Goal: Information Seeking & Learning: Learn about a topic

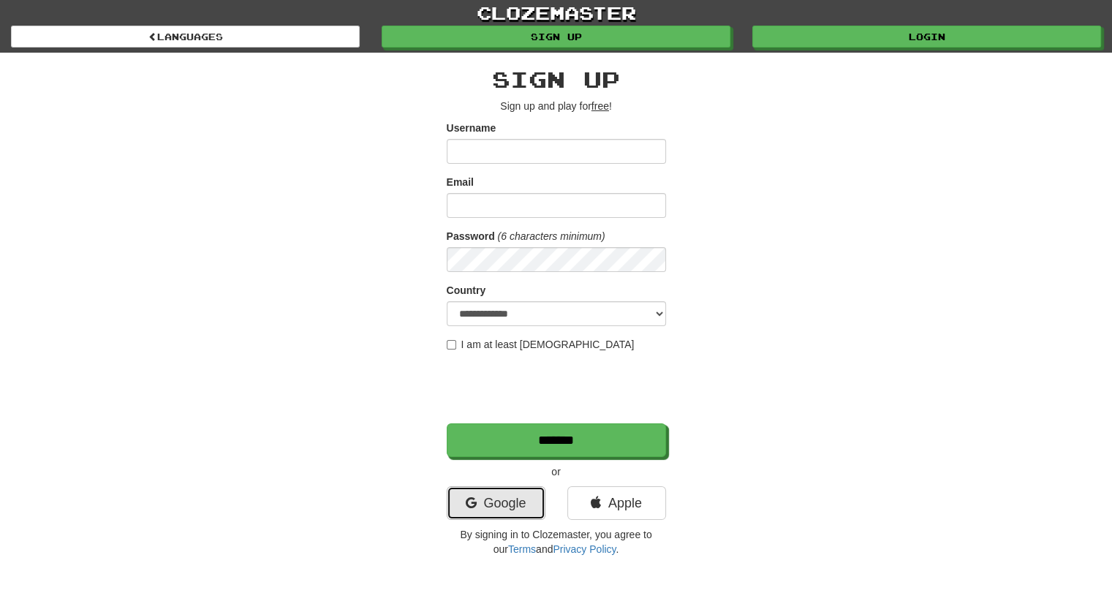
click at [454, 505] on link "Google" at bounding box center [496, 503] width 99 height 34
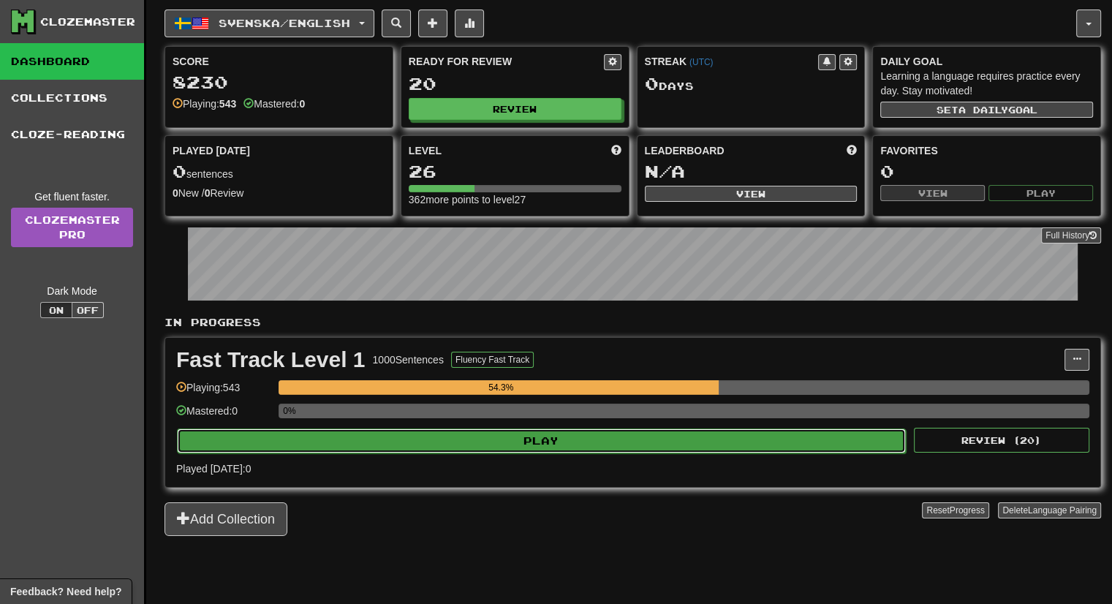
click at [536, 436] on button "Play" at bounding box center [541, 440] width 729 height 25
select select "**"
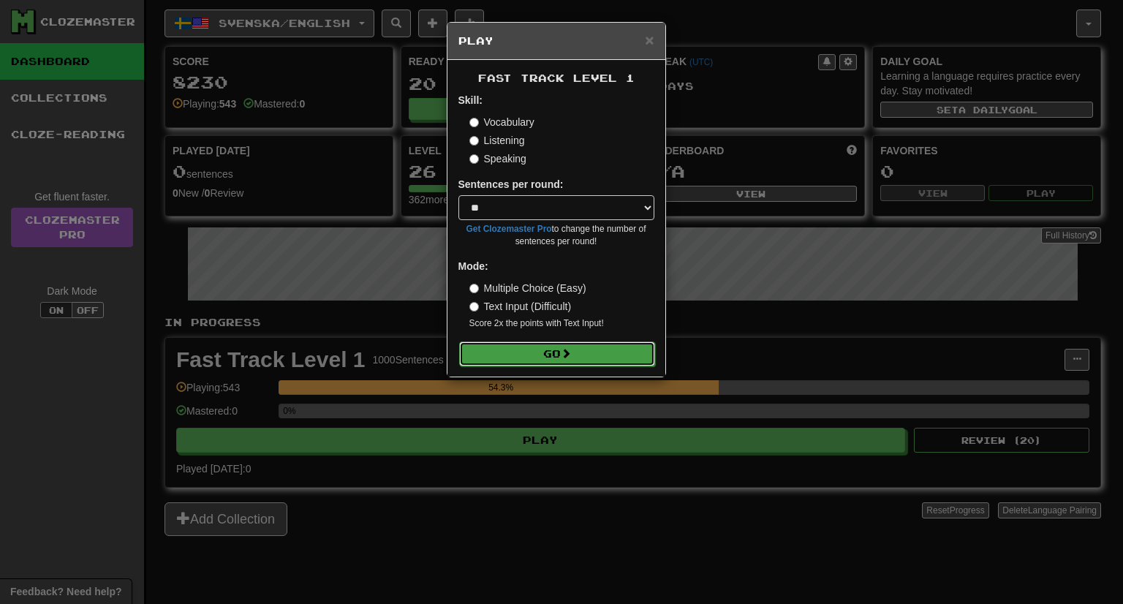
click at [532, 357] on button "Go" at bounding box center [557, 353] width 196 height 25
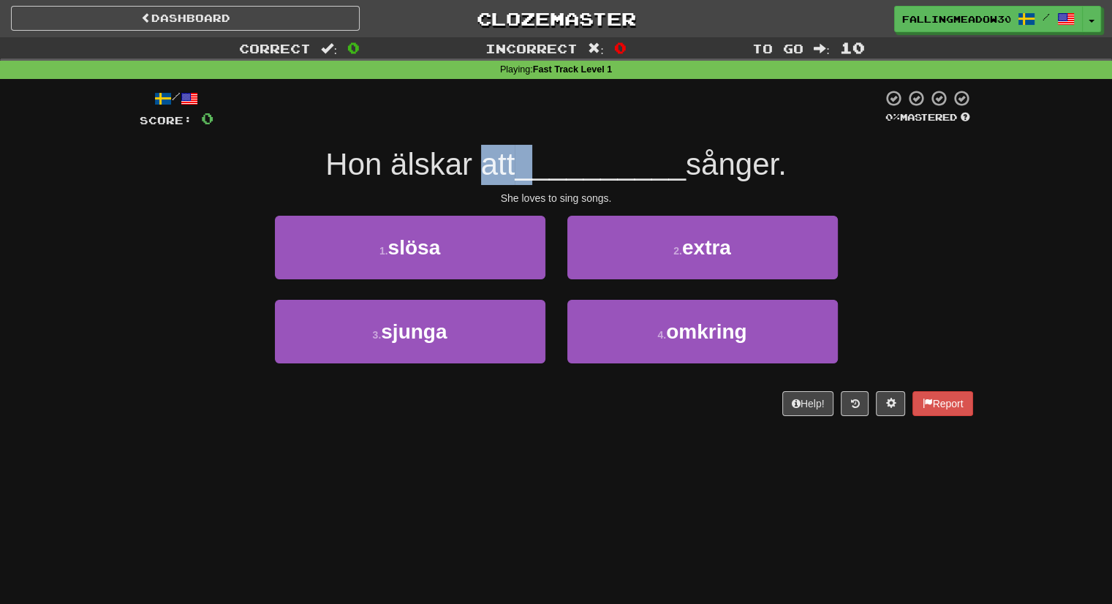
drag, startPoint x: 469, startPoint y: 161, endPoint x: 529, endPoint y: 161, distance: 60.0
click at [529, 161] on div "Hon älskar att __________ sånger." at bounding box center [557, 165] width 834 height 40
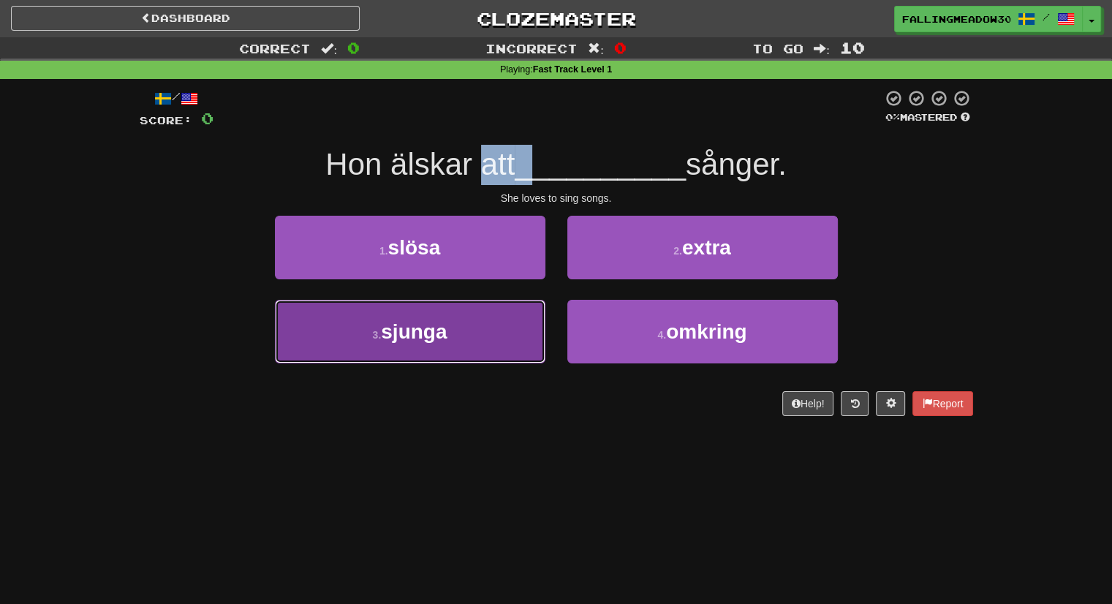
click at [457, 314] on button "3 . sjunga" at bounding box center [410, 332] width 271 height 64
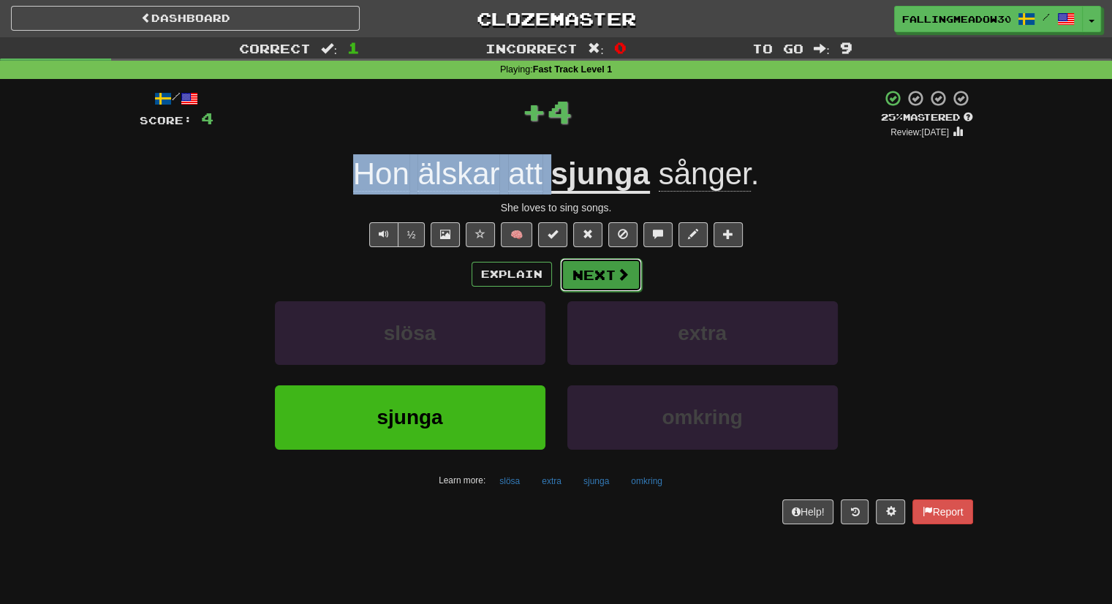
click at [596, 265] on button "Next" at bounding box center [601, 275] width 82 height 34
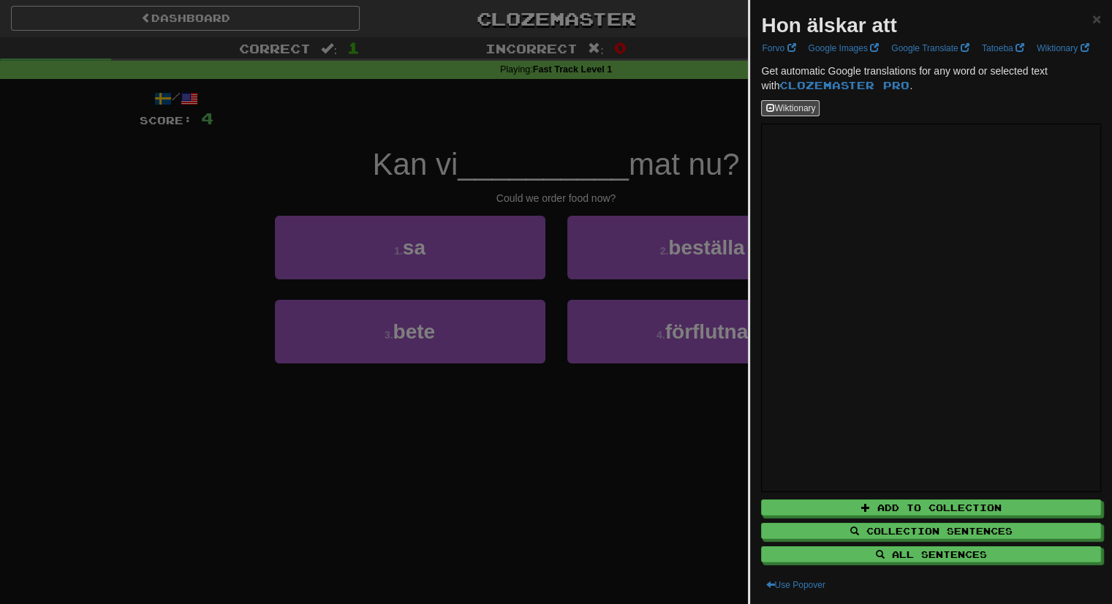
click at [472, 146] on div at bounding box center [556, 302] width 1112 height 604
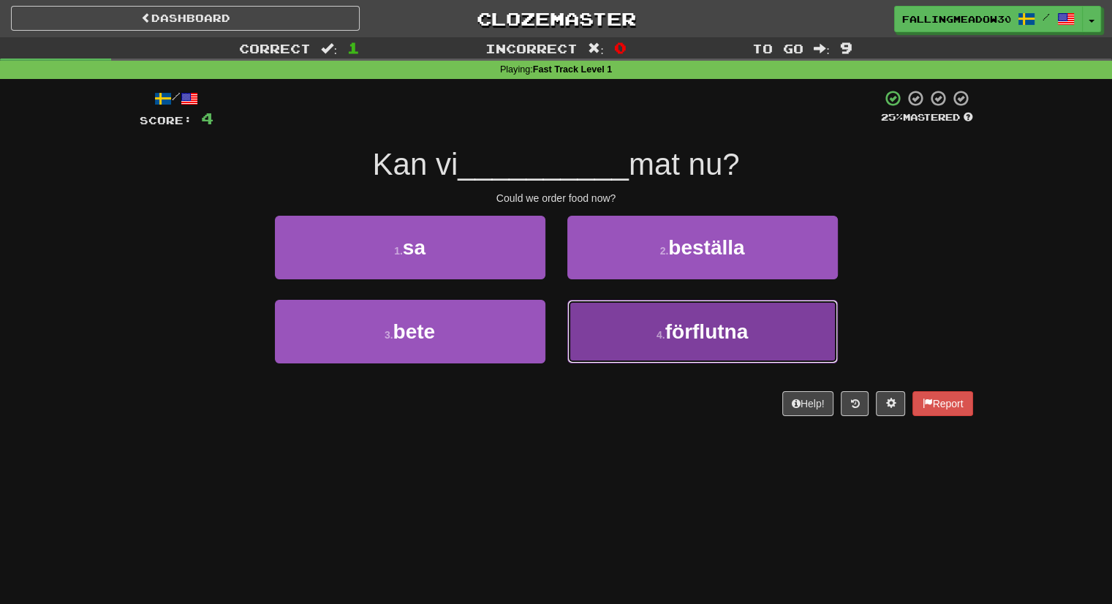
click at [622, 315] on button "4 . förflutna" at bounding box center [702, 332] width 271 height 64
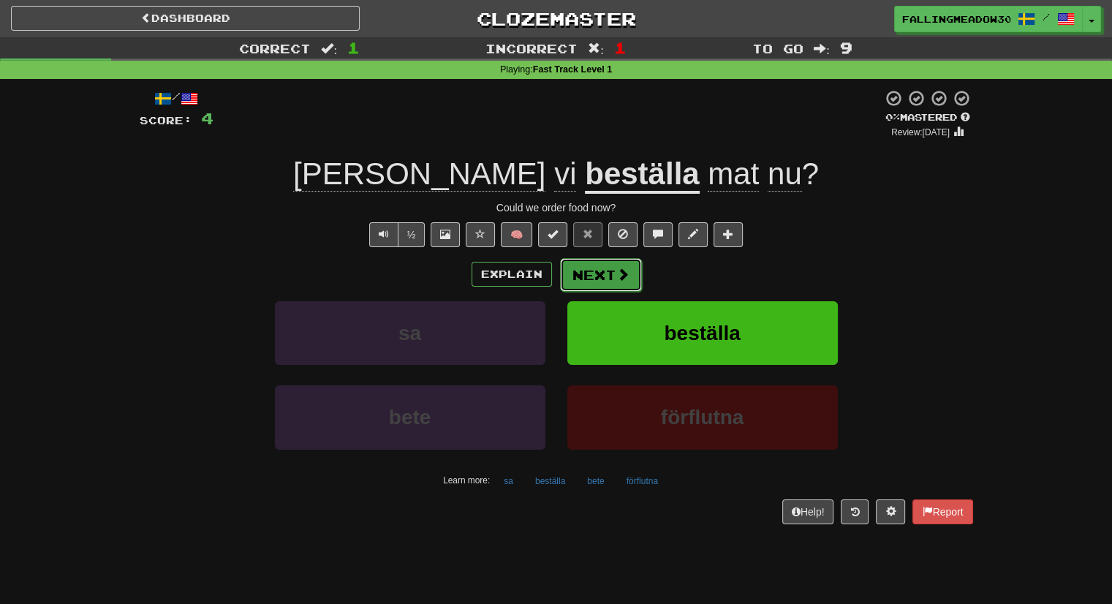
click at [608, 279] on button "Next" at bounding box center [601, 275] width 82 height 34
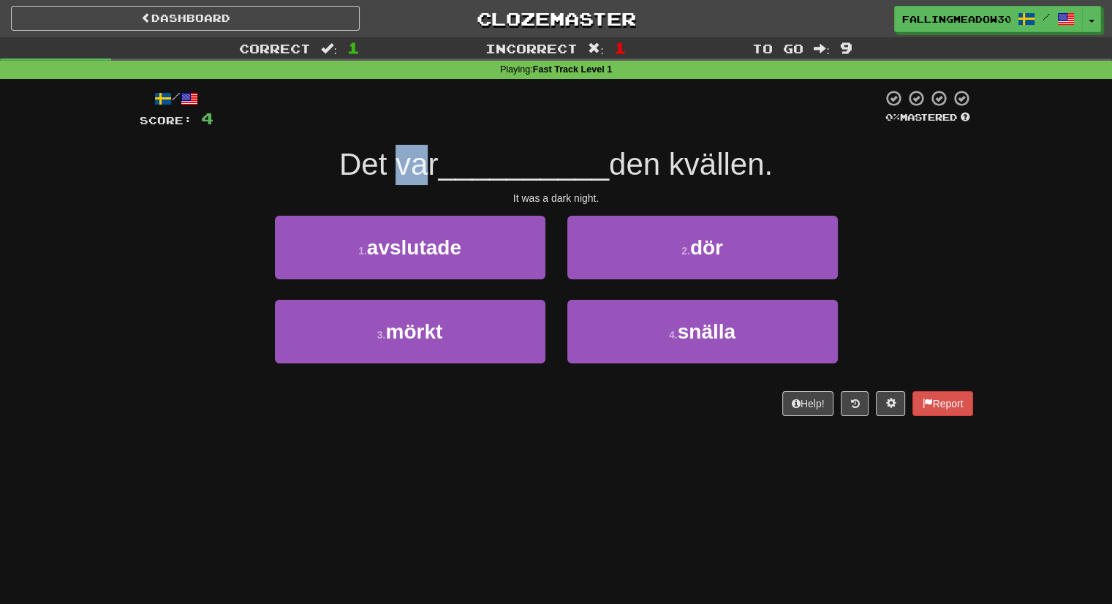
drag, startPoint x: 384, startPoint y: 167, endPoint x: 416, endPoint y: 164, distance: 32.3
click at [416, 164] on span "Det var" at bounding box center [388, 164] width 99 height 34
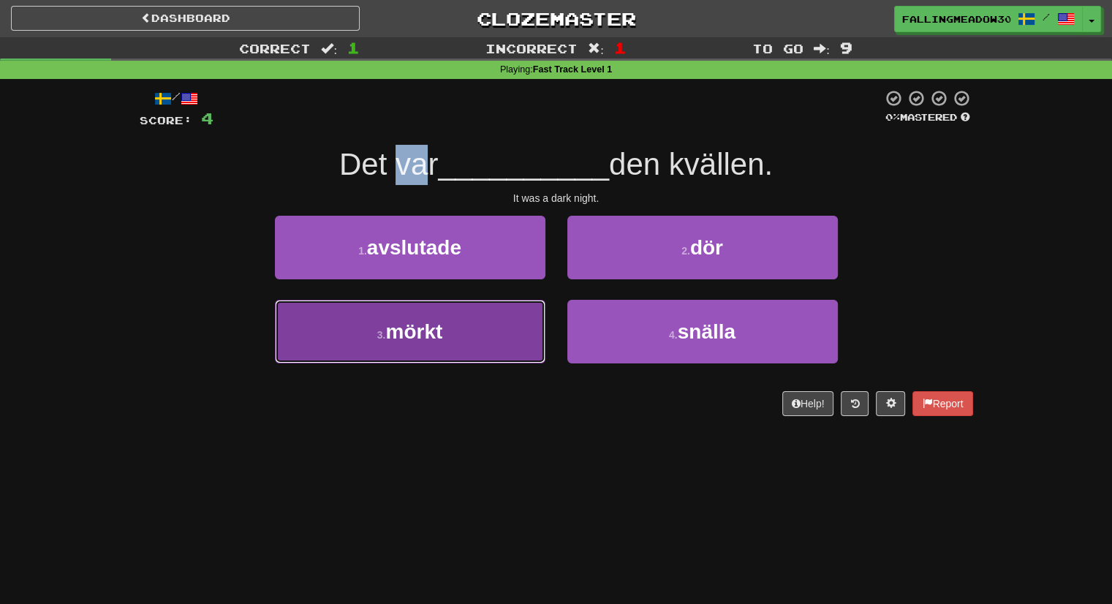
click at [458, 318] on button "3 . mörkt" at bounding box center [410, 332] width 271 height 64
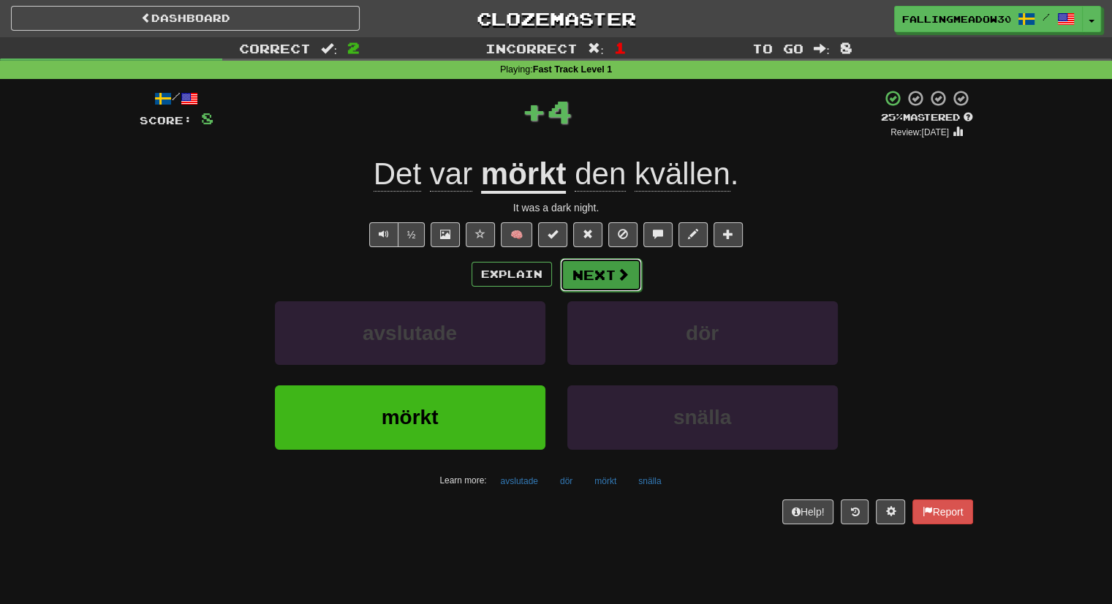
click at [566, 276] on button "Next" at bounding box center [601, 275] width 82 height 34
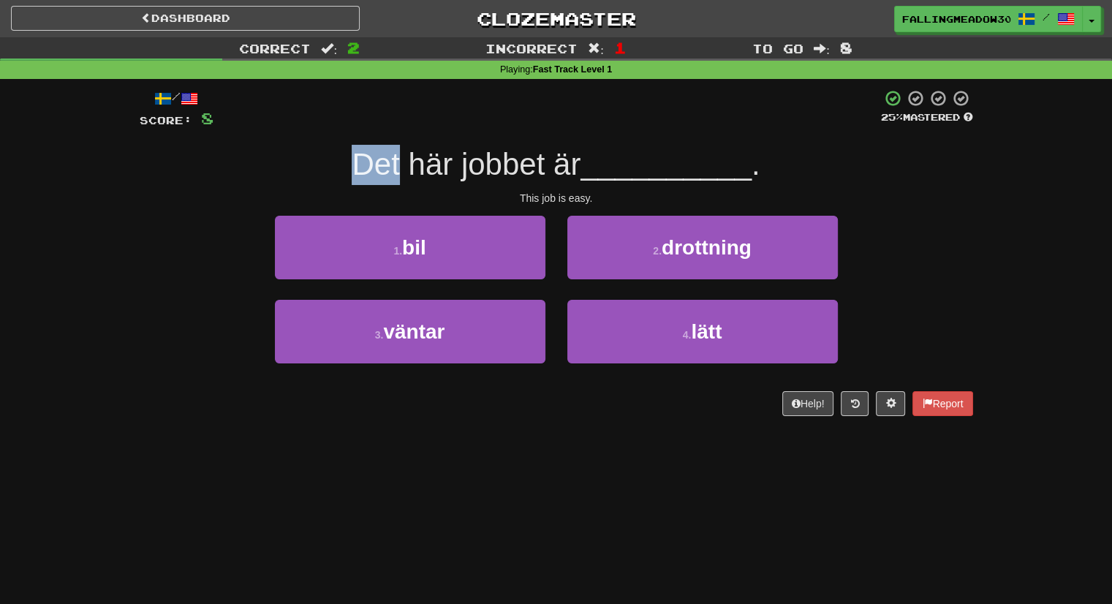
drag, startPoint x: 355, startPoint y: 165, endPoint x: 392, endPoint y: 173, distance: 38.3
click at [392, 173] on span "Det här jobbet är" at bounding box center [466, 164] width 229 height 34
drag, startPoint x: 401, startPoint y: 173, endPoint x: 433, endPoint y: 171, distance: 32.2
click at [430, 171] on span "Det här jobbet är" at bounding box center [466, 164] width 229 height 34
drag, startPoint x: 486, startPoint y: 170, endPoint x: 524, endPoint y: 172, distance: 38.8
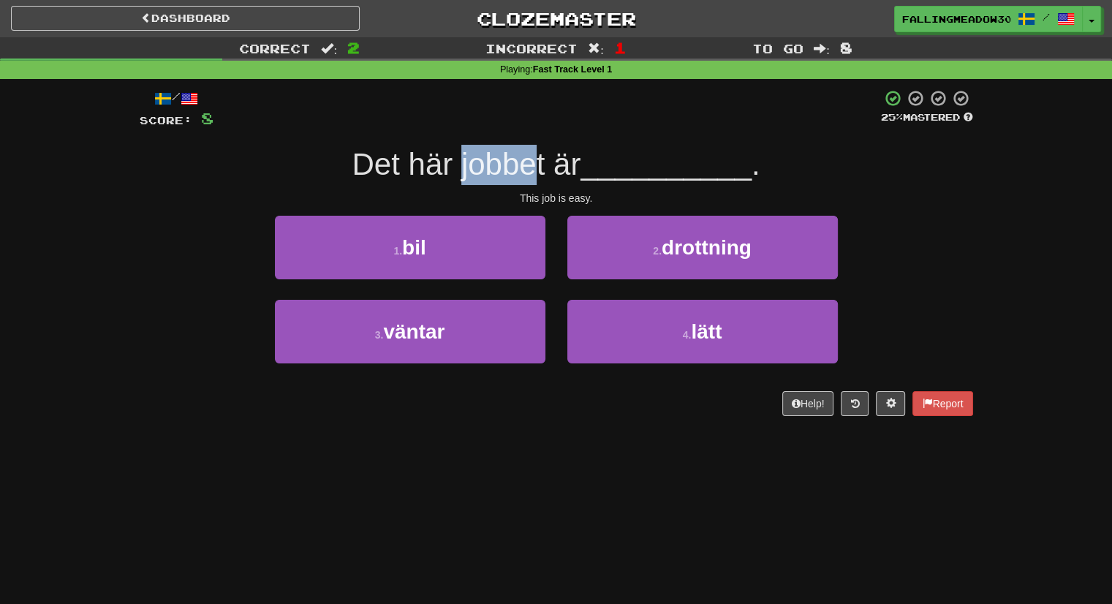
click at [524, 172] on span "Det här jobbet är" at bounding box center [466, 164] width 229 height 34
drag, startPoint x: 547, startPoint y: 168, endPoint x: 573, endPoint y: 165, distance: 26.5
click at [573, 165] on span "Det här jobbet är" at bounding box center [466, 164] width 229 height 34
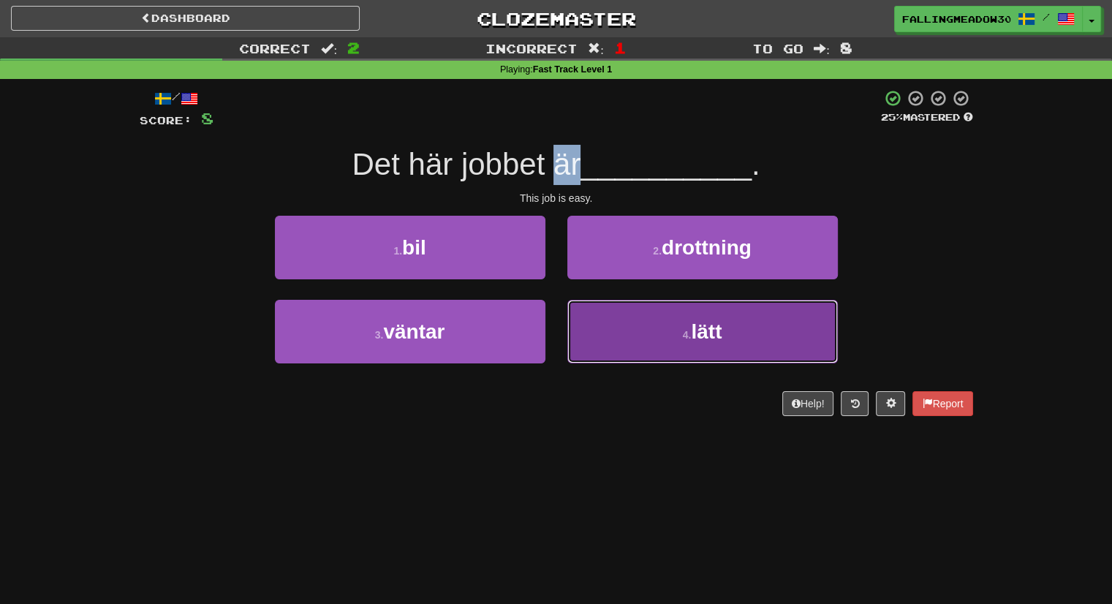
click at [652, 306] on button "4 . lätt" at bounding box center [702, 332] width 271 height 64
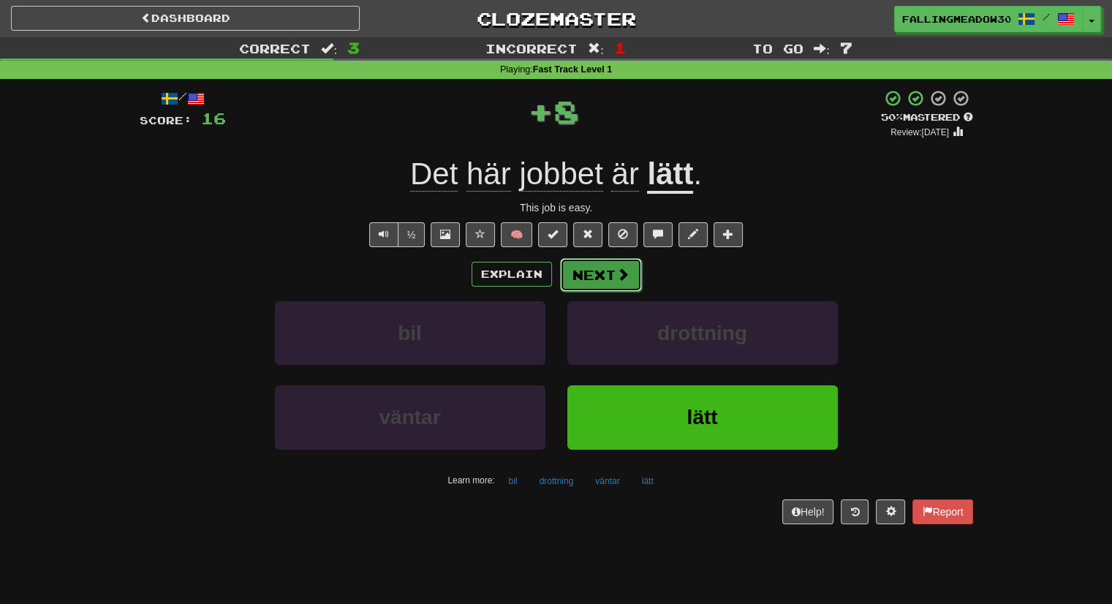
click at [629, 274] on button "Next" at bounding box center [601, 275] width 82 height 34
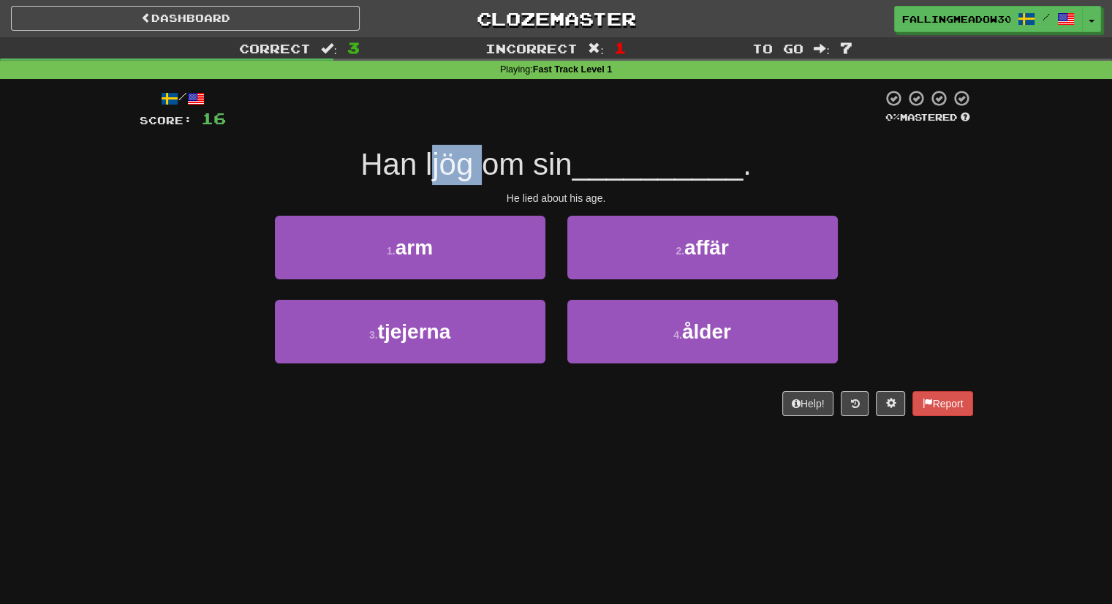
drag, startPoint x: 447, startPoint y: 169, endPoint x: 480, endPoint y: 167, distance: 33.7
click at [480, 167] on span "Han ljög om sin" at bounding box center [465, 164] width 211 height 34
click at [477, 165] on span "Han ljög om sin" at bounding box center [465, 164] width 211 height 34
click at [458, 143] on div "/ Score: 16 0 % Mastered [PERSON_NAME] om sin __________ . He lied about his ag…" at bounding box center [557, 252] width 834 height 327
drag, startPoint x: 424, startPoint y: 162, endPoint x: 450, endPoint y: 160, distance: 25.6
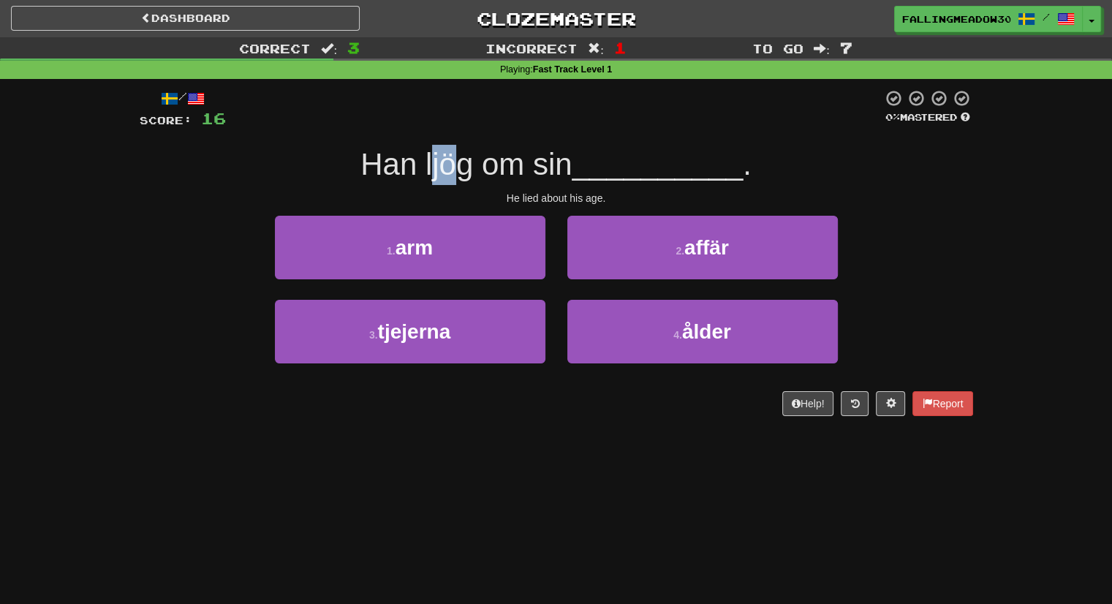
click at [449, 160] on span "Han ljög om sin" at bounding box center [465, 164] width 211 height 34
drag, startPoint x: 470, startPoint y: 165, endPoint x: 503, endPoint y: 162, distance: 33.0
click at [503, 162] on span "Han ljög om sin" at bounding box center [465, 164] width 211 height 34
click at [569, 165] on span "Han ljög om sin" at bounding box center [465, 164] width 211 height 34
click at [577, 143] on div "/ Score: 16 0 % Mastered [PERSON_NAME] om sin __________ . He lied about his ag…" at bounding box center [557, 252] width 834 height 327
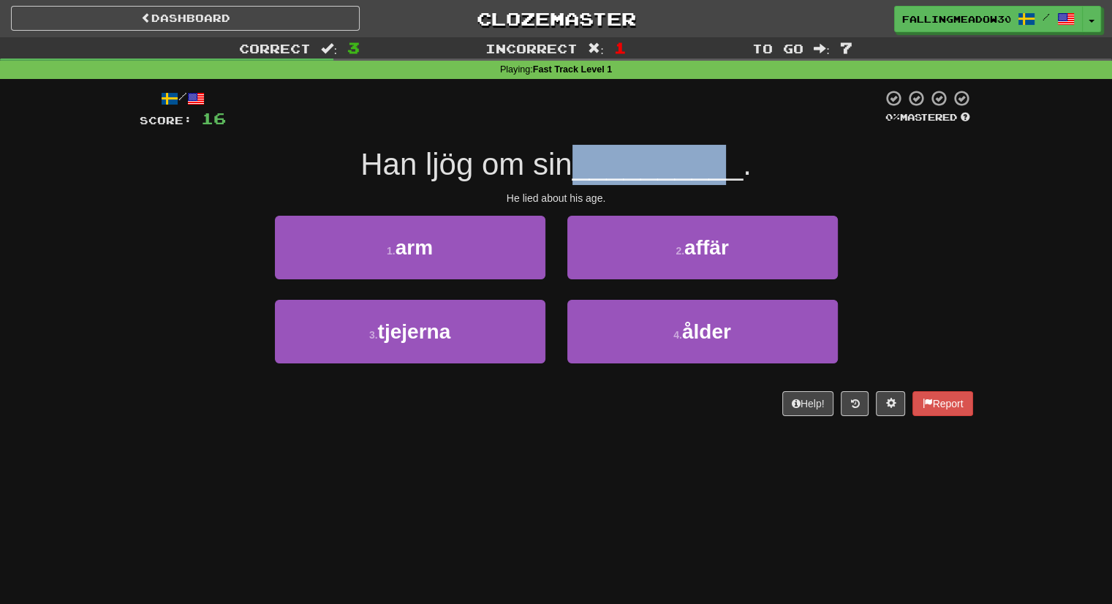
drag, startPoint x: 575, startPoint y: 173, endPoint x: 732, endPoint y: 167, distance: 157.3
click at [732, 167] on div "Han ljög om sin __________ ." at bounding box center [557, 165] width 834 height 40
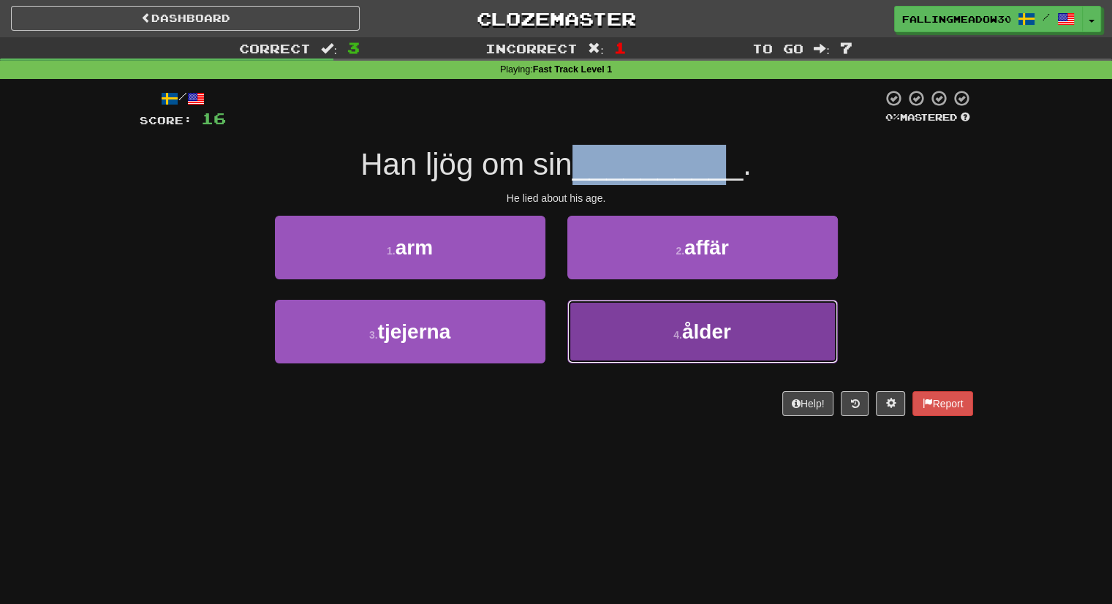
click at [746, 331] on button "4 . ålder" at bounding box center [702, 332] width 271 height 64
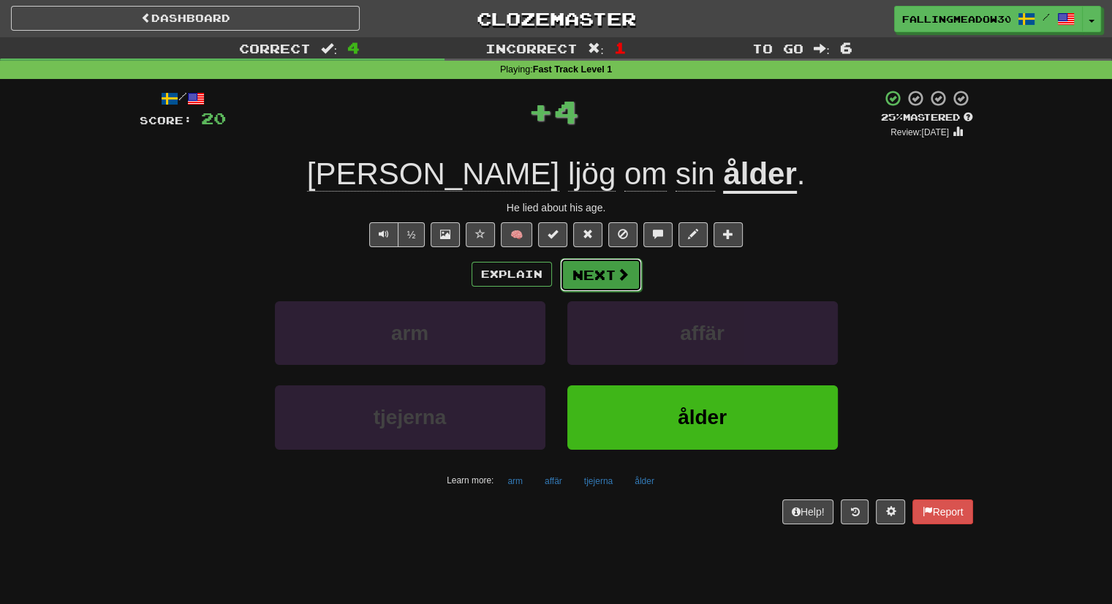
click at [617, 279] on span at bounding box center [622, 274] width 13 height 13
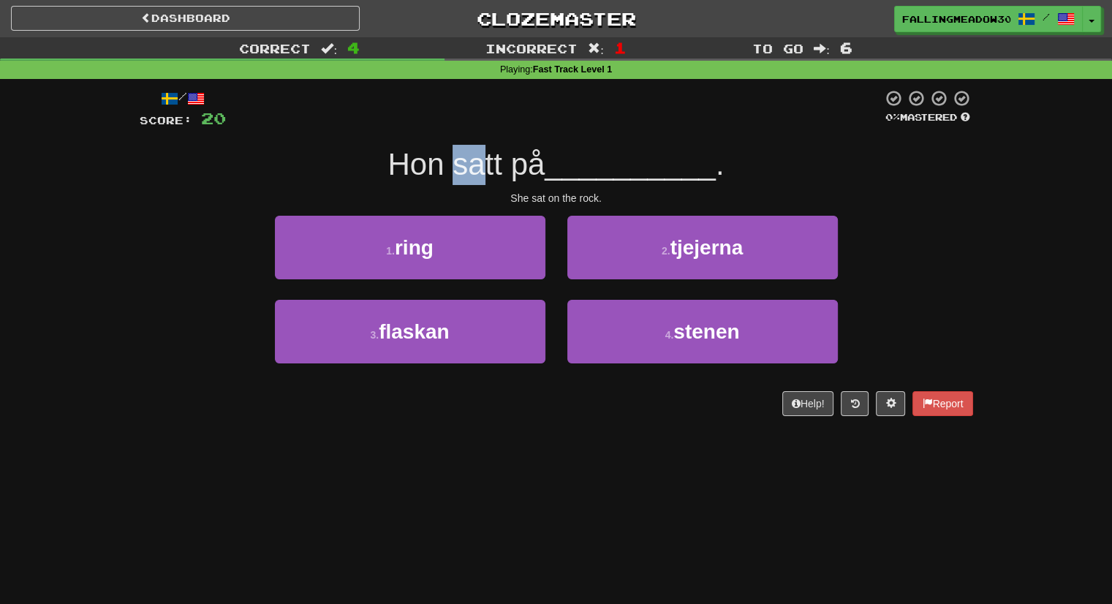
drag, startPoint x: 445, startPoint y: 166, endPoint x: 475, endPoint y: 163, distance: 30.9
click at [474, 163] on span "Hon satt på" at bounding box center [466, 164] width 157 height 34
drag, startPoint x: 504, startPoint y: 159, endPoint x: 539, endPoint y: 158, distance: 35.1
click at [539, 158] on span "Hon satt på" at bounding box center [466, 164] width 157 height 34
click at [555, 156] on span "__________" at bounding box center [630, 164] width 171 height 34
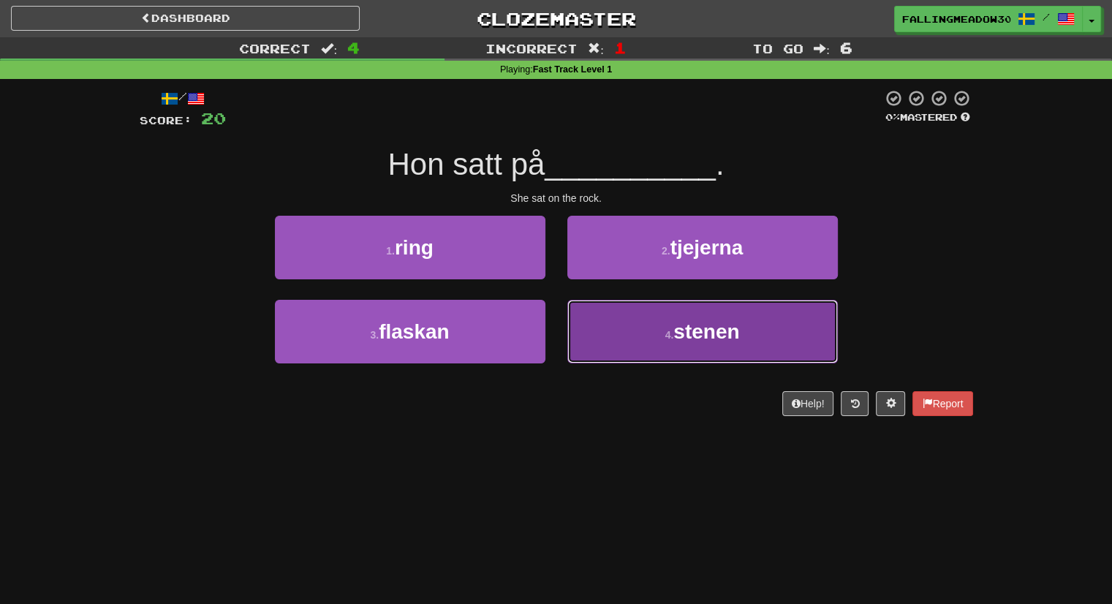
click at [690, 352] on button "4 . stenen" at bounding box center [702, 332] width 271 height 64
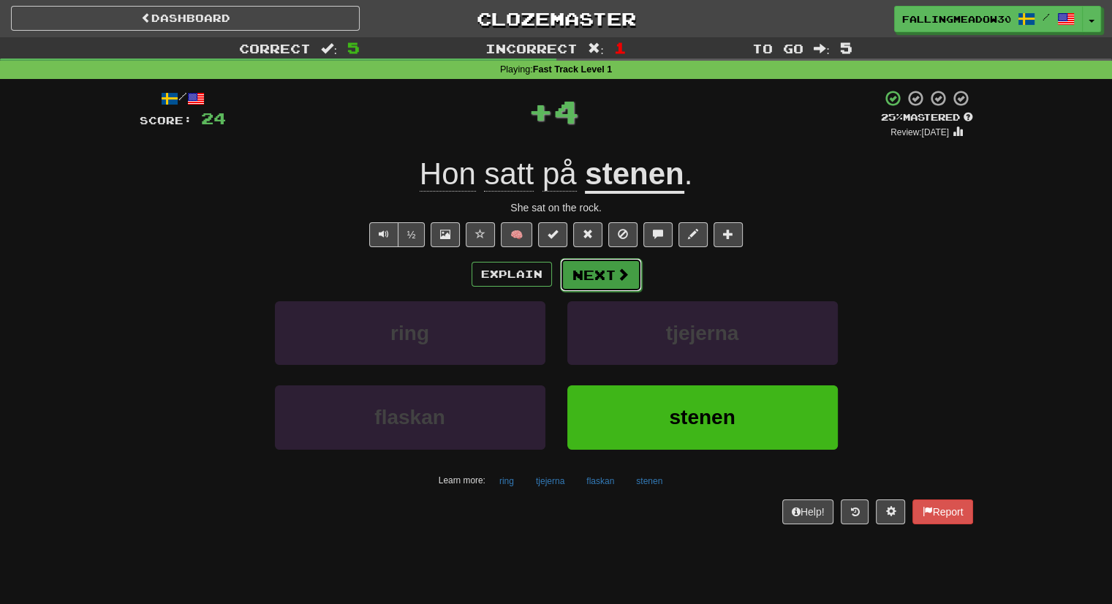
click at [603, 266] on button "Next" at bounding box center [601, 275] width 82 height 34
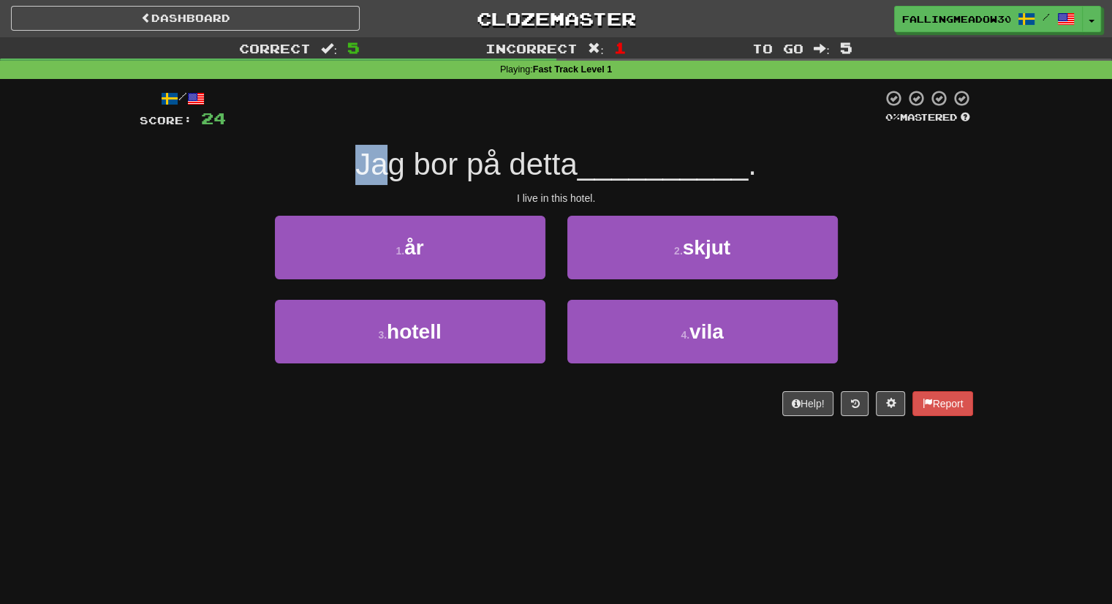
drag, startPoint x: 391, startPoint y: 173, endPoint x: 412, endPoint y: 173, distance: 21.2
click at [412, 173] on span "Jag bor på detta" at bounding box center [466, 164] width 222 height 34
drag, startPoint x: 467, startPoint y: 171, endPoint x: 498, endPoint y: 171, distance: 30.7
click at [494, 171] on span "Jag bor på detta" at bounding box center [466, 164] width 222 height 34
drag, startPoint x: 507, startPoint y: 170, endPoint x: 579, endPoint y: 171, distance: 72.4
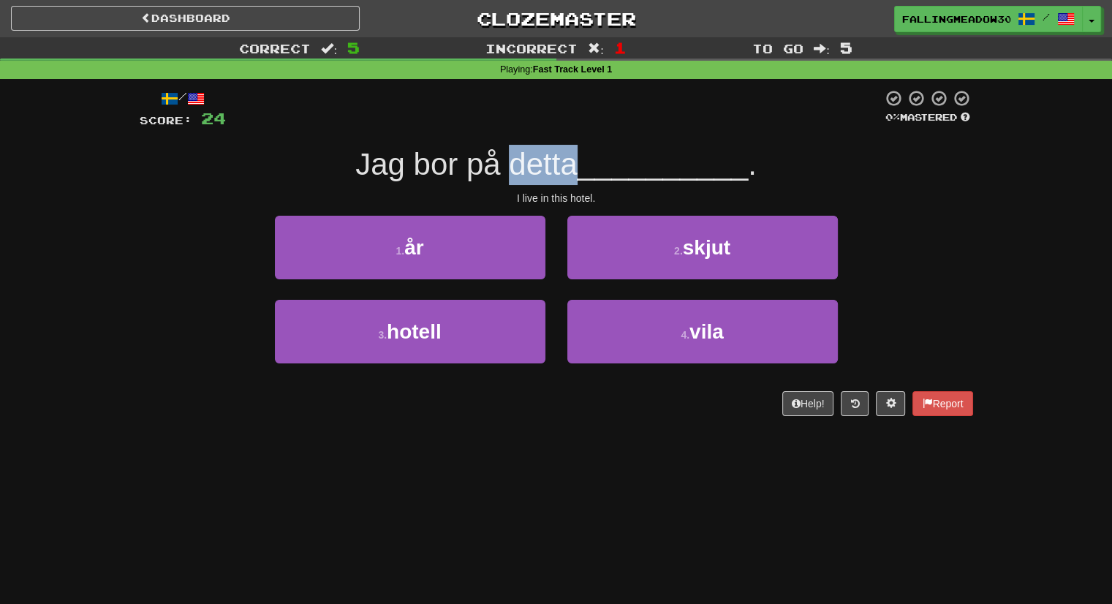
click at [572, 176] on span "Jag bor på detta" at bounding box center [466, 164] width 222 height 34
click at [606, 147] on span "__________" at bounding box center [663, 164] width 171 height 34
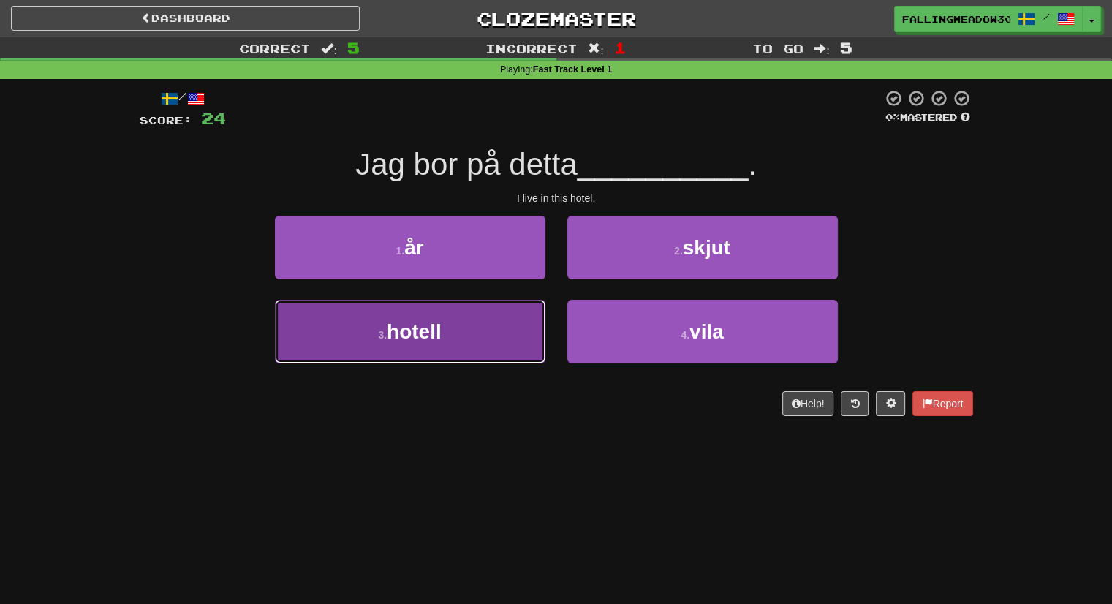
click at [488, 334] on button "3 . hotell" at bounding box center [410, 332] width 271 height 64
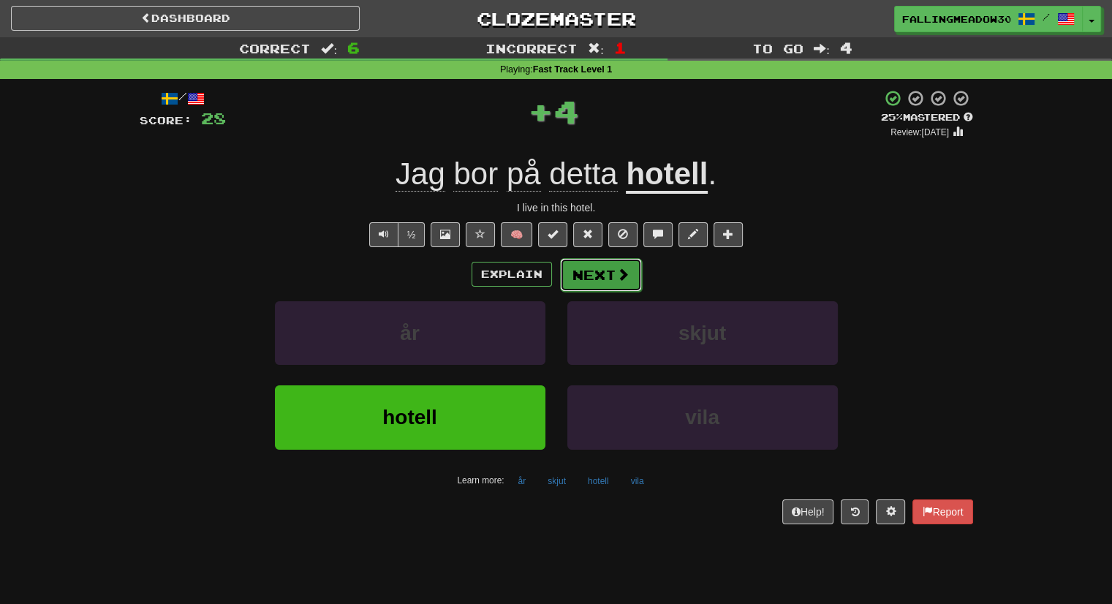
click at [601, 277] on button "Next" at bounding box center [601, 275] width 82 height 34
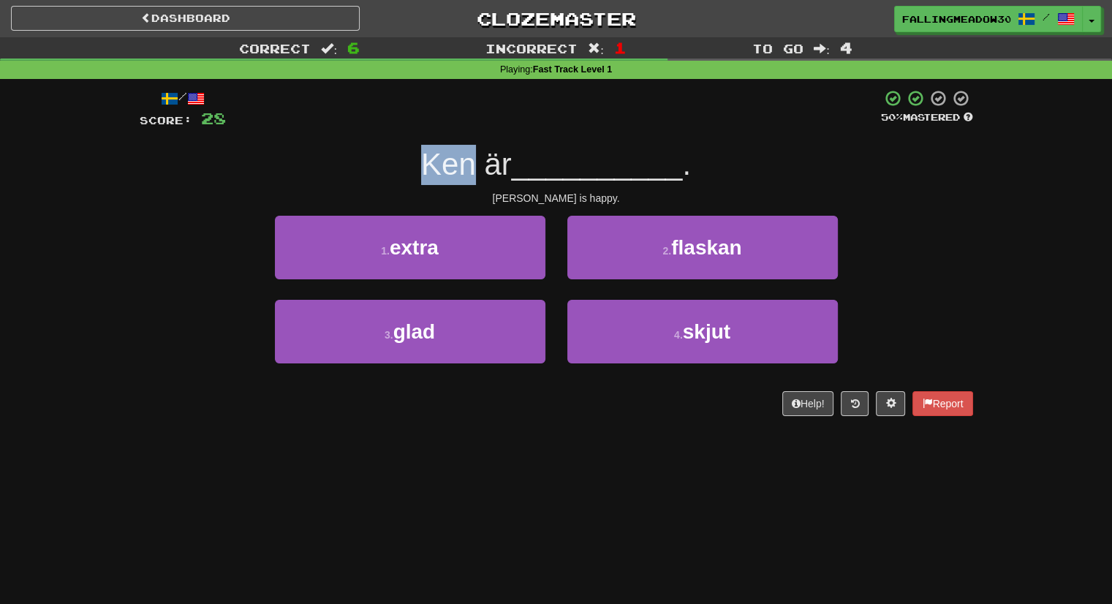
drag, startPoint x: 423, startPoint y: 165, endPoint x: 473, endPoint y: 160, distance: 49.9
click at [473, 160] on span "Ken är" at bounding box center [466, 164] width 91 height 34
drag, startPoint x: 478, startPoint y: 160, endPoint x: 499, endPoint y: 161, distance: 21.2
click at [499, 161] on span "Ken är" at bounding box center [466, 164] width 91 height 34
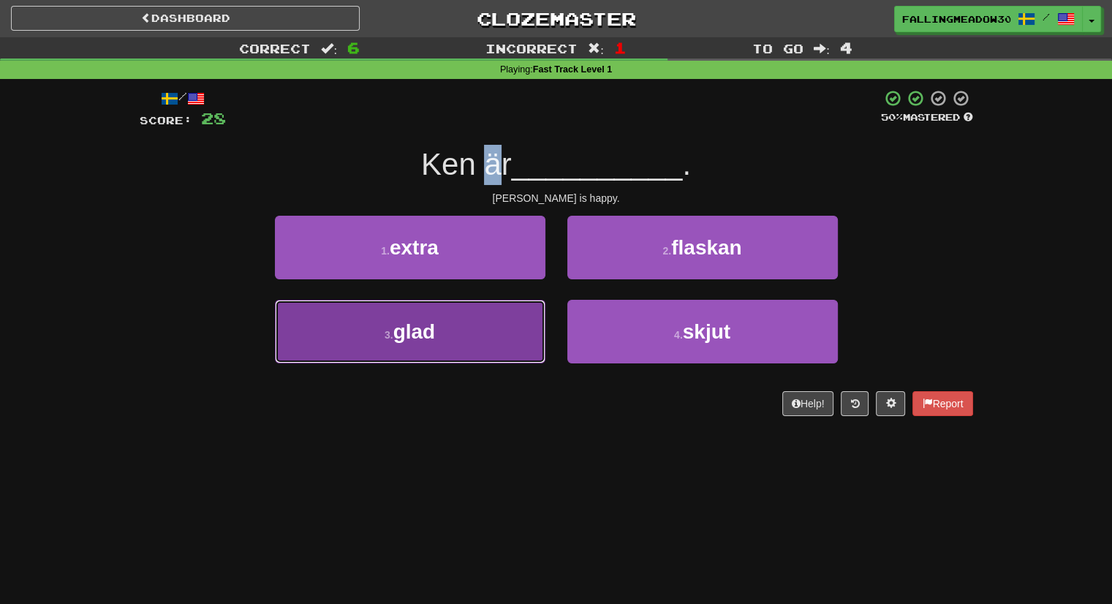
click at [496, 360] on button "3 . glad" at bounding box center [410, 332] width 271 height 64
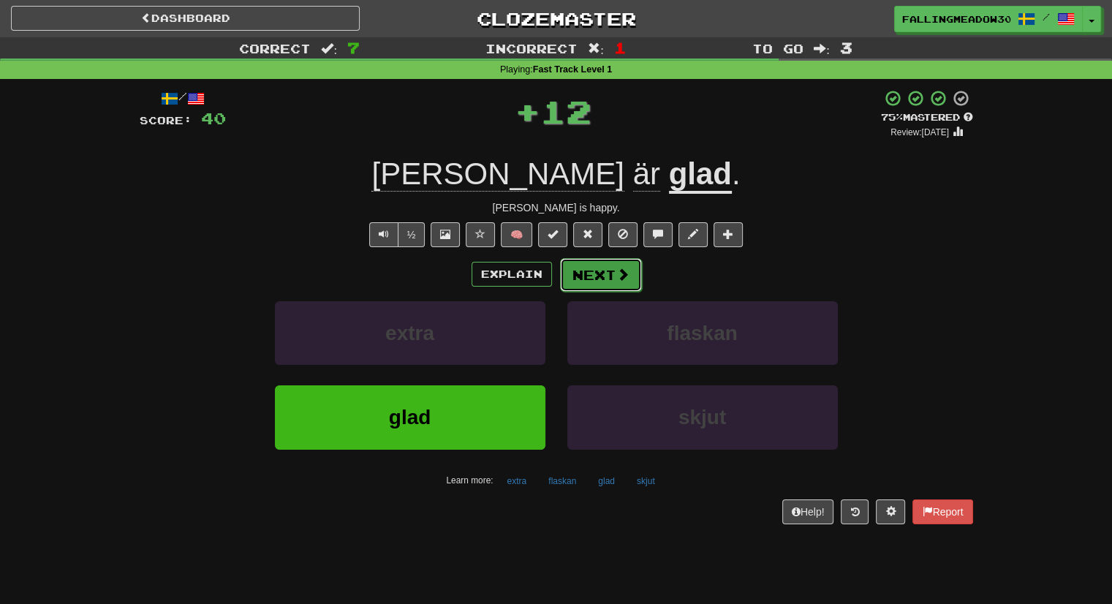
click at [589, 282] on button "Next" at bounding box center [601, 275] width 82 height 34
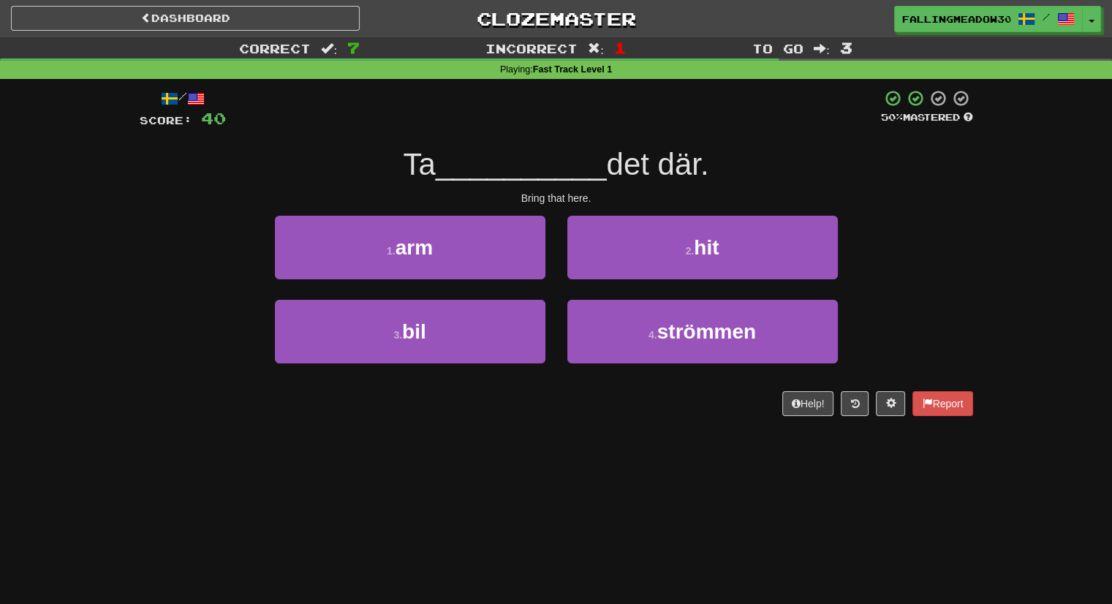
drag, startPoint x: 407, startPoint y: 167, endPoint x: 444, endPoint y: 167, distance: 37.3
click at [444, 167] on div "Ta __________ det där." at bounding box center [557, 165] width 834 height 40
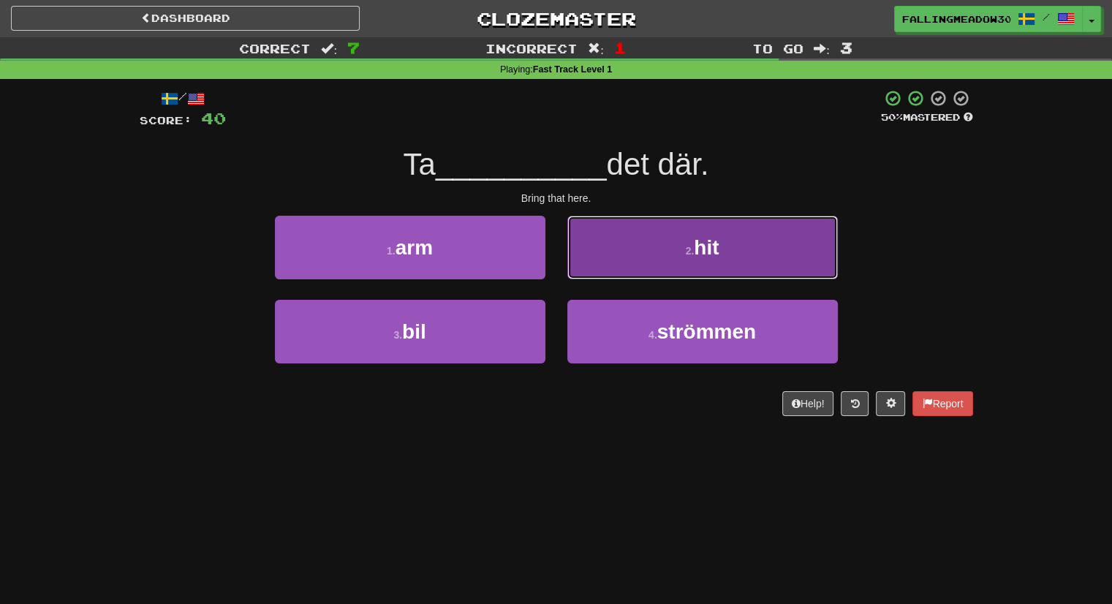
click at [668, 232] on button "2 . hit" at bounding box center [702, 248] width 271 height 64
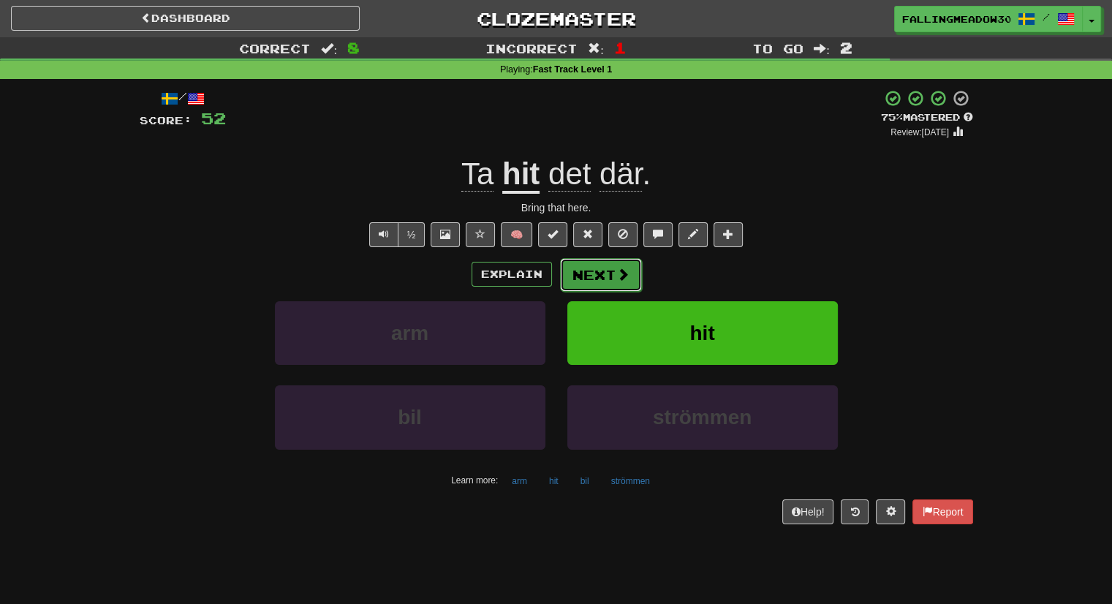
click at [576, 283] on button "Next" at bounding box center [601, 275] width 82 height 34
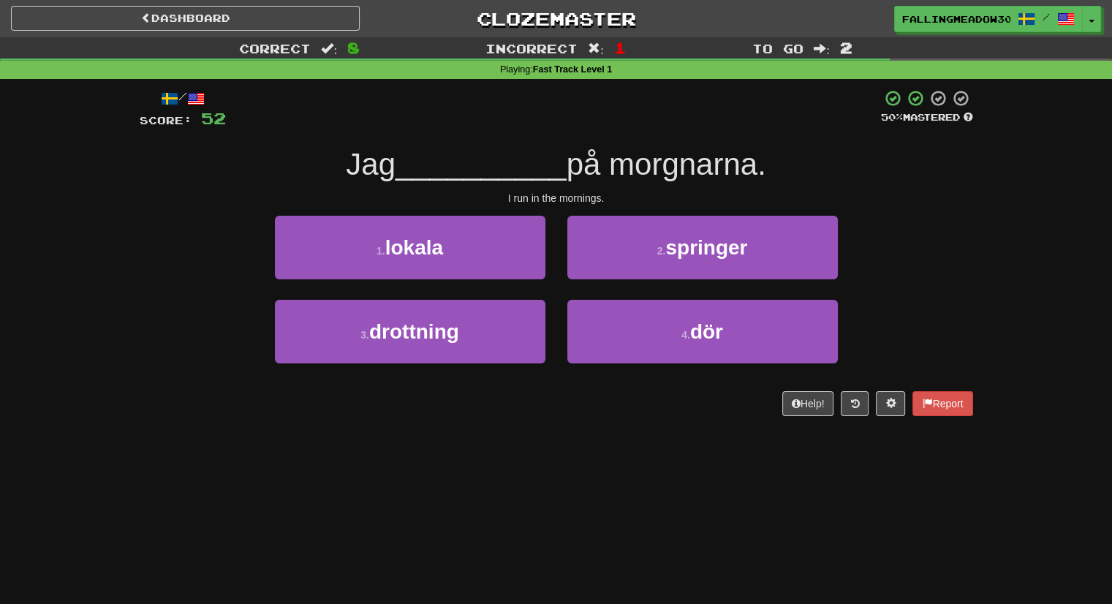
drag, startPoint x: 366, startPoint y: 167, endPoint x: 396, endPoint y: 168, distance: 30.0
click at [396, 168] on div "Jag __________ på morgnarna." at bounding box center [557, 165] width 834 height 40
drag, startPoint x: 420, startPoint y: 168, endPoint x: 434, endPoint y: 168, distance: 13.9
click at [434, 168] on span "__________" at bounding box center [481, 164] width 171 height 34
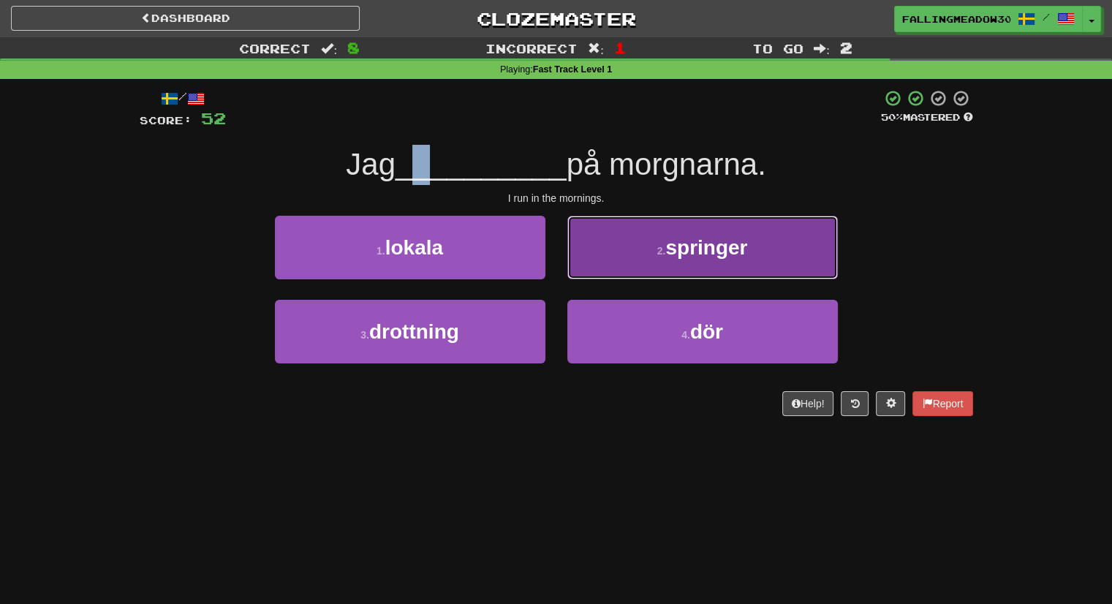
click at [655, 240] on button "2 . springer" at bounding box center [702, 248] width 271 height 64
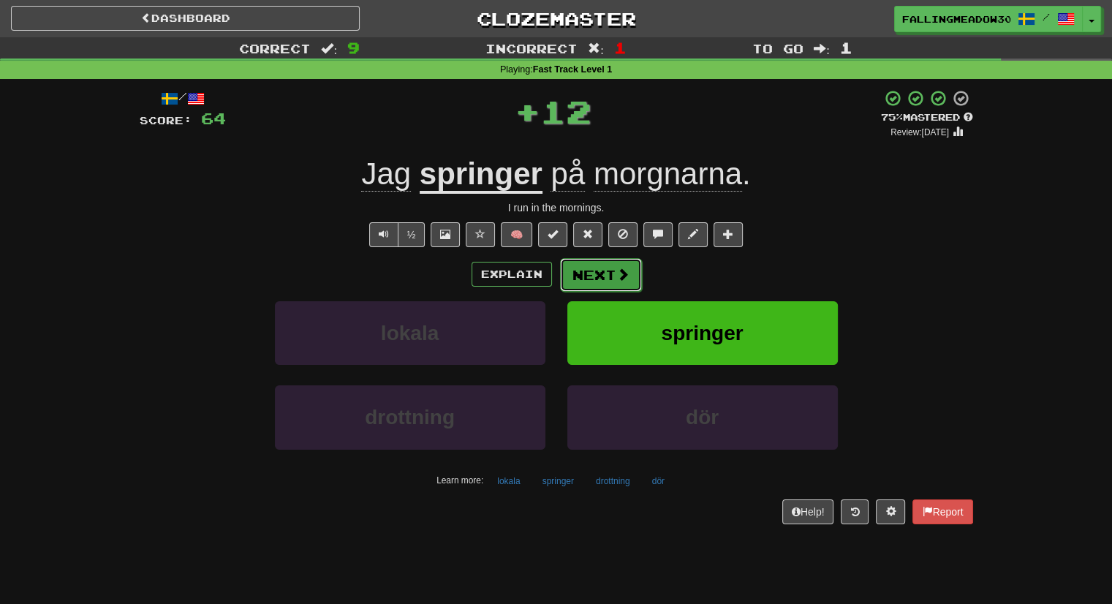
click at [592, 274] on button "Next" at bounding box center [601, 275] width 82 height 34
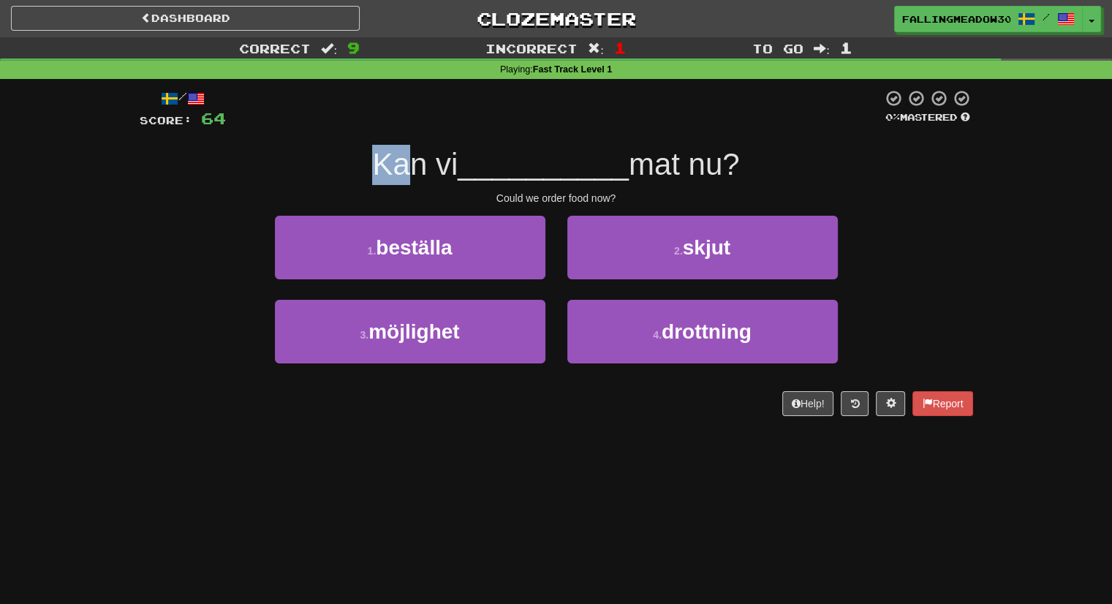
drag, startPoint x: 344, startPoint y: 164, endPoint x: 402, endPoint y: 165, distance: 57.8
click at [402, 165] on div "Kan vi __________ mat nu?" at bounding box center [557, 165] width 834 height 40
drag, startPoint x: 433, startPoint y: 168, endPoint x: 485, endPoint y: 170, distance: 52.0
click at [485, 170] on div "Kan vi __________ mat nu?" at bounding box center [557, 165] width 834 height 40
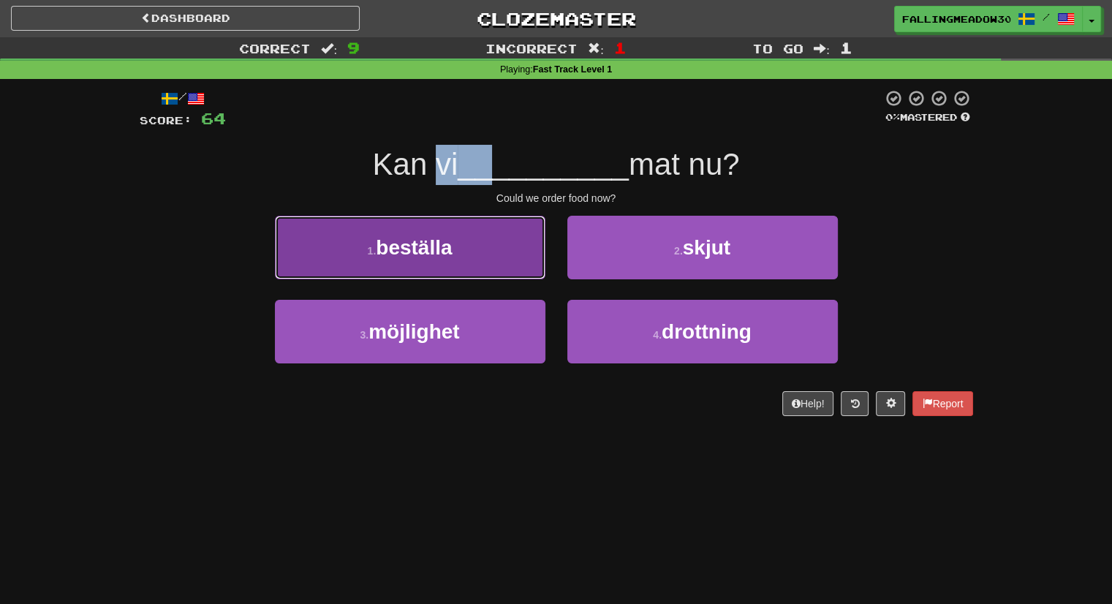
click at [467, 256] on button "1 . beställa" at bounding box center [410, 248] width 271 height 64
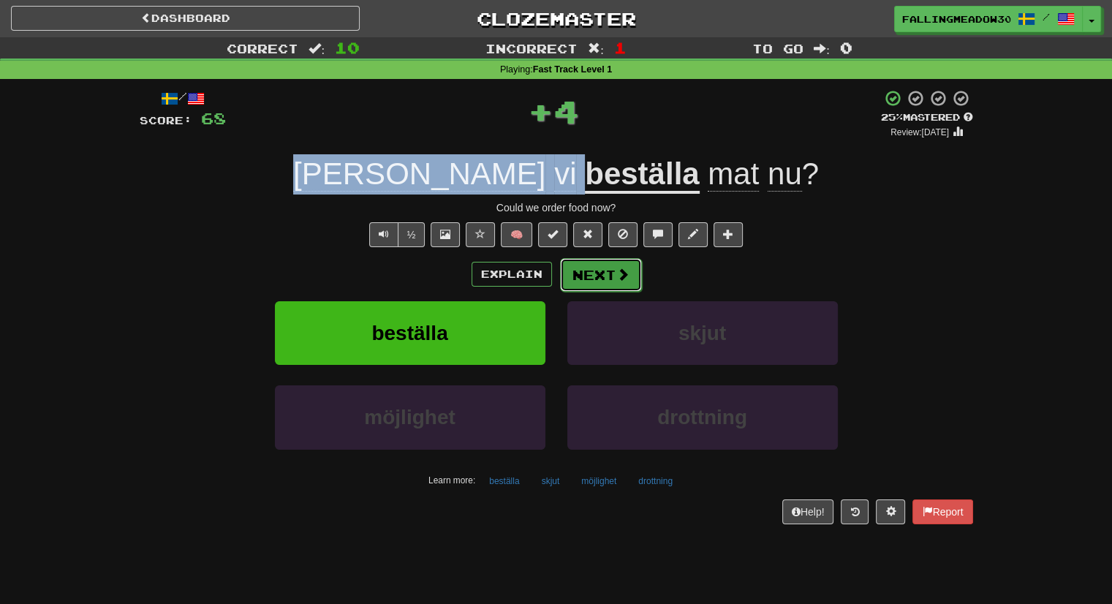
click at [592, 276] on button "Next" at bounding box center [601, 275] width 82 height 34
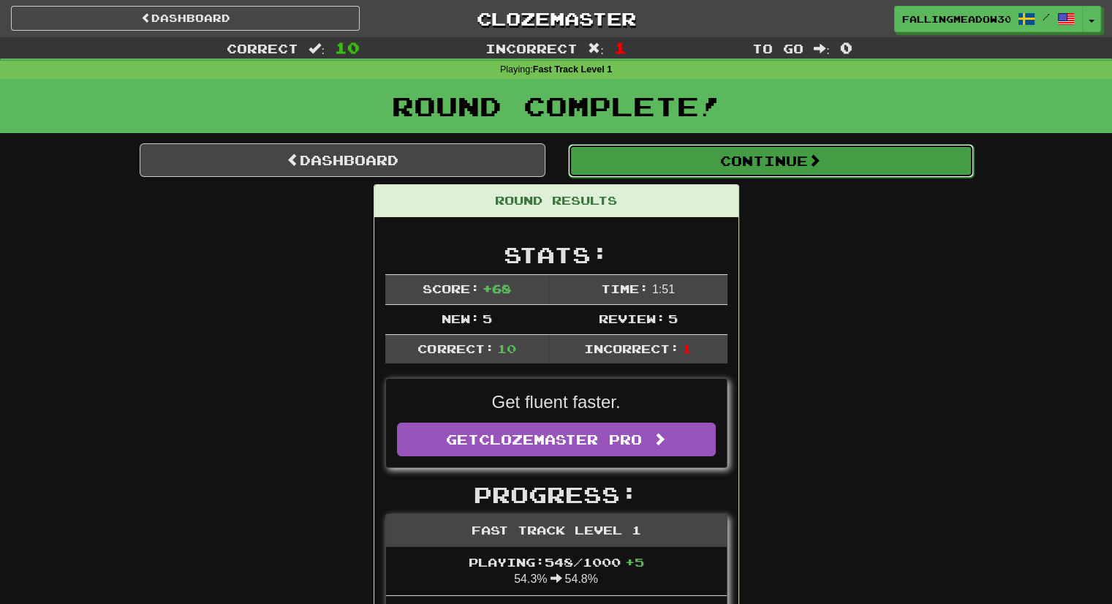
click at [598, 174] on button "Continue" at bounding box center [771, 161] width 406 height 34
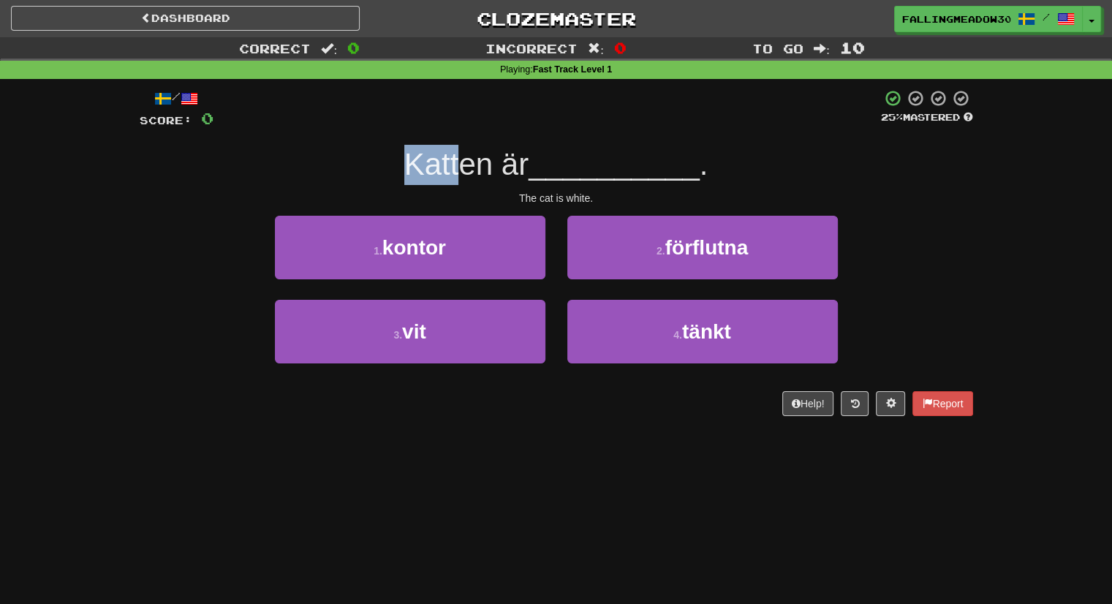
drag, startPoint x: 395, startPoint y: 162, endPoint x: 461, endPoint y: 162, distance: 66.5
click at [461, 162] on div "Katten är __________ ." at bounding box center [557, 165] width 834 height 40
drag, startPoint x: 496, startPoint y: 159, endPoint x: 523, endPoint y: 161, distance: 27.1
click at [523, 161] on span "Katten är" at bounding box center [466, 164] width 124 height 34
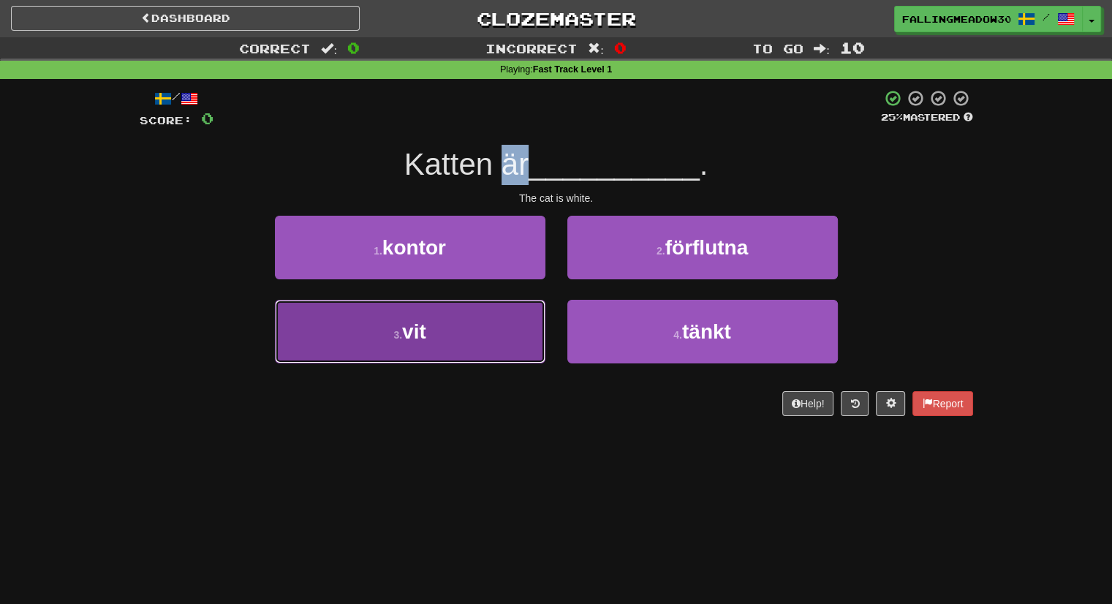
click at [497, 336] on button "3 . vit" at bounding box center [410, 332] width 271 height 64
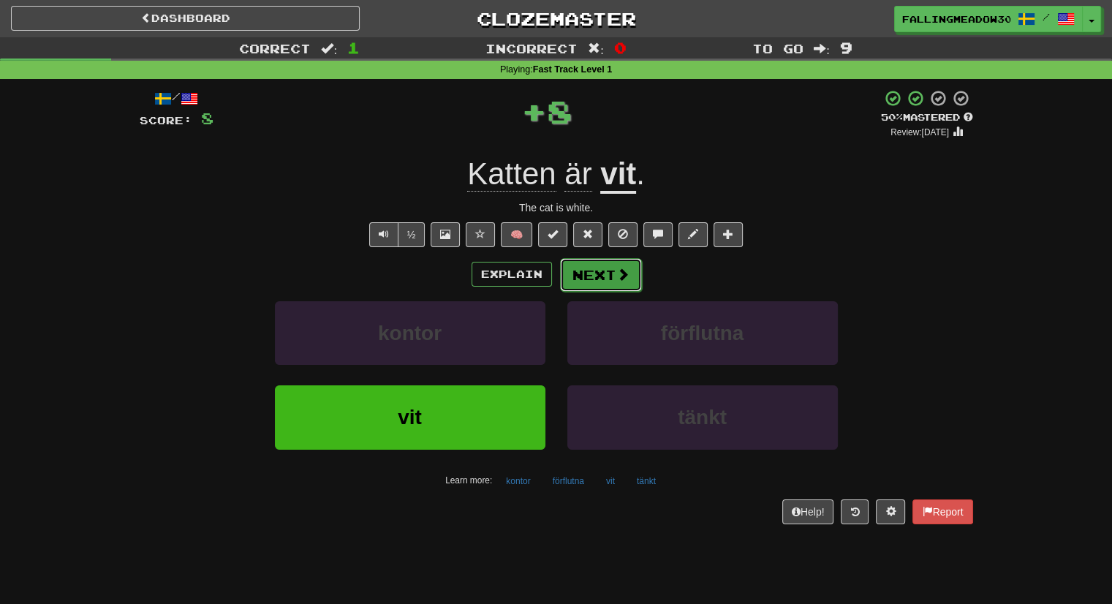
click at [611, 282] on button "Next" at bounding box center [601, 275] width 82 height 34
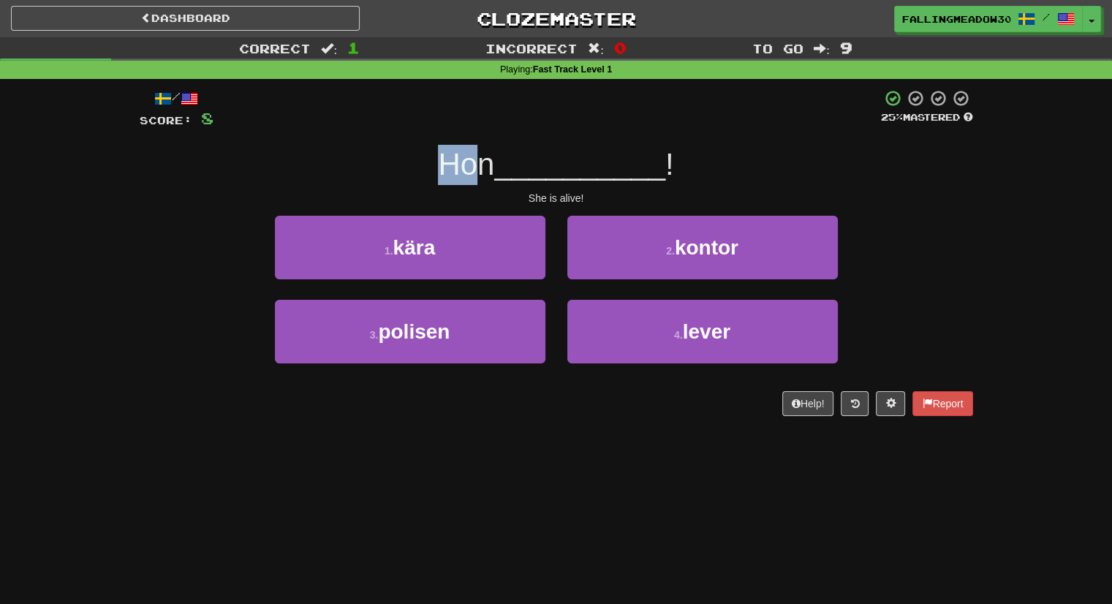
drag, startPoint x: 438, startPoint y: 155, endPoint x: 481, endPoint y: 156, distance: 43.1
click at [481, 156] on span "Hon" at bounding box center [466, 164] width 56 height 34
click at [503, 144] on div "/ Score: 8 25 % Mastered Hon __________ ! She is alive! 1 . kära 2 . kontor 3 .…" at bounding box center [557, 252] width 834 height 327
click at [727, 366] on div "4 . lever" at bounding box center [702, 342] width 292 height 84
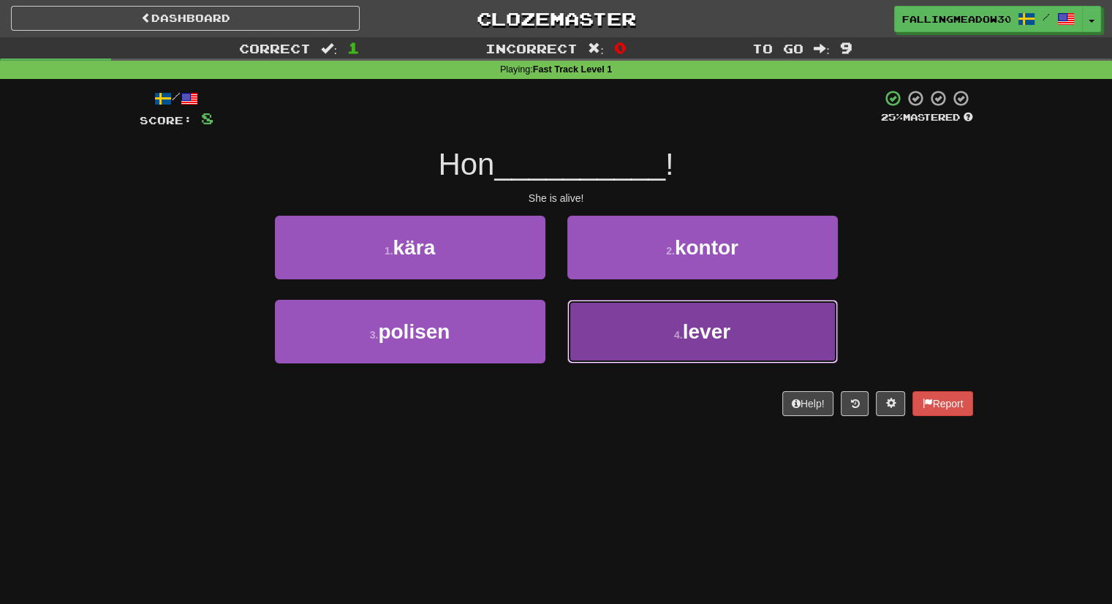
click at [715, 345] on button "4 . lever" at bounding box center [702, 332] width 271 height 64
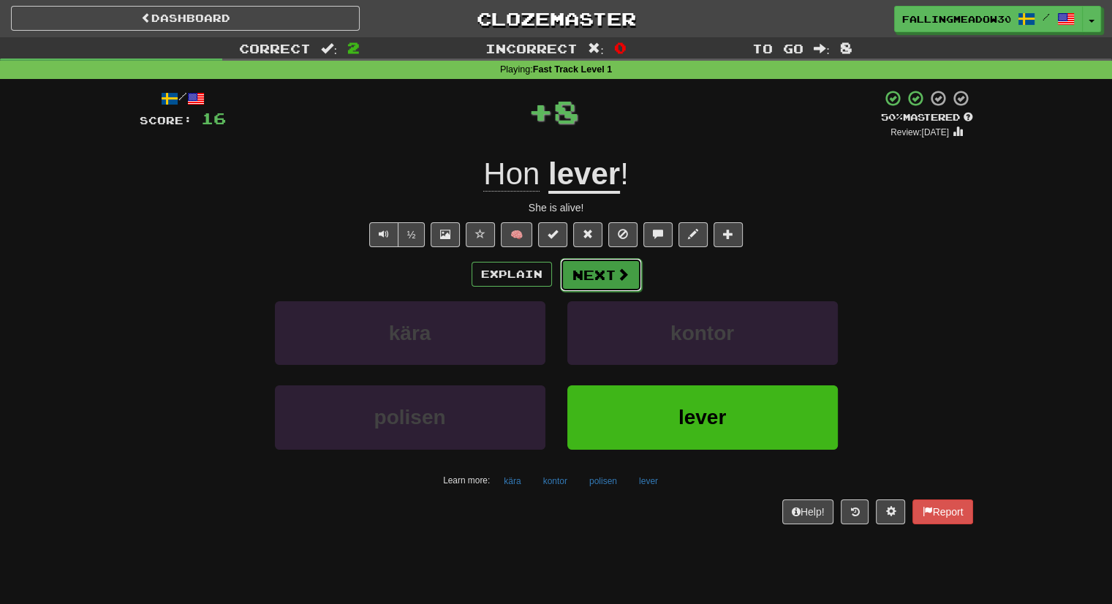
click at [614, 284] on button "Next" at bounding box center [601, 275] width 82 height 34
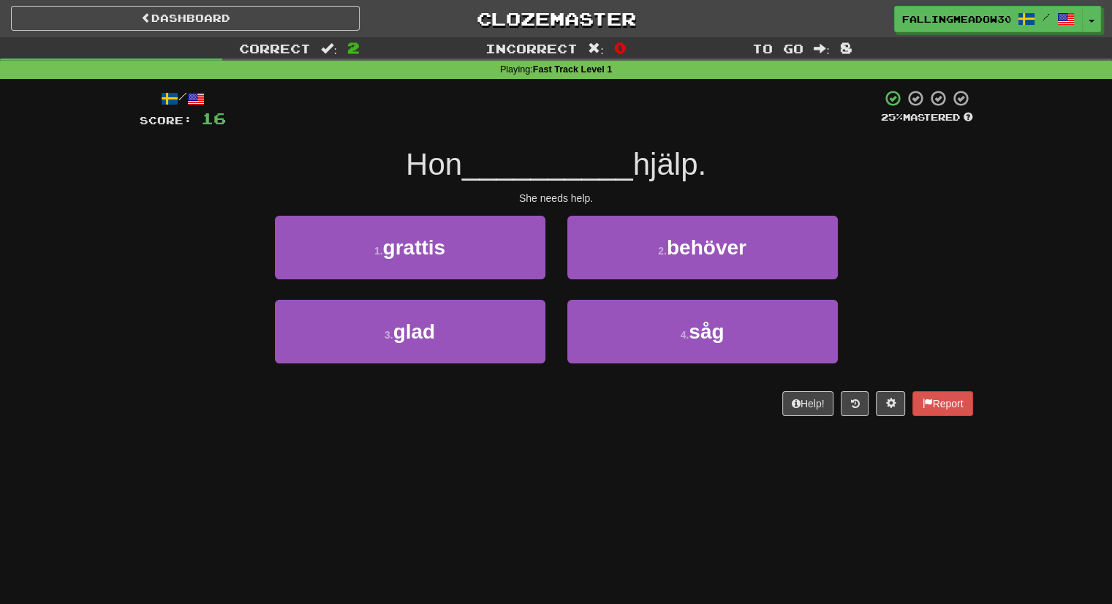
drag, startPoint x: 398, startPoint y: 169, endPoint x: 467, endPoint y: 166, distance: 69.5
click at [467, 166] on div "Hon __________ hjälp." at bounding box center [557, 165] width 834 height 40
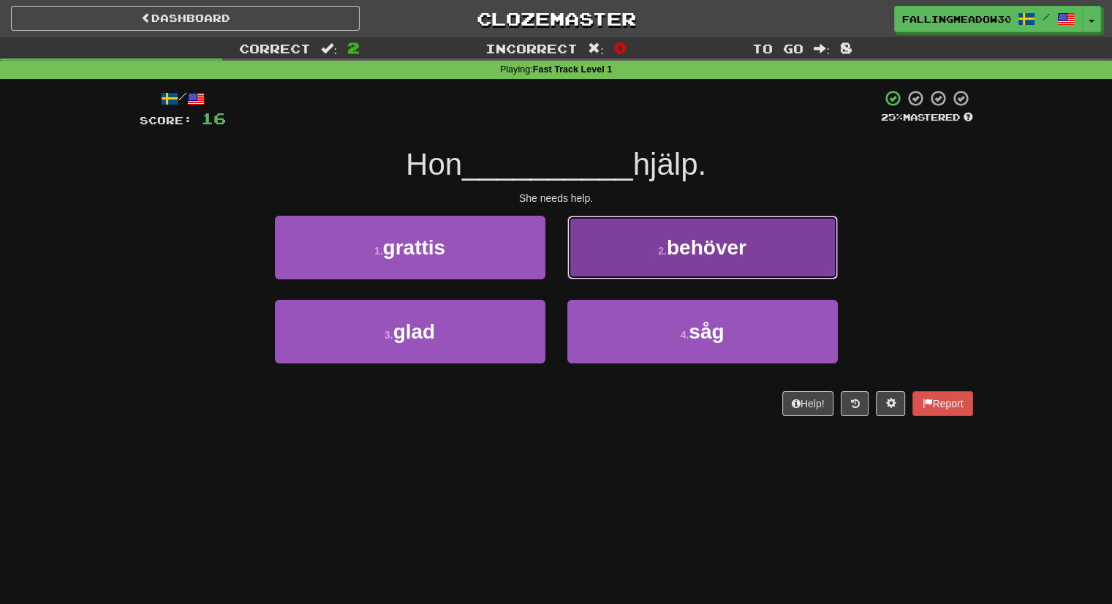
click at [676, 258] on button "2 . behöver" at bounding box center [702, 248] width 271 height 64
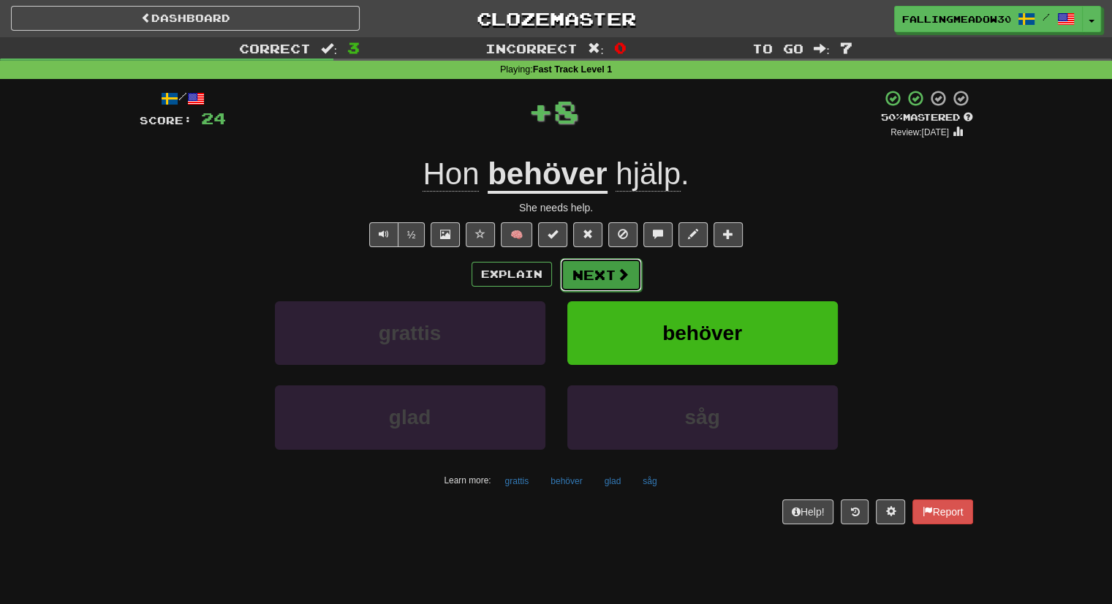
click at [622, 276] on span at bounding box center [622, 274] width 13 height 13
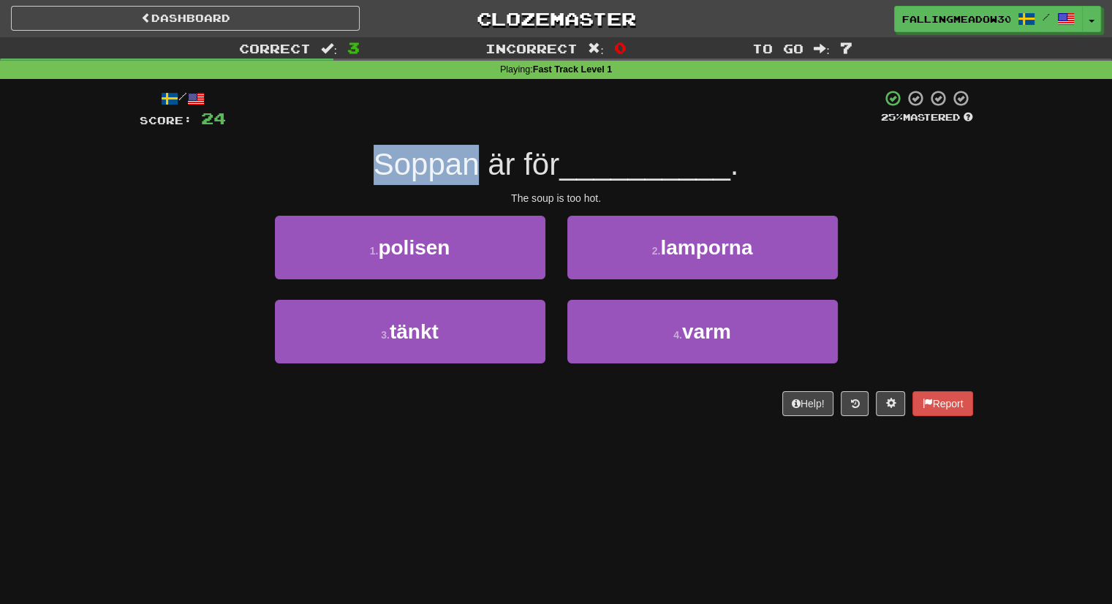
drag, startPoint x: 364, startPoint y: 164, endPoint x: 467, endPoint y: 166, distance: 102.4
click at [467, 166] on div "Soppan är för __________ ." at bounding box center [557, 165] width 834 height 40
drag, startPoint x: 518, startPoint y: 165, endPoint x: 553, endPoint y: 165, distance: 35.1
click at [553, 165] on span "Soppan är för" at bounding box center [467, 164] width 186 height 34
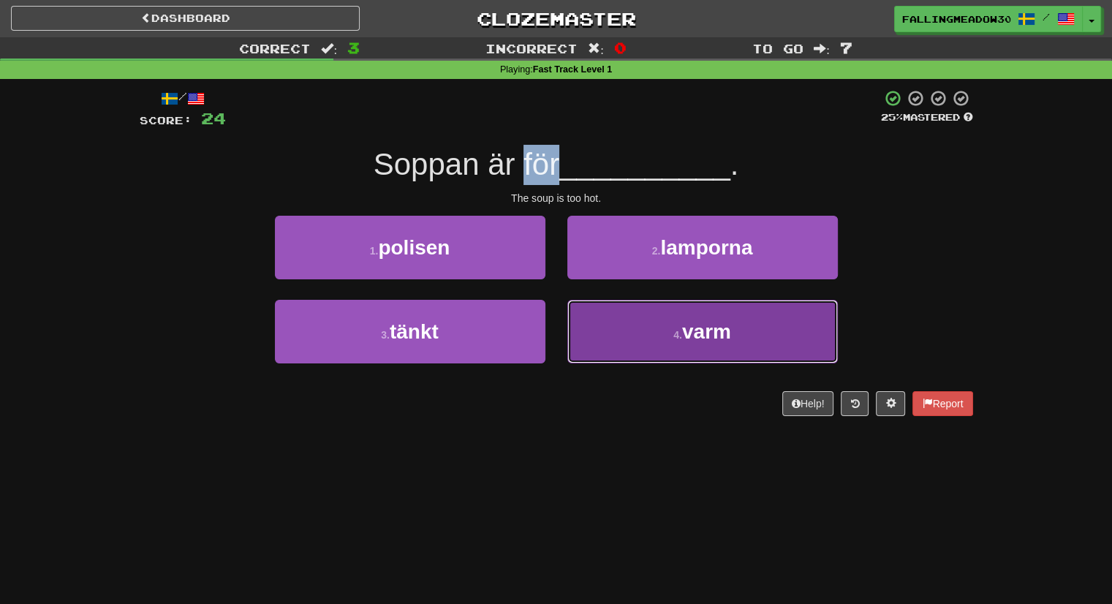
click at [680, 350] on button "4 . varm" at bounding box center [702, 332] width 271 height 64
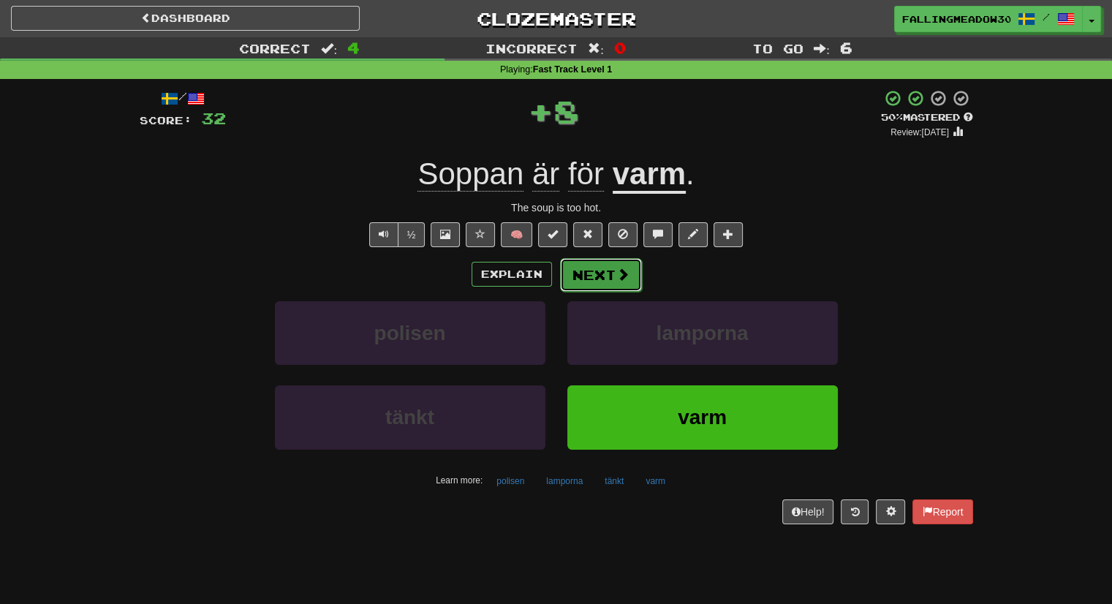
click at [600, 267] on button "Next" at bounding box center [601, 275] width 82 height 34
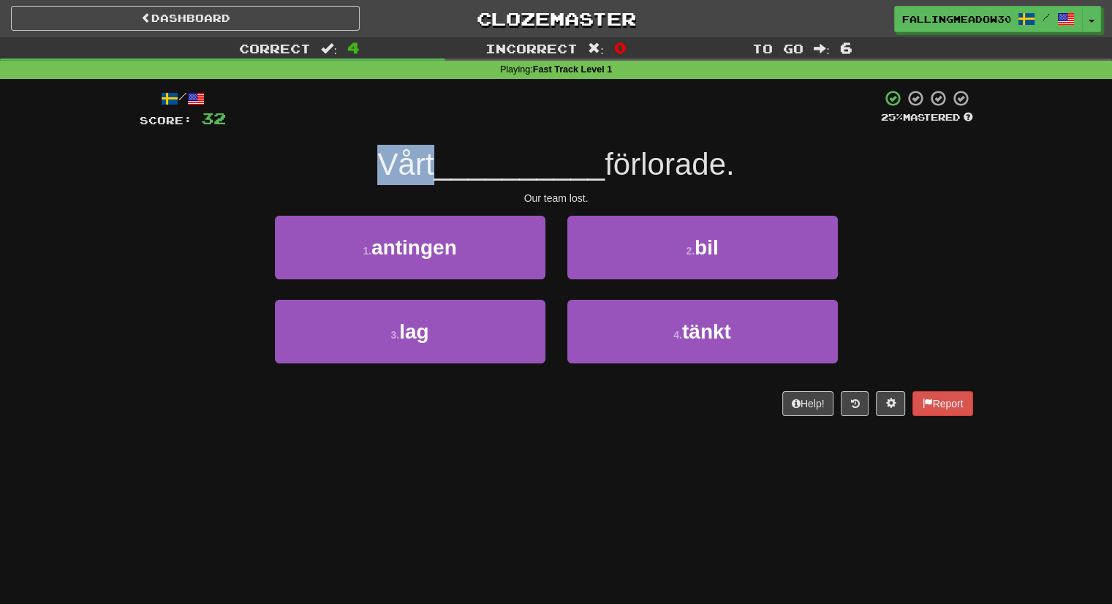
drag, startPoint x: 395, startPoint y: 154, endPoint x: 421, endPoint y: 152, distance: 26.4
click at [421, 152] on div "Vårt __________ förlorade." at bounding box center [557, 165] width 834 height 40
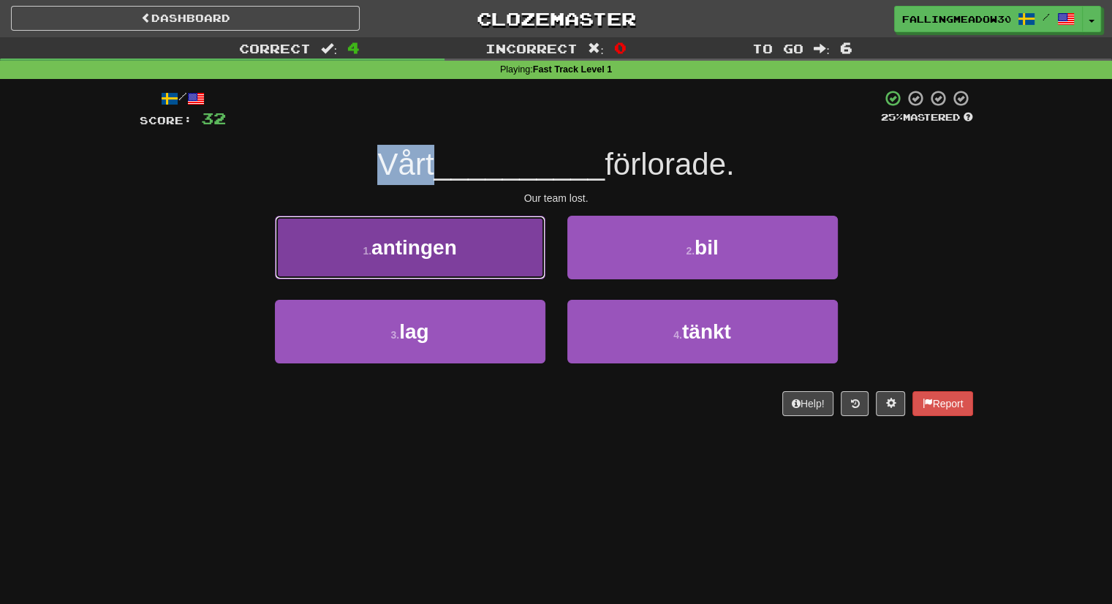
click at [497, 269] on button "1 . antingen" at bounding box center [410, 248] width 271 height 64
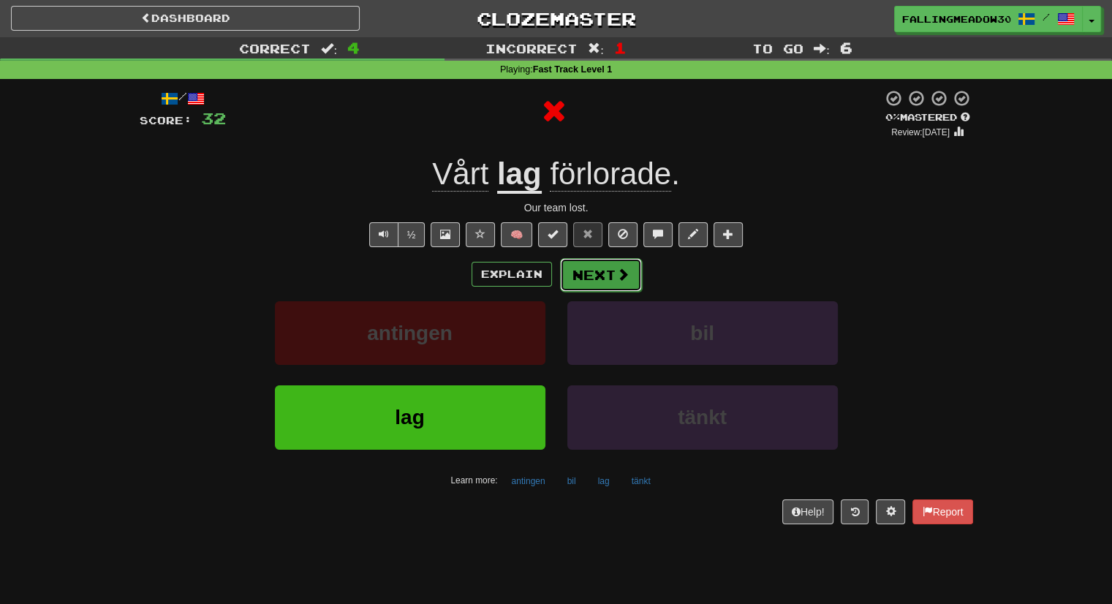
click at [588, 273] on button "Next" at bounding box center [601, 275] width 82 height 34
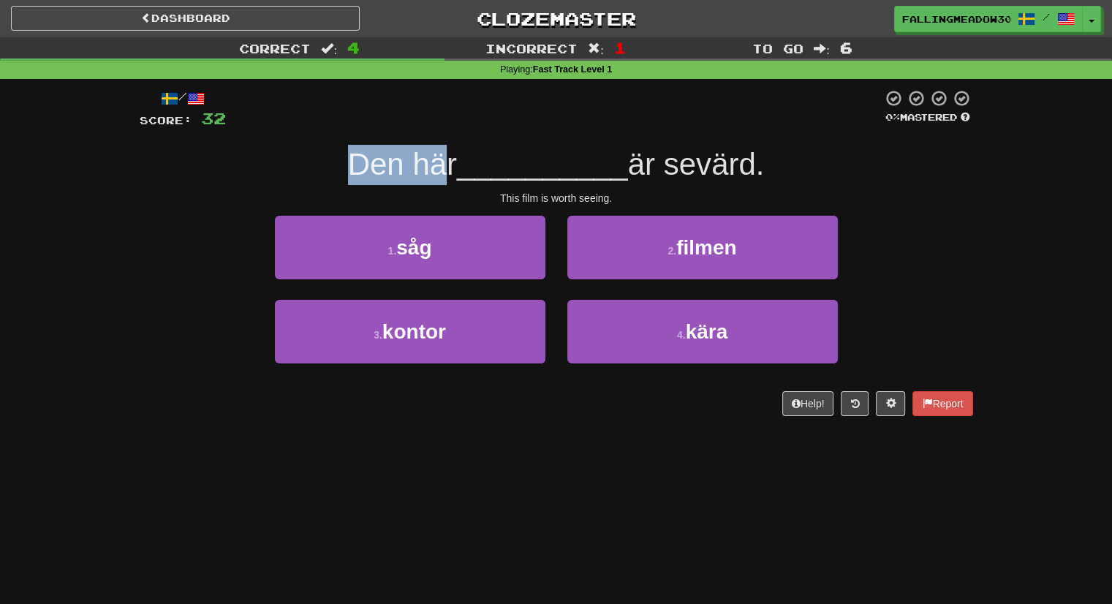
drag, startPoint x: 393, startPoint y: 162, endPoint x: 442, endPoint y: 159, distance: 49.8
click at [442, 159] on span "Den här" at bounding box center [402, 164] width 109 height 34
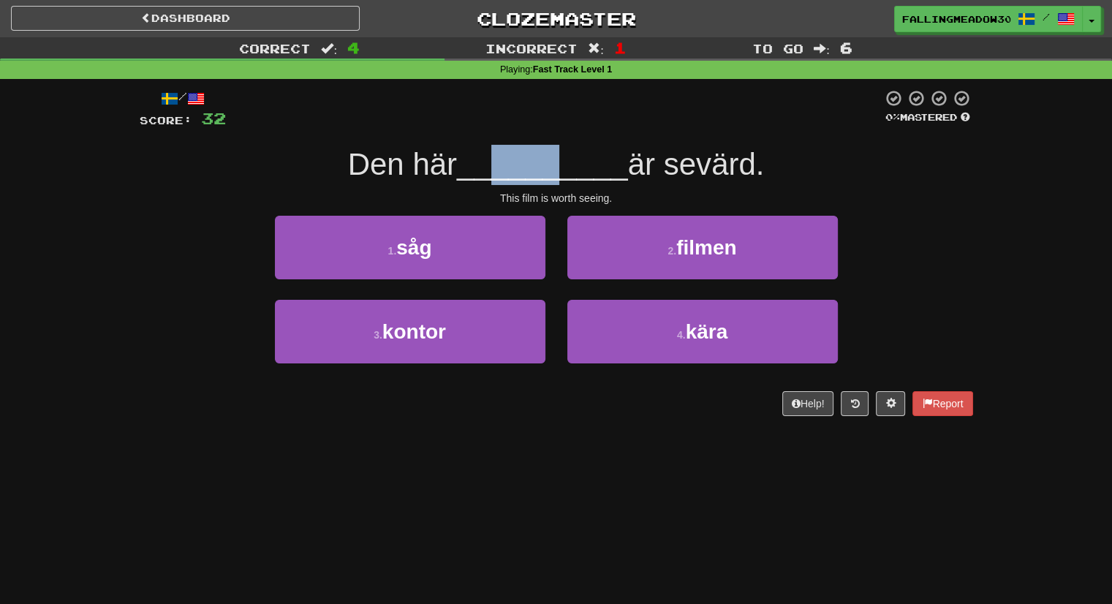
drag, startPoint x: 492, startPoint y: 171, endPoint x: 631, endPoint y: 173, distance: 139.0
click at [567, 179] on span "__________" at bounding box center [542, 164] width 171 height 34
drag, startPoint x: 646, startPoint y: 165, endPoint x: 671, endPoint y: 163, distance: 24.2
click at [671, 163] on span "är sevärd." at bounding box center [696, 164] width 137 height 34
click at [755, 165] on span "är sevärd." at bounding box center [696, 164] width 137 height 34
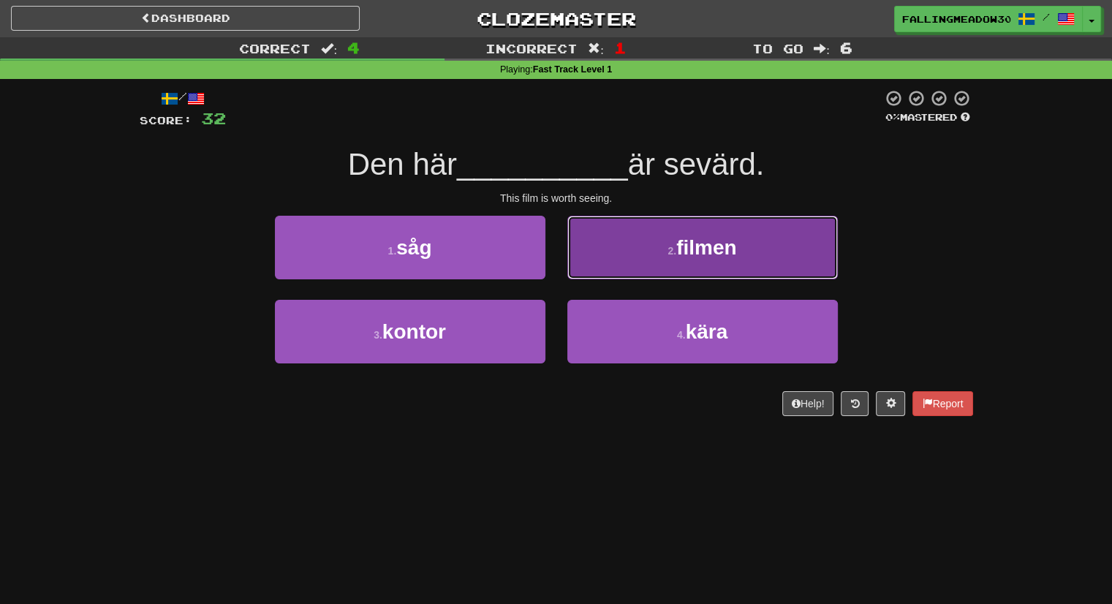
click at [672, 228] on button "2 . filmen" at bounding box center [702, 248] width 271 height 64
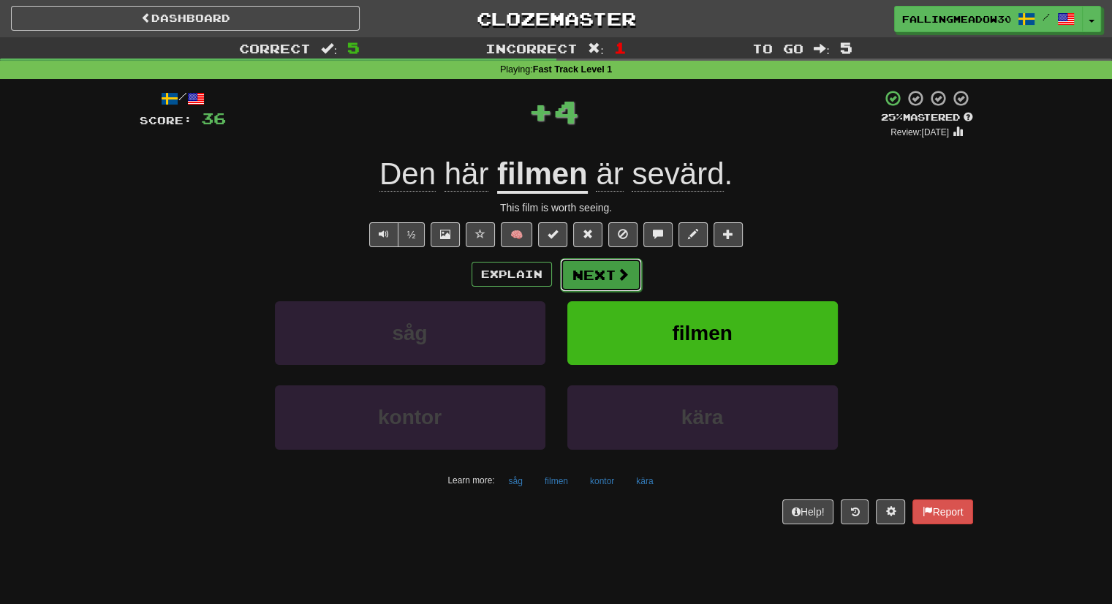
click at [581, 262] on button "Next" at bounding box center [601, 275] width 82 height 34
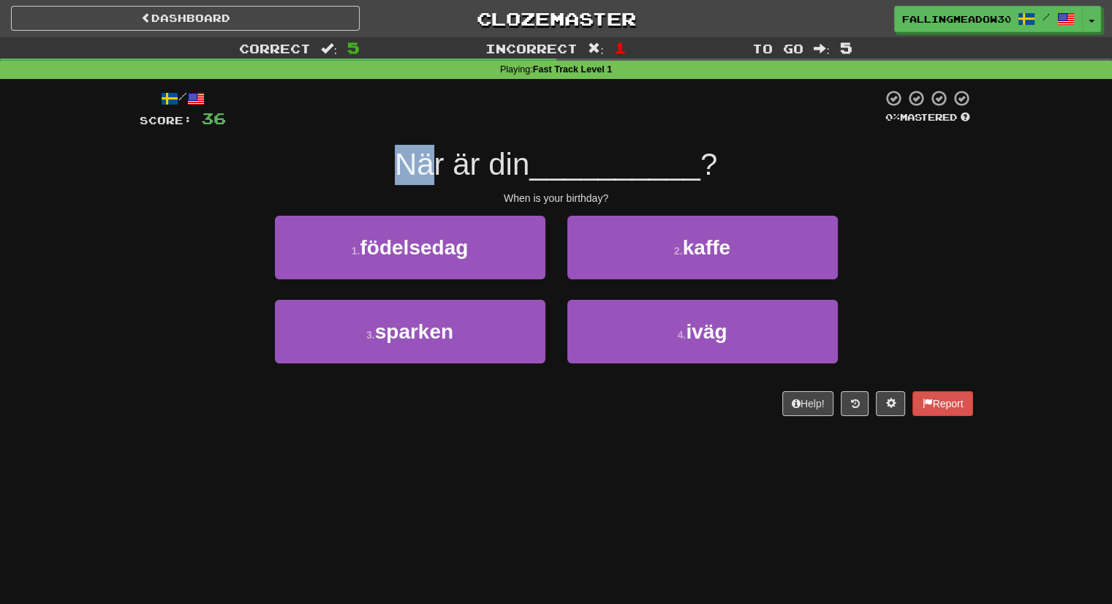
drag, startPoint x: 395, startPoint y: 166, endPoint x: 434, endPoint y: 167, distance: 39.5
click at [434, 166] on div "När är din __________ ?" at bounding box center [557, 165] width 834 height 40
click at [469, 170] on span "När är din" at bounding box center [462, 164] width 135 height 34
drag, startPoint x: 504, startPoint y: 167, endPoint x: 534, endPoint y: 165, distance: 30.1
click at [534, 165] on div "När är din __________ ?" at bounding box center [557, 165] width 834 height 40
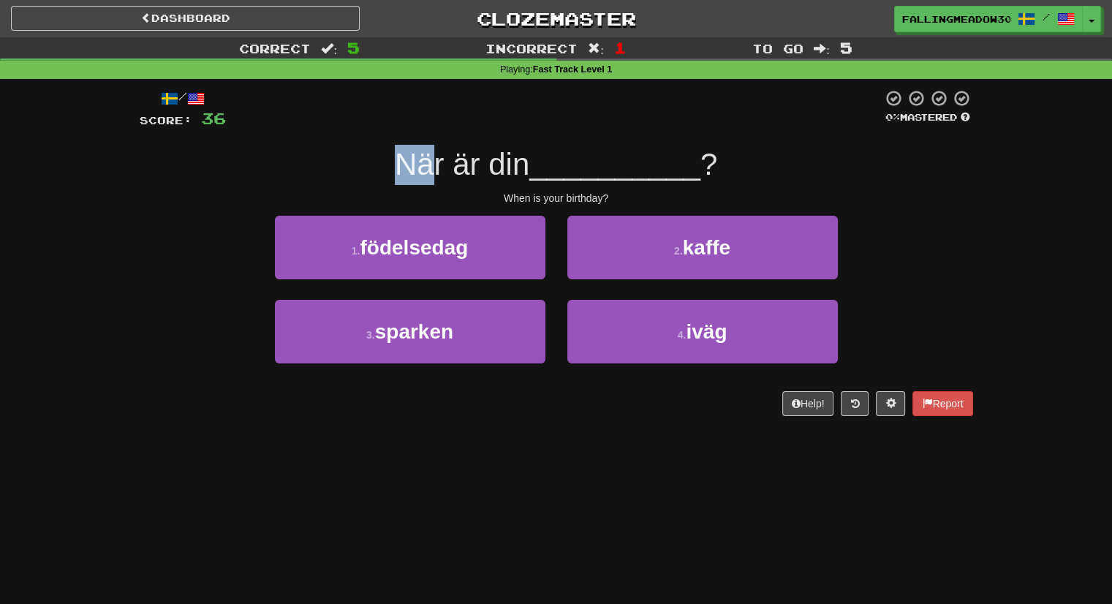
drag, startPoint x: 395, startPoint y: 162, endPoint x: 432, endPoint y: 164, distance: 37.3
click at [432, 164] on span "När är din" at bounding box center [462, 164] width 135 height 34
drag, startPoint x: 447, startPoint y: 166, endPoint x: 467, endPoint y: 167, distance: 20.5
click at [467, 167] on span "När är din" at bounding box center [462, 164] width 135 height 34
drag, startPoint x: 493, startPoint y: 163, endPoint x: 544, endPoint y: 170, distance: 51.7
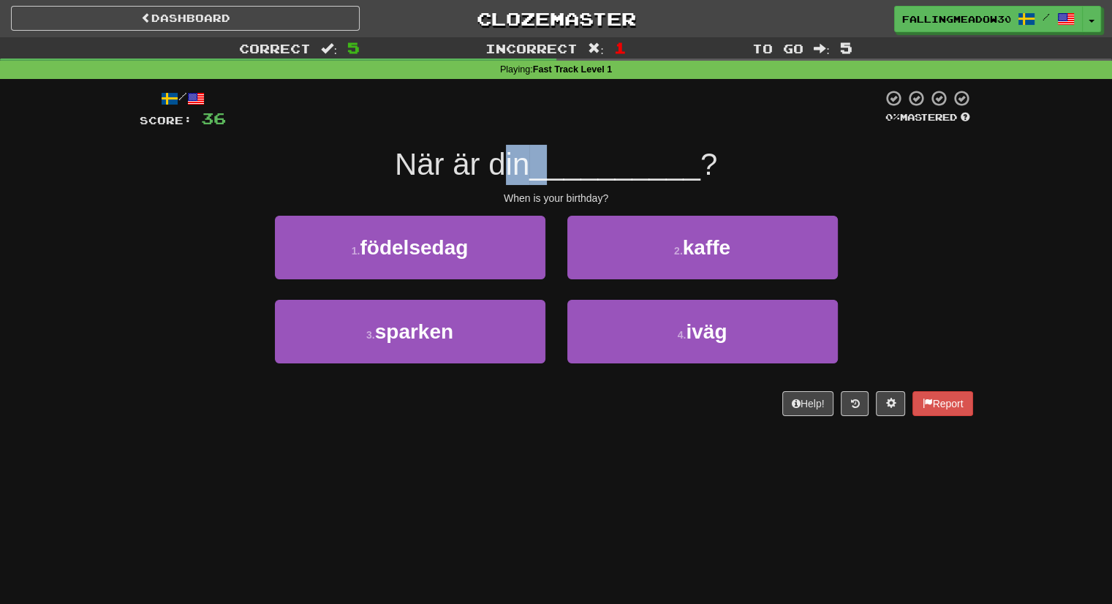
click at [544, 170] on div "När är din __________ ?" at bounding box center [557, 165] width 834 height 40
click at [585, 167] on span "__________" at bounding box center [614, 164] width 171 height 34
drag, startPoint x: 401, startPoint y: 156, endPoint x: 431, endPoint y: 159, distance: 30.1
click at [431, 159] on span "När är din" at bounding box center [462, 164] width 135 height 34
click at [453, 143] on div "/ Score: 36 0 % Mastered När är din __________ ? When is your birthday? 1 . föd…" at bounding box center [557, 252] width 834 height 327
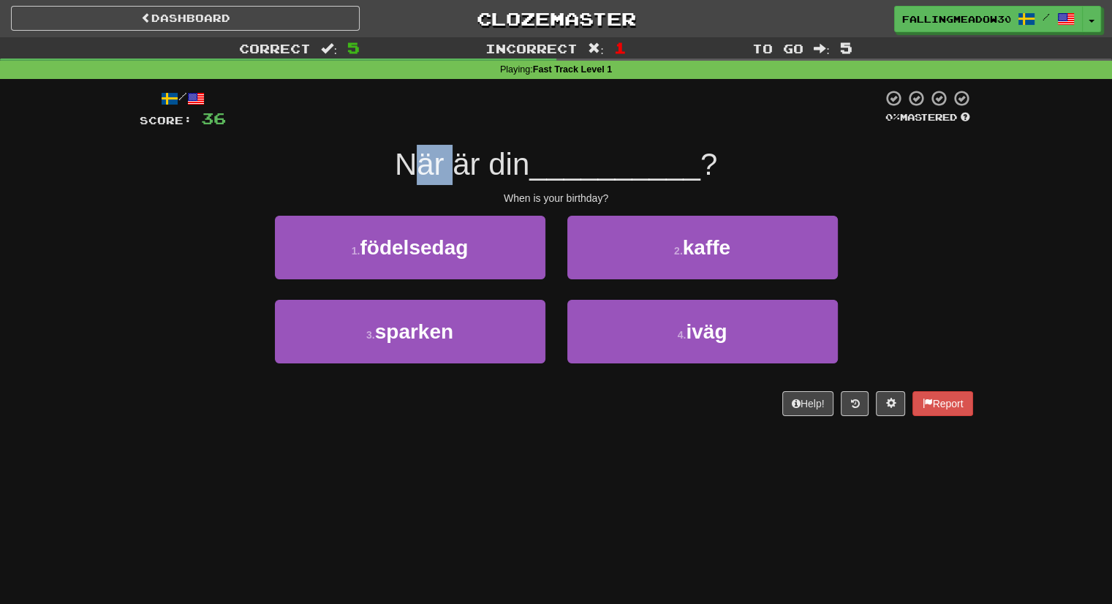
drag, startPoint x: 402, startPoint y: 165, endPoint x: 450, endPoint y: 177, distance: 49.8
click at [450, 177] on span "När är din" at bounding box center [462, 164] width 135 height 34
drag, startPoint x: 473, startPoint y: 180, endPoint x: 497, endPoint y: 178, distance: 24.2
click at [497, 179] on span "När är din" at bounding box center [462, 164] width 135 height 34
drag, startPoint x: 516, startPoint y: 174, endPoint x: 537, endPoint y: 173, distance: 21.2
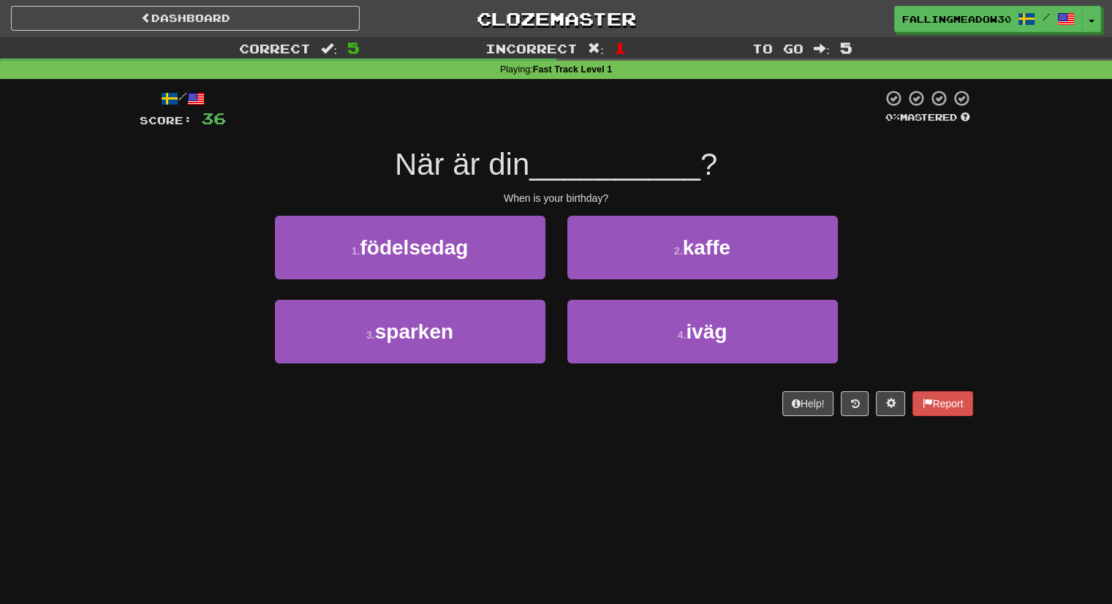
click at [537, 173] on div "När är din __________ ?" at bounding box center [557, 165] width 834 height 40
drag, startPoint x: 576, startPoint y: 173, endPoint x: 679, endPoint y: 174, distance: 102.4
click at [679, 174] on span "__________" at bounding box center [614, 164] width 171 height 34
click at [823, 162] on div "När är din __________ ?" at bounding box center [557, 165] width 834 height 40
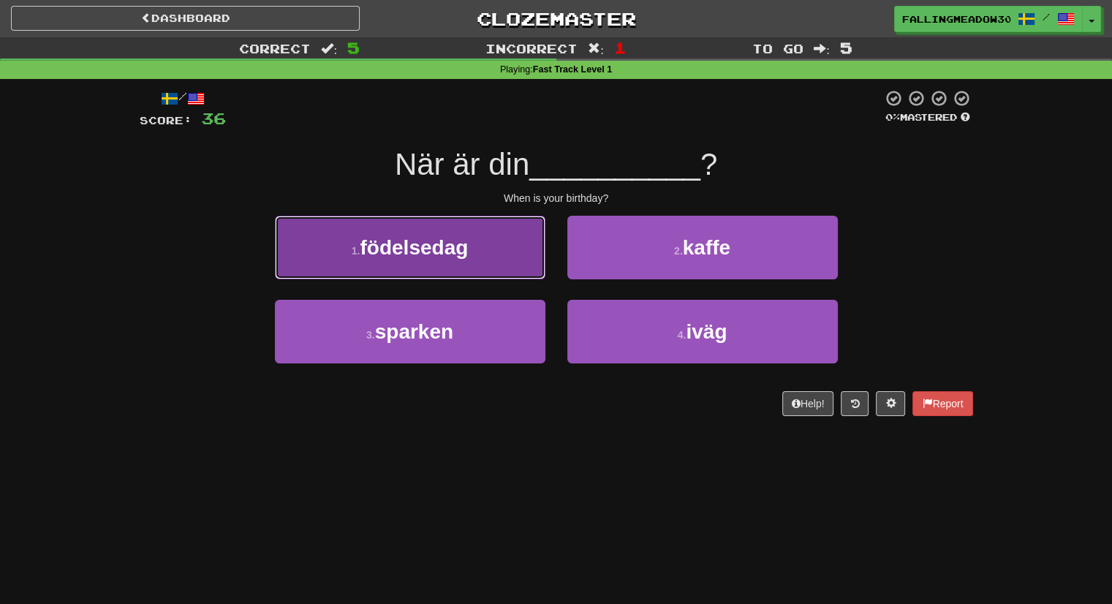
click at [473, 241] on button "1 . födelsedag" at bounding box center [410, 248] width 271 height 64
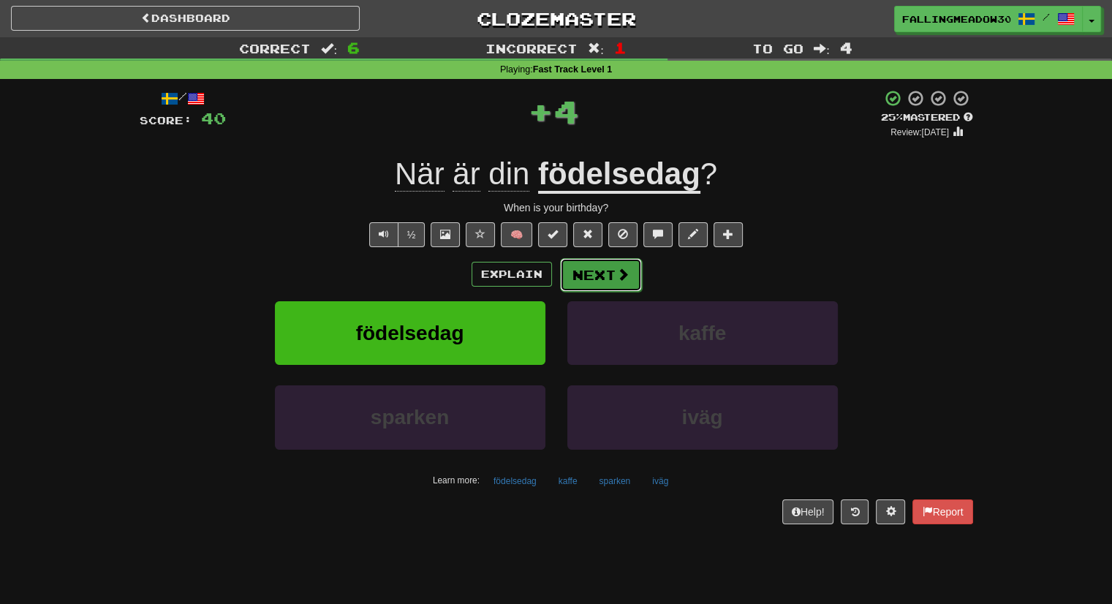
click at [591, 271] on button "Next" at bounding box center [601, 275] width 82 height 34
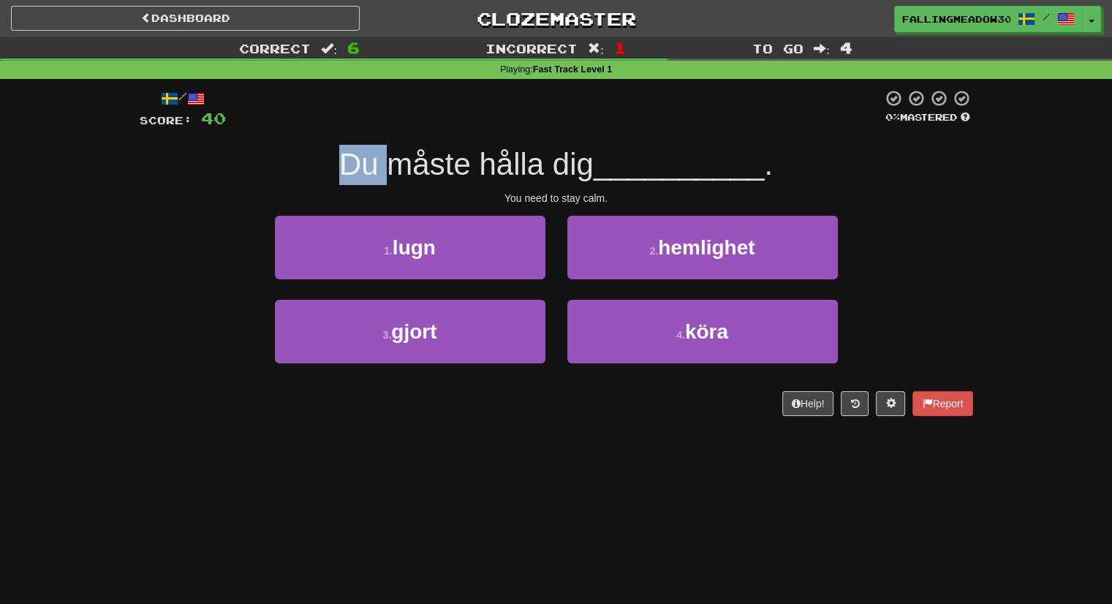
drag, startPoint x: 335, startPoint y: 162, endPoint x: 379, endPoint y: 168, distance: 44.4
click at [379, 168] on span "Du måste hålla dig" at bounding box center [466, 164] width 254 height 34
click at [388, 168] on span "Du måste hålla dig" at bounding box center [466, 164] width 254 height 34
drag, startPoint x: 388, startPoint y: 167, endPoint x: 467, endPoint y: 165, distance: 79.0
click at [467, 165] on span "Du måste hålla dig" at bounding box center [466, 164] width 254 height 34
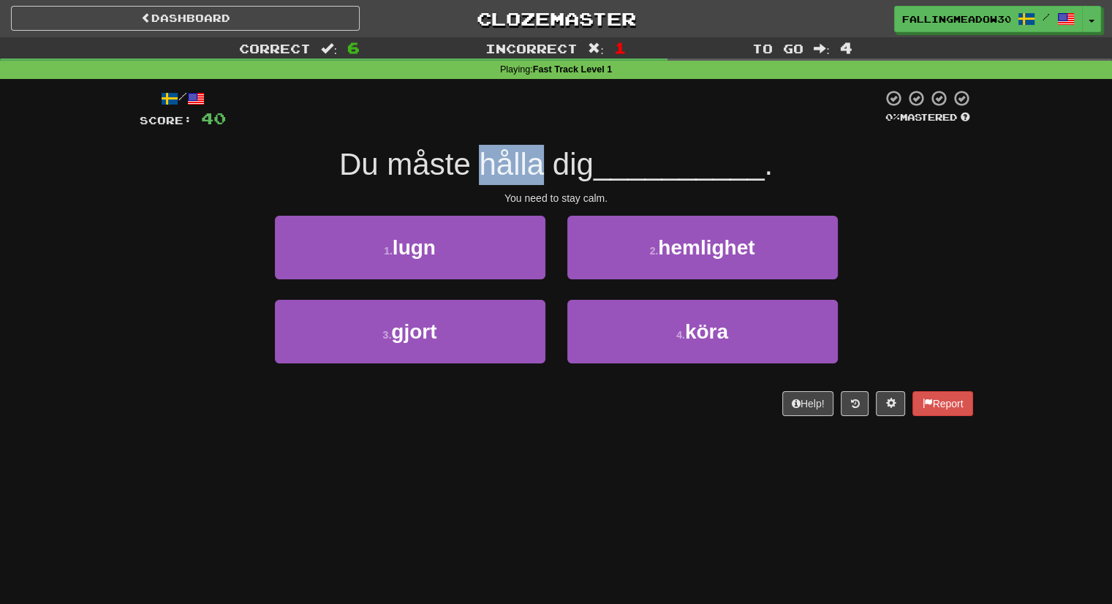
drag, startPoint x: 481, startPoint y: 162, endPoint x: 535, endPoint y: 167, distance: 53.7
click at [535, 167] on span "Du måste hålla dig" at bounding box center [466, 164] width 254 height 34
drag, startPoint x: 553, startPoint y: 165, endPoint x: 592, endPoint y: 162, distance: 38.9
click at [589, 162] on span "Du måste hålla dig" at bounding box center [466, 164] width 254 height 34
click at [605, 150] on span "__________" at bounding box center [679, 164] width 171 height 34
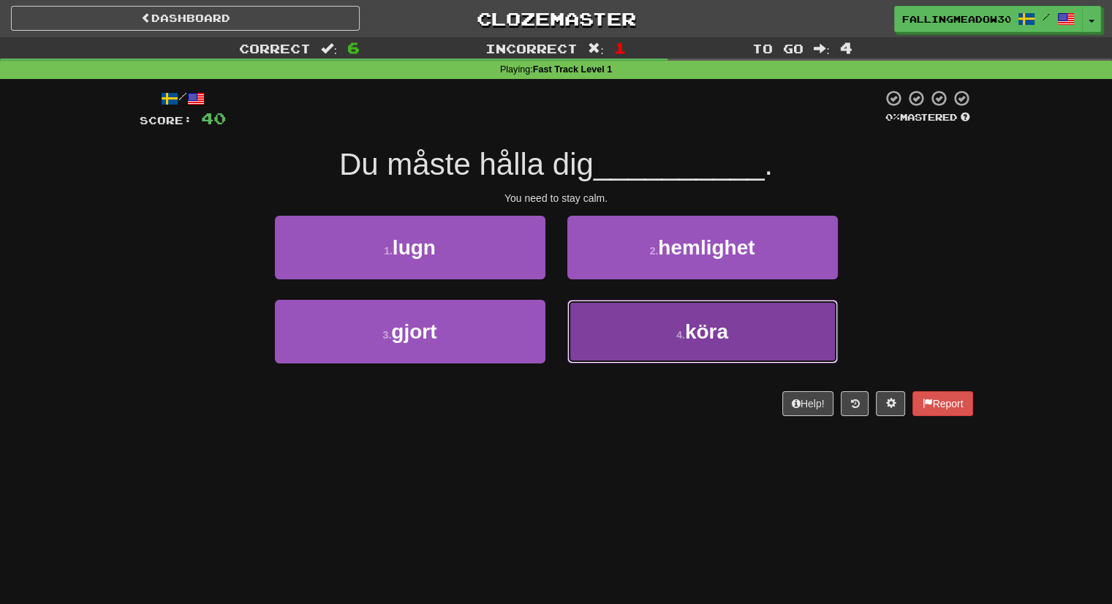
click at [718, 355] on button "4 . köra" at bounding box center [702, 332] width 271 height 64
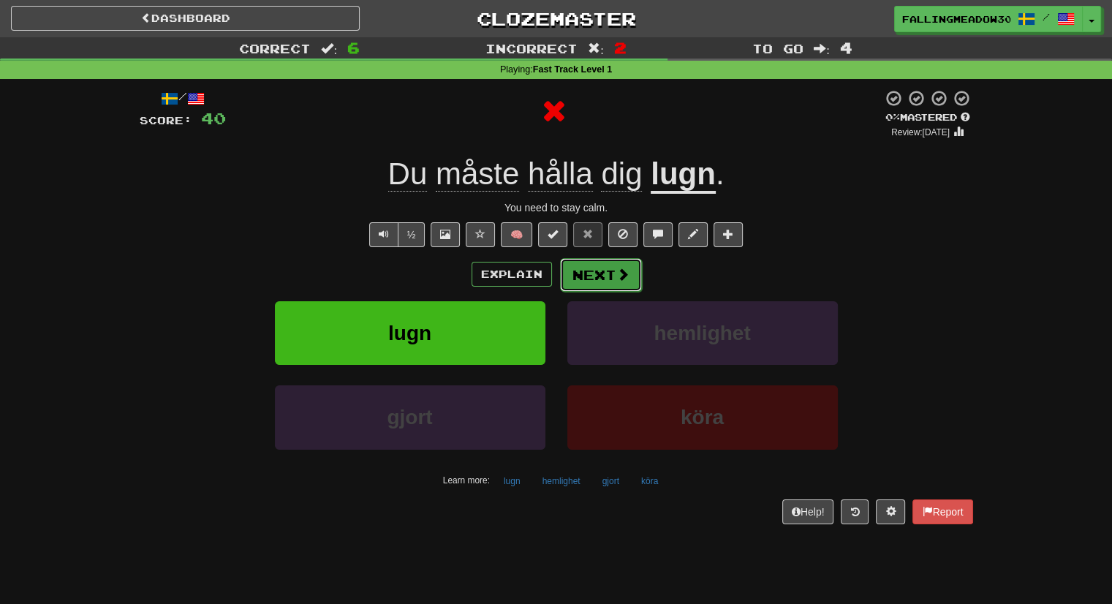
click at [577, 279] on button "Next" at bounding box center [601, 275] width 82 height 34
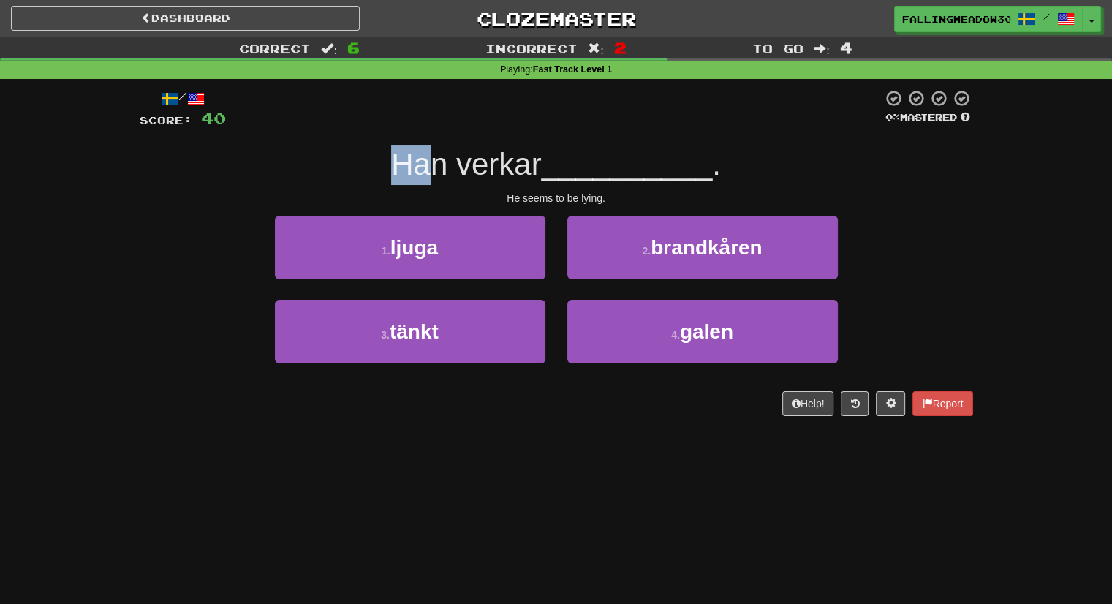
drag, startPoint x: 394, startPoint y: 165, endPoint x: 424, endPoint y: 166, distance: 30.0
click at [424, 166] on span "Han verkar" at bounding box center [466, 164] width 150 height 34
drag, startPoint x: 456, startPoint y: 165, endPoint x: 532, endPoint y: 163, distance: 76.1
click at [532, 163] on span "Han verkar" at bounding box center [466, 164] width 150 height 34
click at [560, 140] on div "/ Score: 40 0 % Mastered Han verkar __________ . He seems to be lying. 1 . ljug…" at bounding box center [557, 252] width 834 height 327
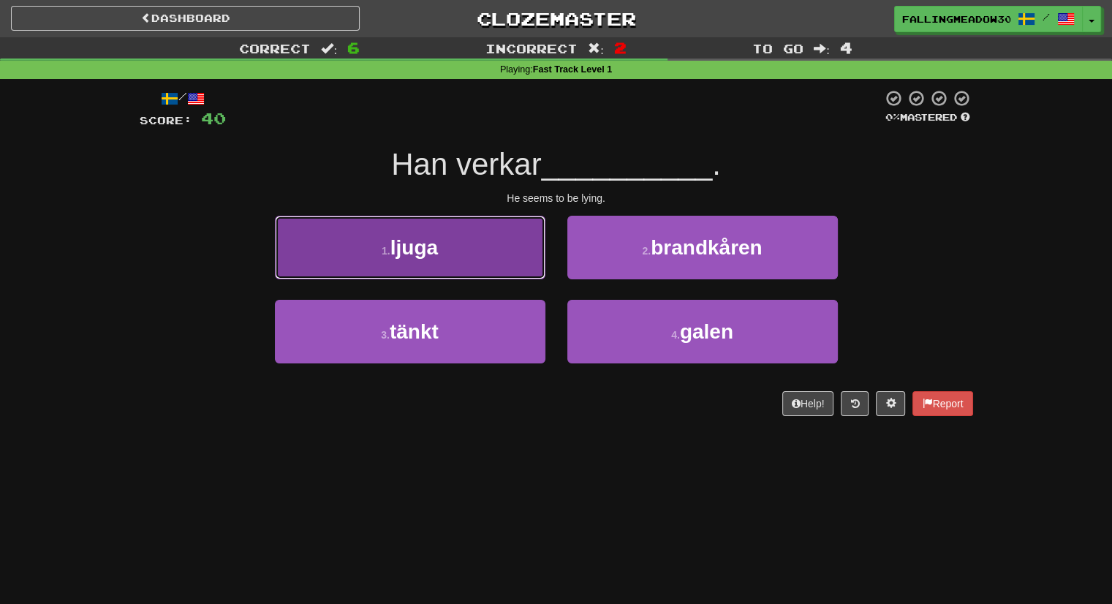
drag, startPoint x: 481, startPoint y: 231, endPoint x: 486, endPoint y: 238, distance: 7.9
click at [486, 238] on button "1 . ljuga" at bounding box center [410, 248] width 271 height 64
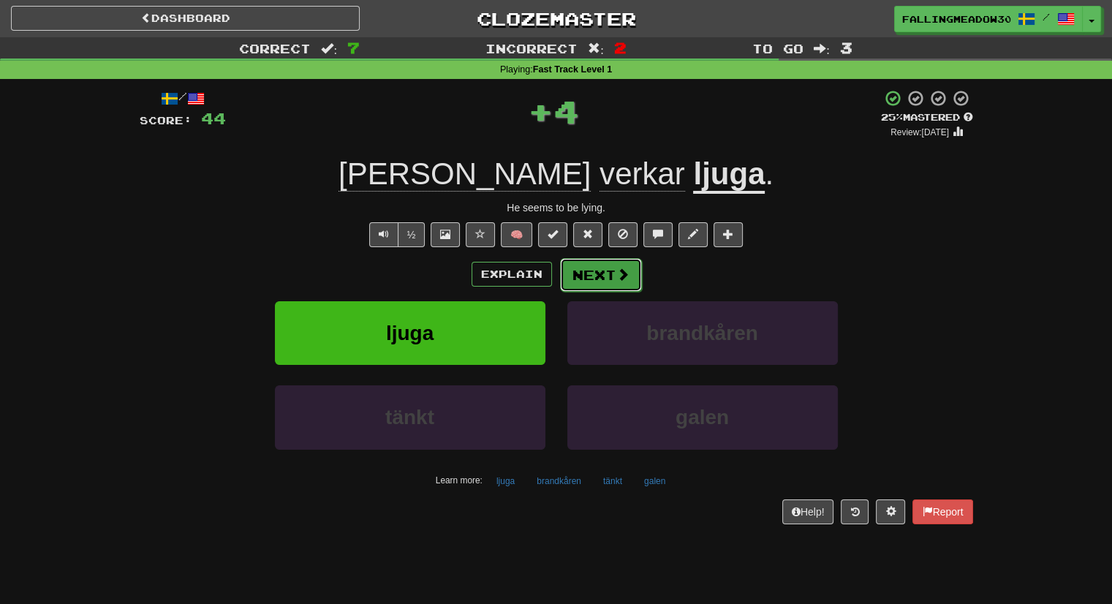
click at [596, 272] on button "Next" at bounding box center [601, 275] width 82 height 34
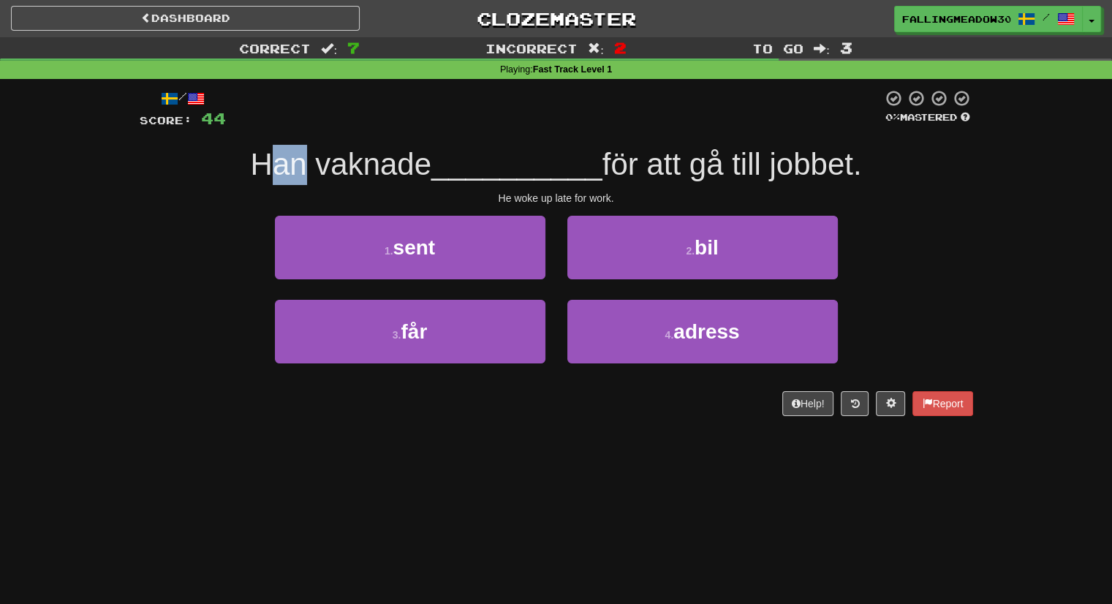
drag, startPoint x: 260, startPoint y: 166, endPoint x: 294, endPoint y: 161, distance: 34.0
click at [294, 161] on span "Han vaknade" at bounding box center [341, 164] width 181 height 34
drag, startPoint x: 314, startPoint y: 159, endPoint x: 418, endPoint y: 153, distance: 104.7
click at [418, 153] on span "Han vaknade" at bounding box center [341, 164] width 181 height 34
drag, startPoint x: 487, startPoint y: 171, endPoint x: 526, endPoint y: 178, distance: 39.4
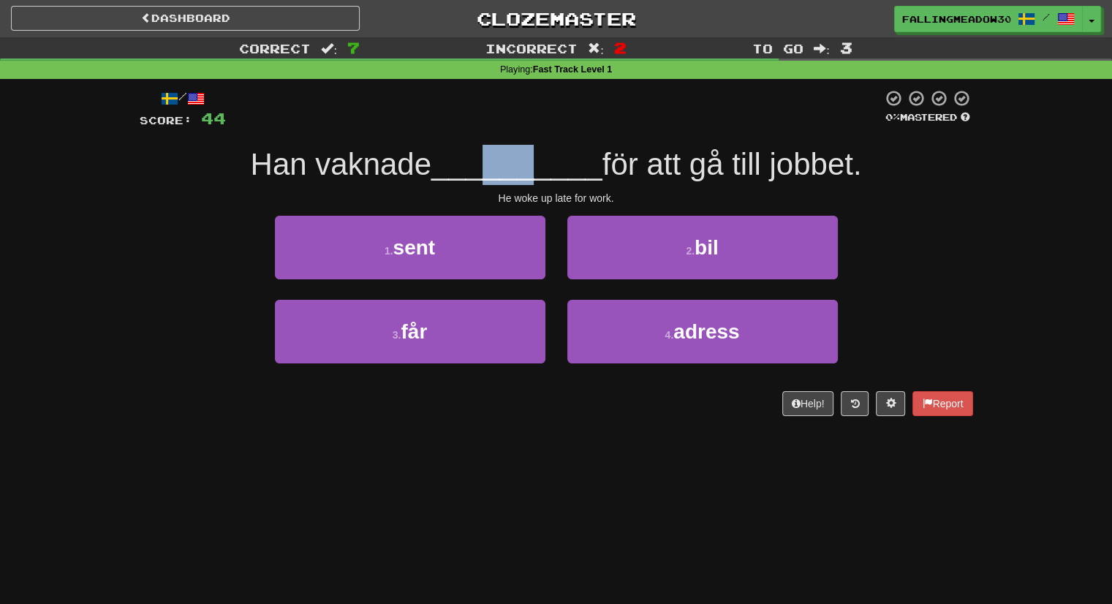
click at [526, 178] on span "__________" at bounding box center [516, 164] width 171 height 34
drag, startPoint x: 606, startPoint y: 161, endPoint x: 640, endPoint y: 161, distance: 33.6
click at [639, 161] on span "för att gå till jobbet." at bounding box center [733, 164] width 260 height 34
drag, startPoint x: 655, startPoint y: 159, endPoint x: 687, endPoint y: 157, distance: 32.2
click at [687, 157] on span "för att gå till jobbet." at bounding box center [733, 164] width 260 height 34
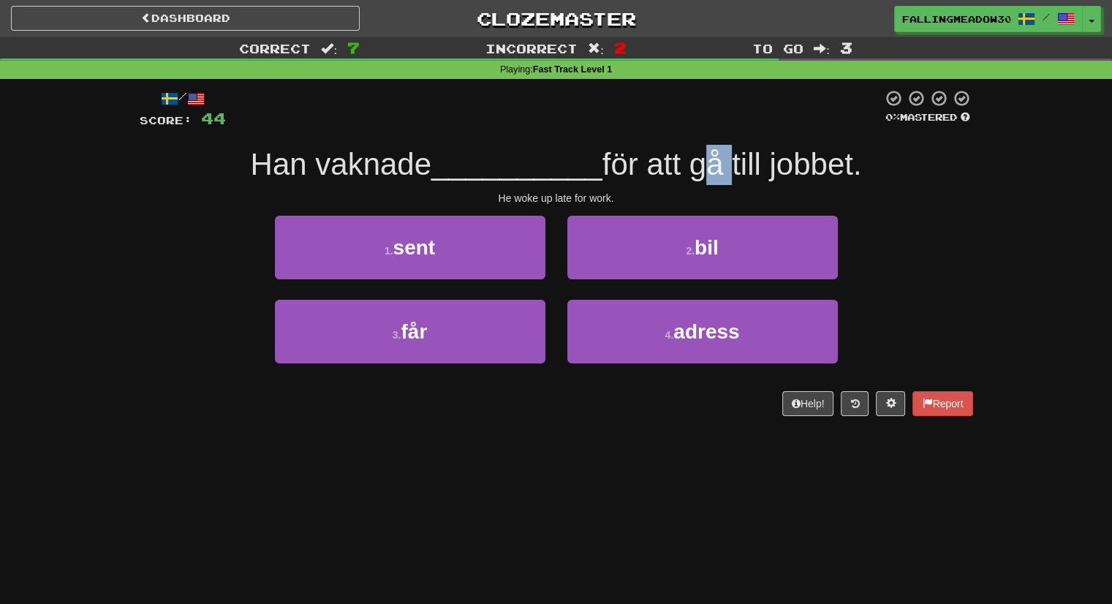
drag, startPoint x: 693, startPoint y: 160, endPoint x: 743, endPoint y: 167, distance: 50.2
click at [737, 163] on span "för att gå till jobbet." at bounding box center [733, 164] width 260 height 34
drag, startPoint x: 755, startPoint y: 170, endPoint x: 766, endPoint y: 170, distance: 11.7
click at [766, 170] on span "för att gå till jobbet." at bounding box center [733, 164] width 260 height 34
drag, startPoint x: 821, startPoint y: 181, endPoint x: 842, endPoint y: 181, distance: 21.2
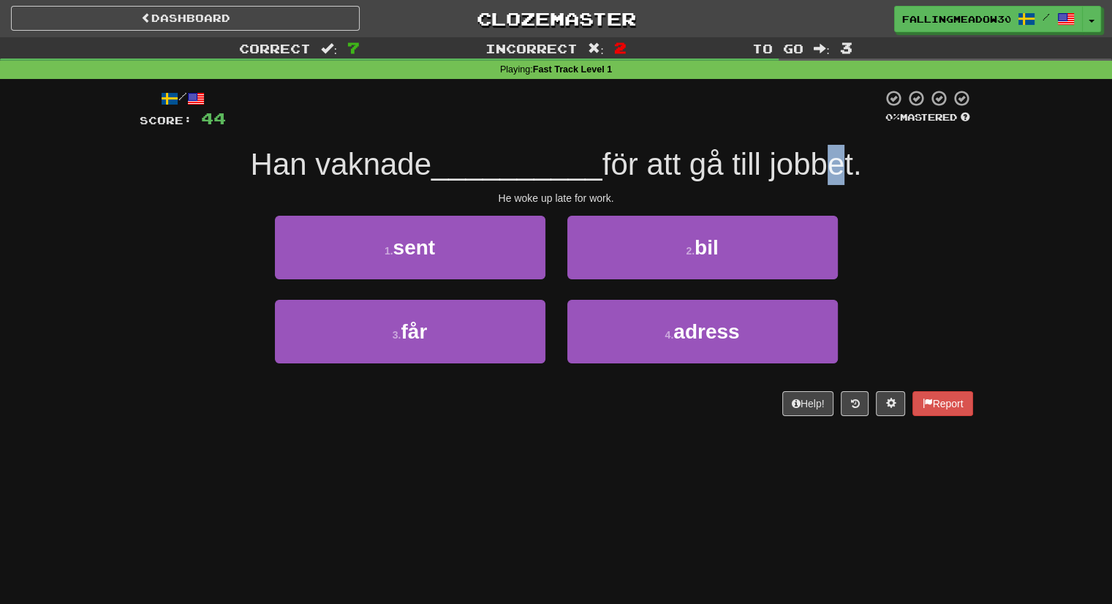
click at [842, 181] on span "för att gå till jobbet." at bounding box center [733, 164] width 260 height 34
click at [898, 208] on div "/ Score: 44 0 % Mastered Han vaknade __________ för att gå till jobbet. He woke…" at bounding box center [557, 252] width 834 height 327
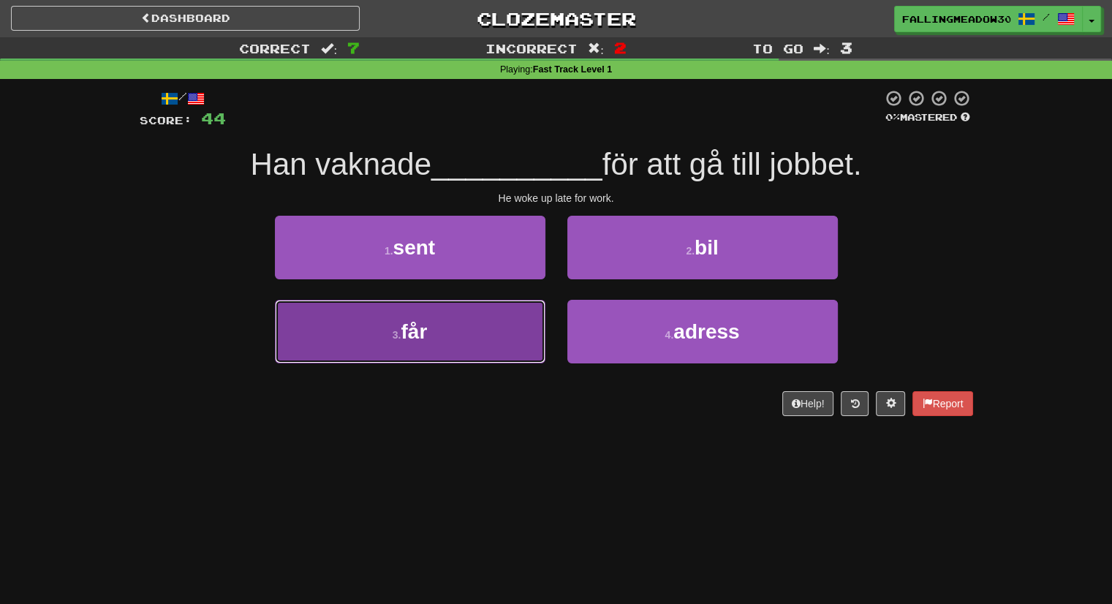
click at [410, 321] on span "får" at bounding box center [414, 331] width 26 height 23
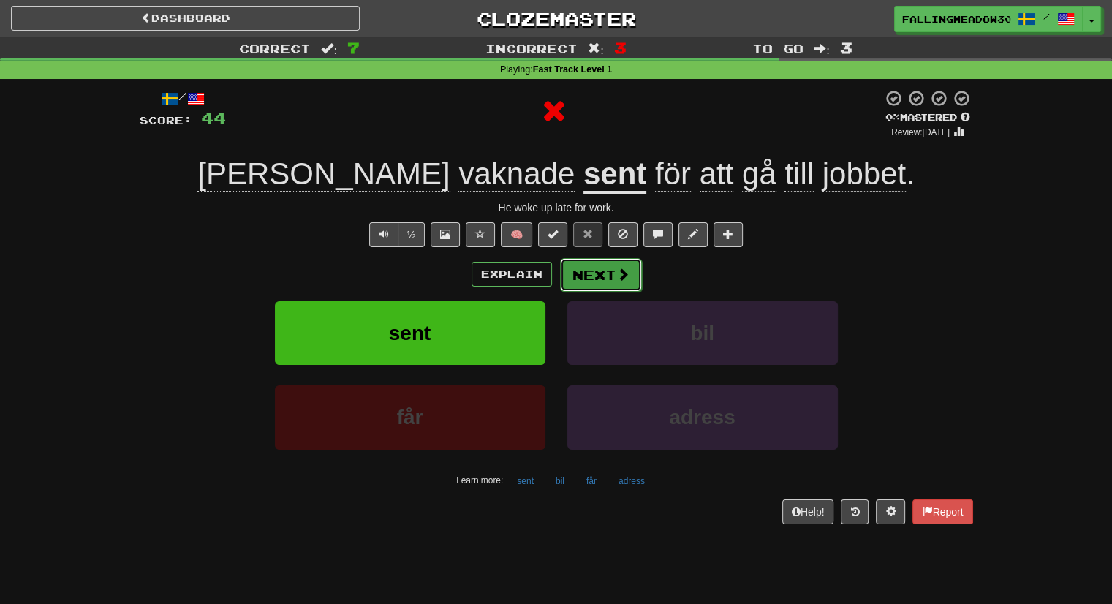
click at [608, 273] on button "Next" at bounding box center [601, 275] width 82 height 34
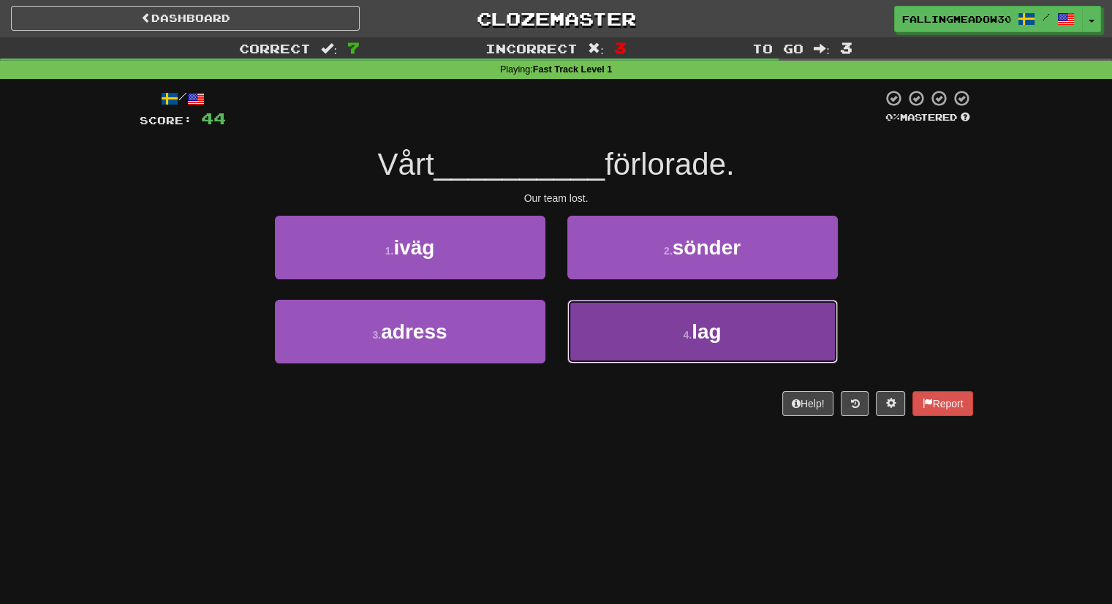
click at [635, 304] on button "4 . lag" at bounding box center [702, 332] width 271 height 64
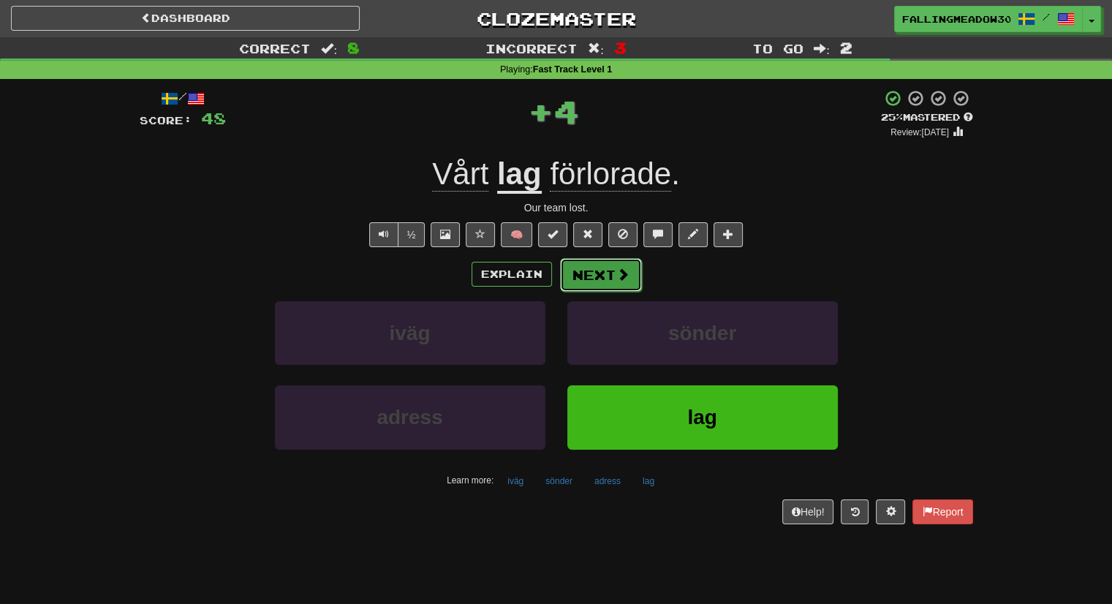
click at [605, 271] on button "Next" at bounding box center [601, 275] width 82 height 34
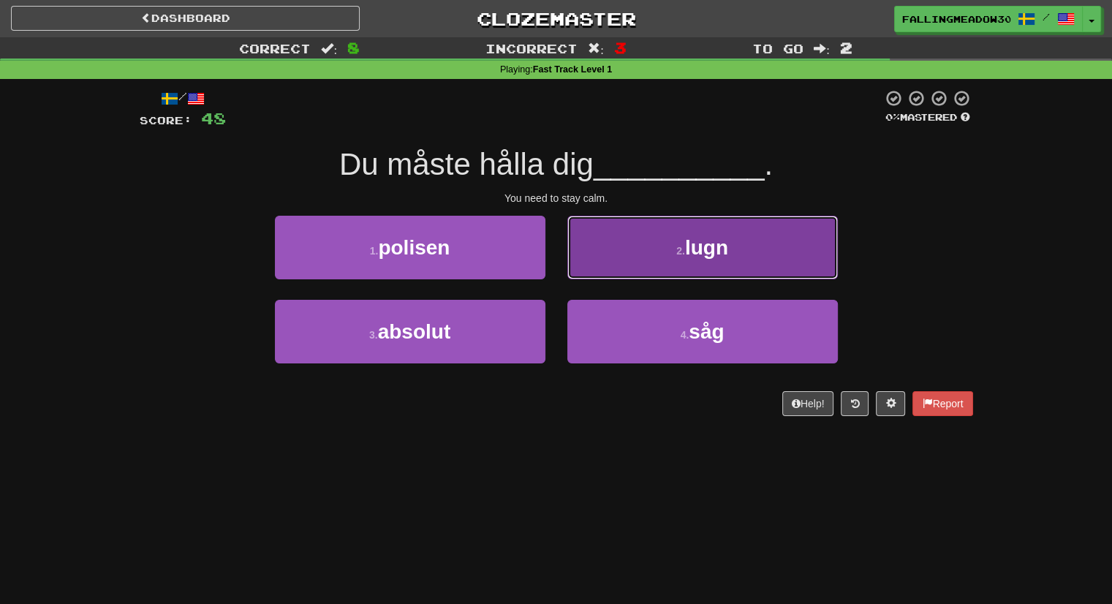
click at [605, 270] on button "2 . lugn" at bounding box center [702, 248] width 271 height 64
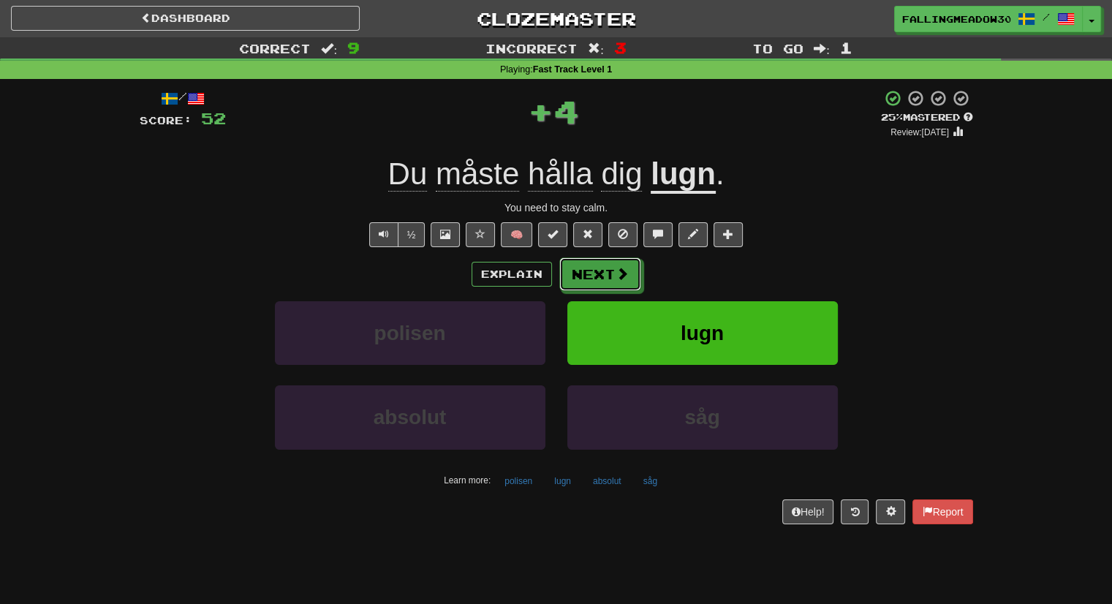
click at [605, 270] on button "Next" at bounding box center [600, 274] width 82 height 34
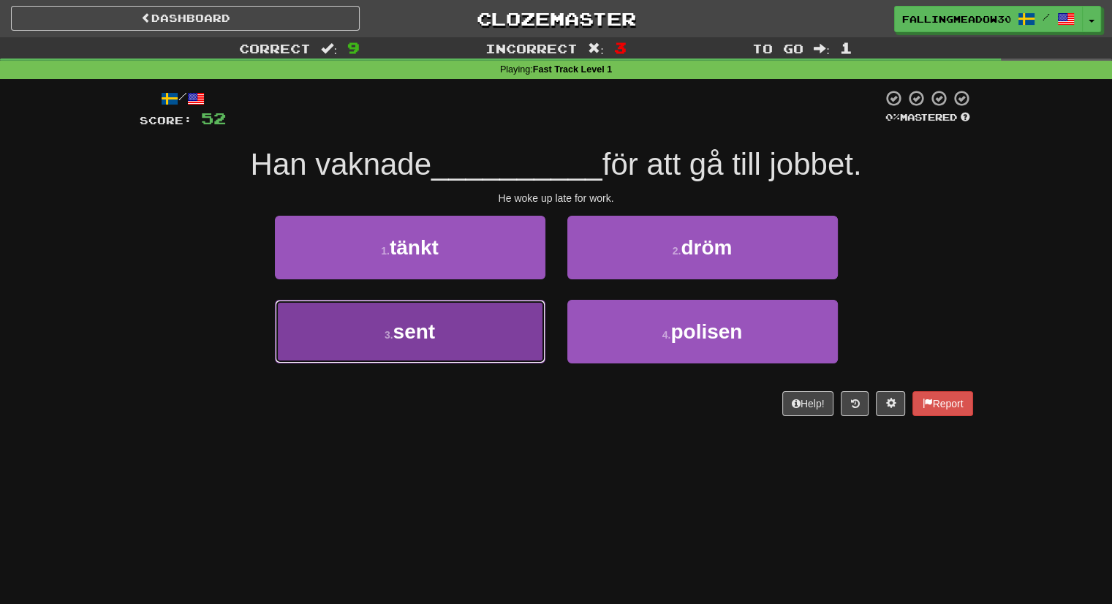
click at [499, 315] on button "3 . sent" at bounding box center [410, 332] width 271 height 64
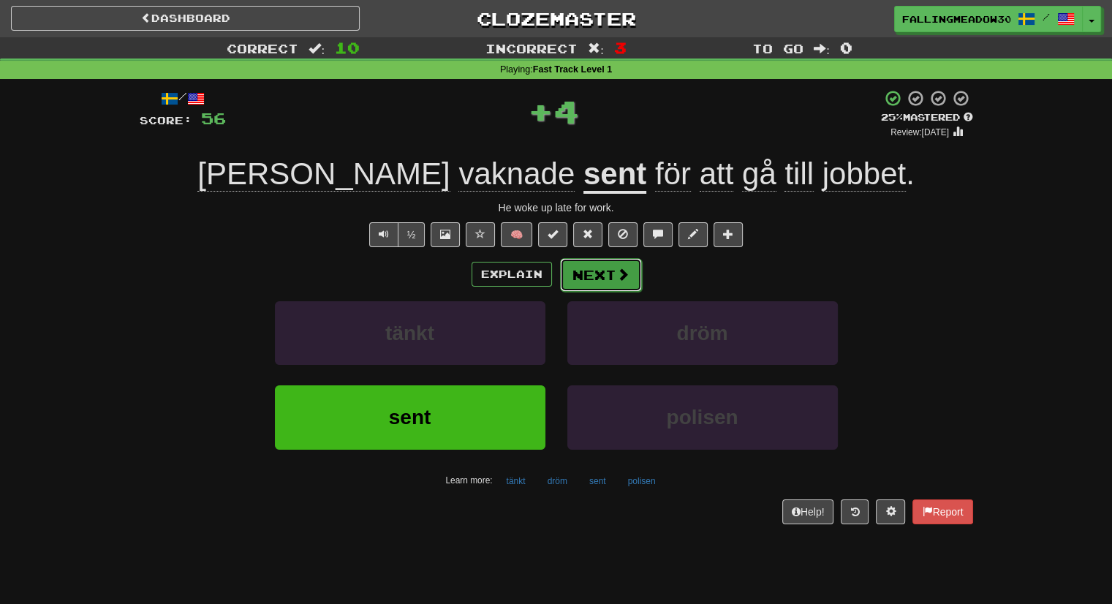
click at [574, 269] on button "Next" at bounding box center [601, 275] width 82 height 34
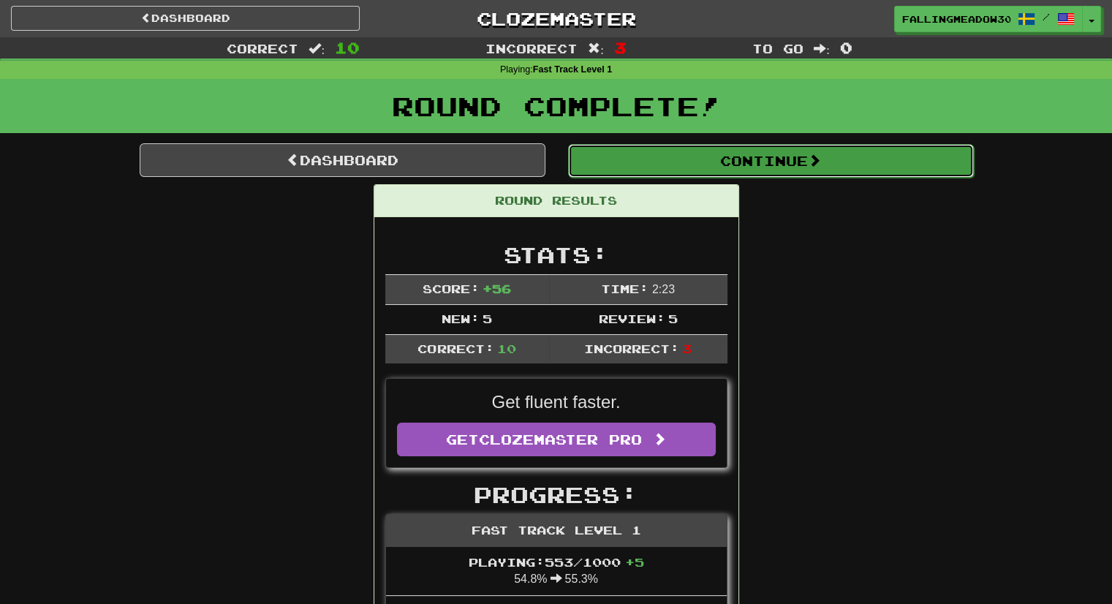
click at [632, 154] on button "Continue" at bounding box center [771, 161] width 406 height 34
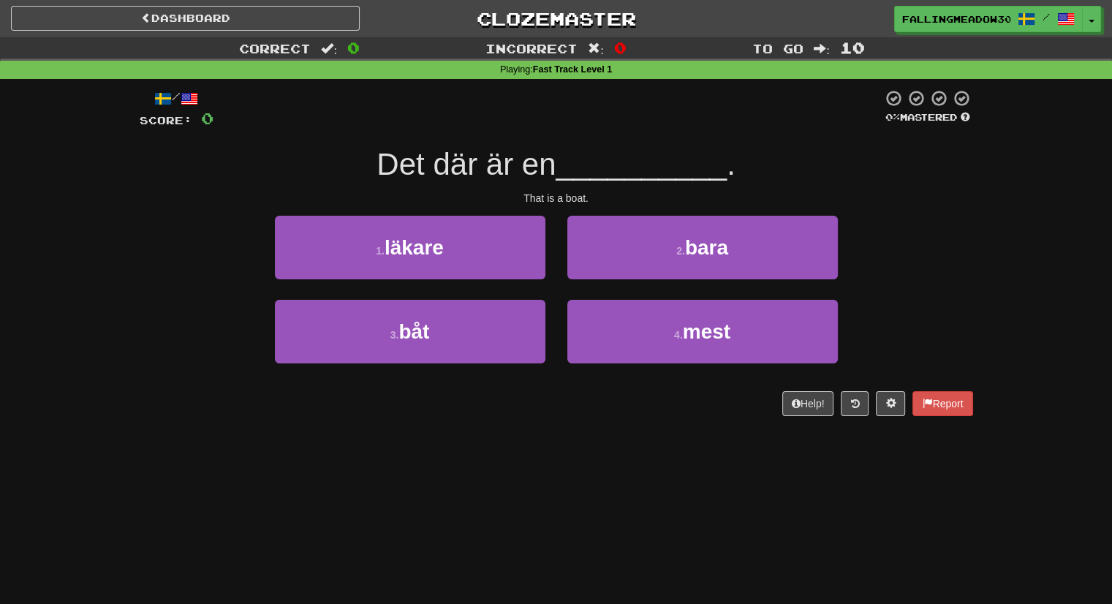
drag, startPoint x: 515, startPoint y: 170, endPoint x: 562, endPoint y: 165, distance: 47.7
click at [562, 165] on div "Det där är en __________ ." at bounding box center [557, 165] width 834 height 40
drag, startPoint x: 591, startPoint y: 162, endPoint x: 702, endPoint y: 164, distance: 111.2
click at [703, 164] on span "__________" at bounding box center [641, 164] width 171 height 34
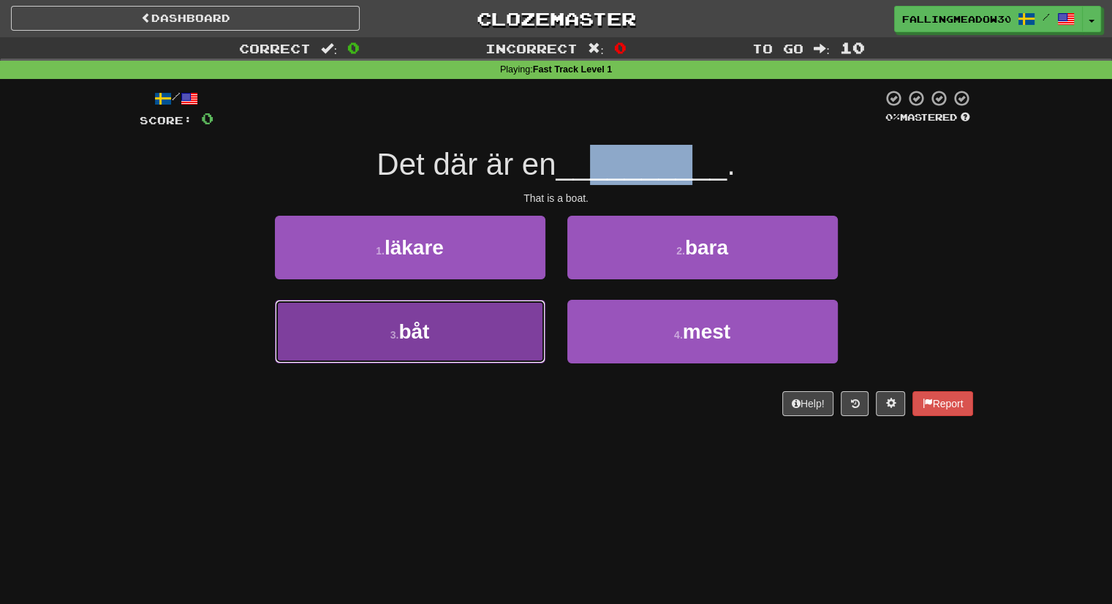
click at [440, 314] on button "3 . båt" at bounding box center [410, 332] width 271 height 64
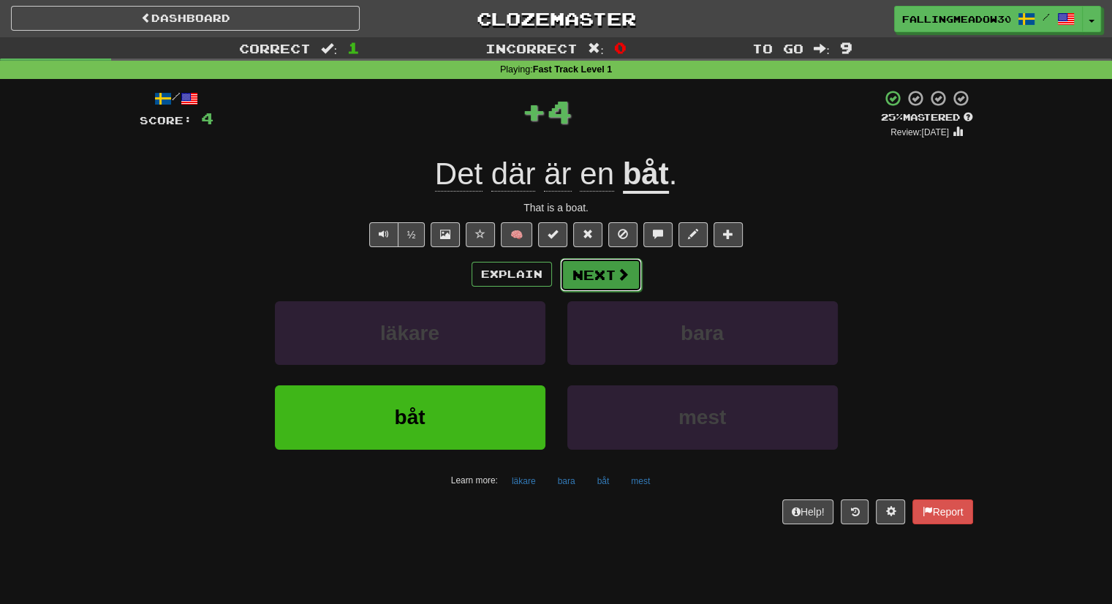
click at [569, 273] on button "Next" at bounding box center [601, 275] width 82 height 34
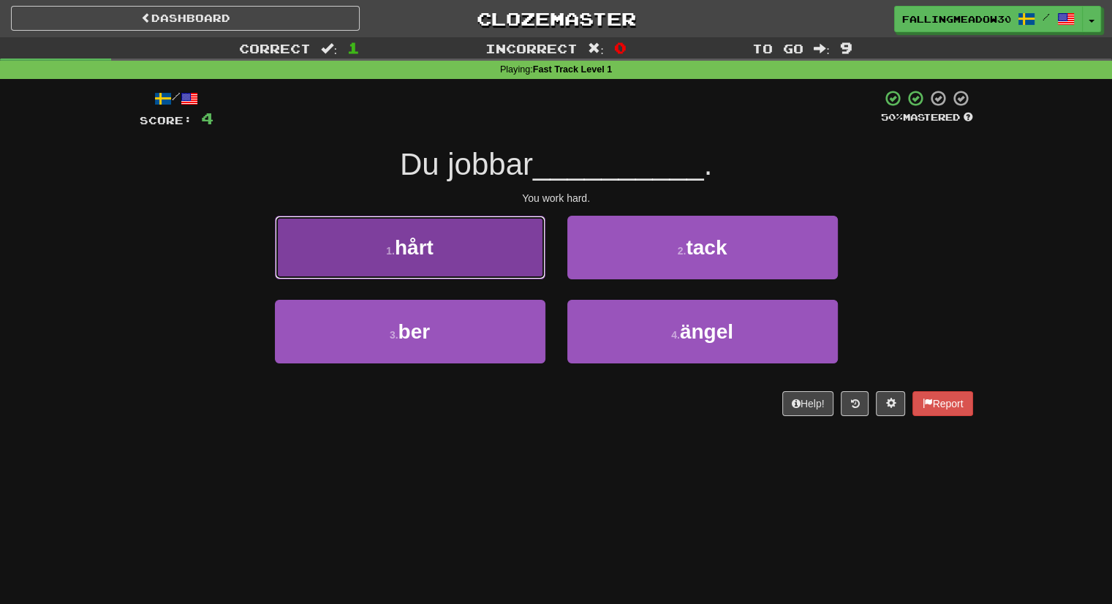
click at [460, 230] on button "1 . hårt" at bounding box center [410, 248] width 271 height 64
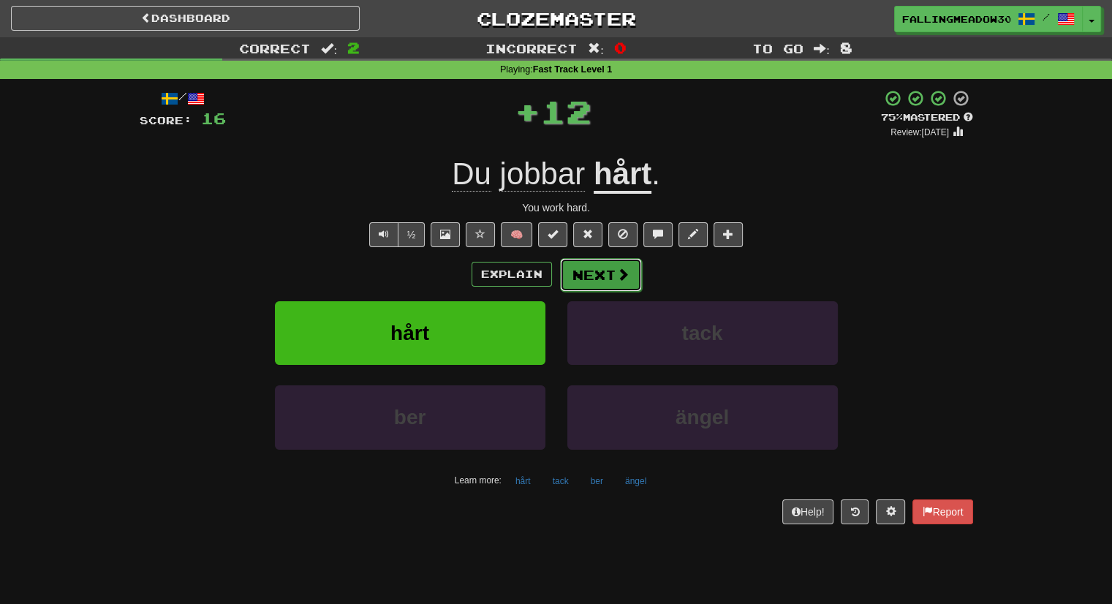
click at [577, 263] on button "Next" at bounding box center [601, 275] width 82 height 34
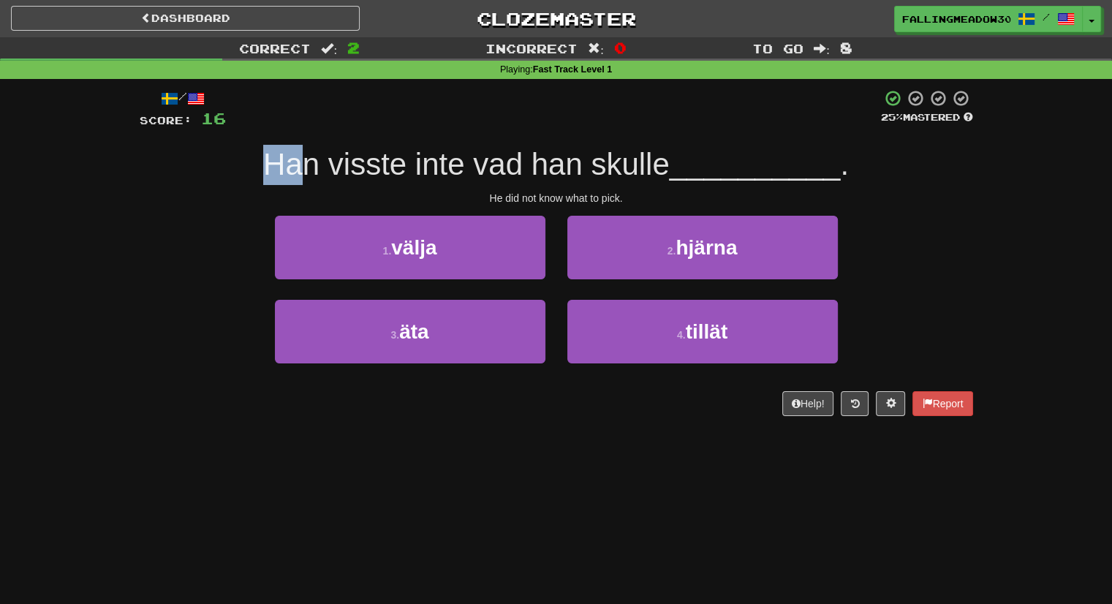
drag, startPoint x: 254, startPoint y: 165, endPoint x: 299, endPoint y: 162, distance: 44.7
click at [299, 162] on div "Han visste inte vad han skulle __________ ." at bounding box center [557, 165] width 834 height 40
drag, startPoint x: 342, startPoint y: 165, endPoint x: 413, endPoint y: 165, distance: 70.9
click at [406, 165] on span "Han visste inte vad han skulle" at bounding box center [466, 164] width 407 height 34
drag, startPoint x: 439, startPoint y: 168, endPoint x: 469, endPoint y: 168, distance: 30.0
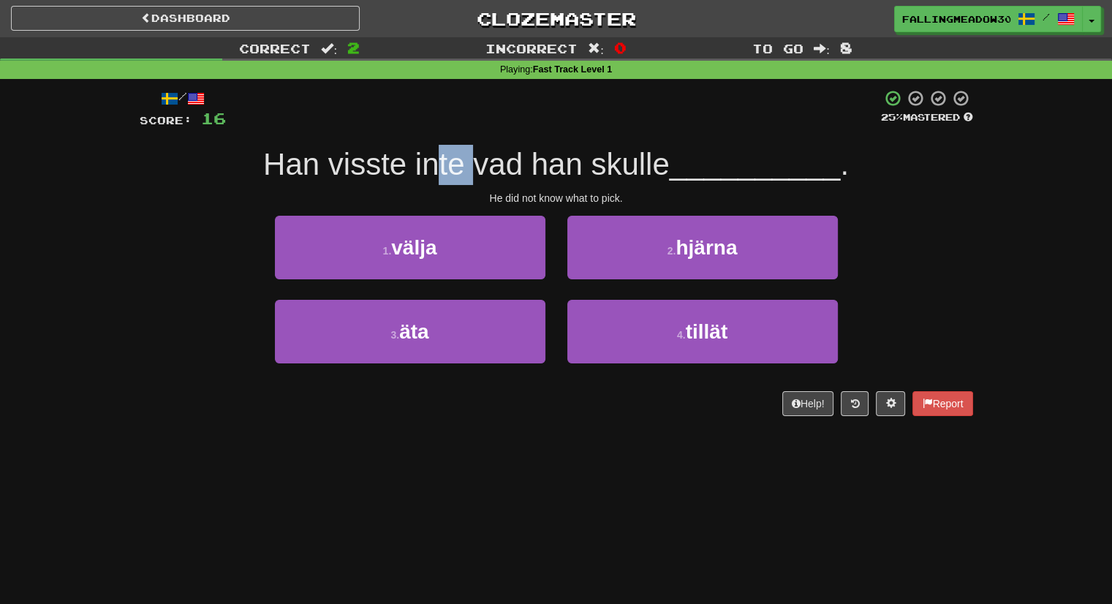
click at [469, 168] on span "Han visste inte vad han skulle" at bounding box center [466, 164] width 407 height 34
click at [508, 152] on span "Han visste inte vad han skulle" at bounding box center [466, 164] width 407 height 34
drag, startPoint x: 550, startPoint y: 170, endPoint x: 579, endPoint y: 173, distance: 29.4
click at [579, 173] on span "Han visste inte vad han skulle" at bounding box center [466, 164] width 407 height 34
drag, startPoint x: 607, startPoint y: 170, endPoint x: 673, endPoint y: 170, distance: 65.8
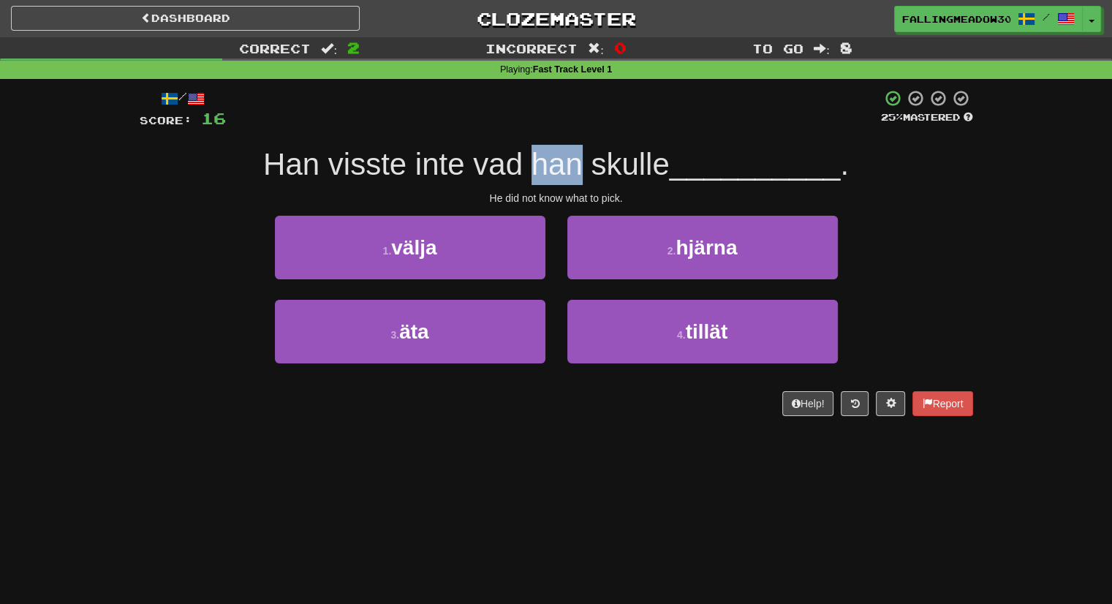
click at [670, 170] on span "Han visste inte vad han skulle" at bounding box center [466, 164] width 407 height 34
click at [679, 162] on span "__________" at bounding box center [755, 164] width 171 height 34
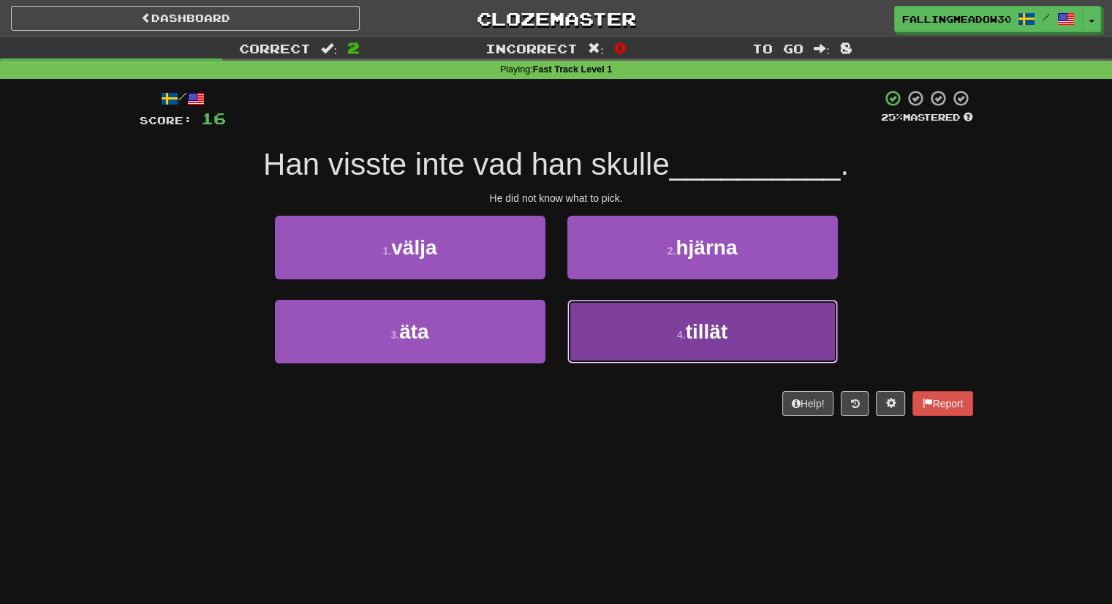
click at [649, 328] on button "4 . tillät" at bounding box center [702, 332] width 271 height 64
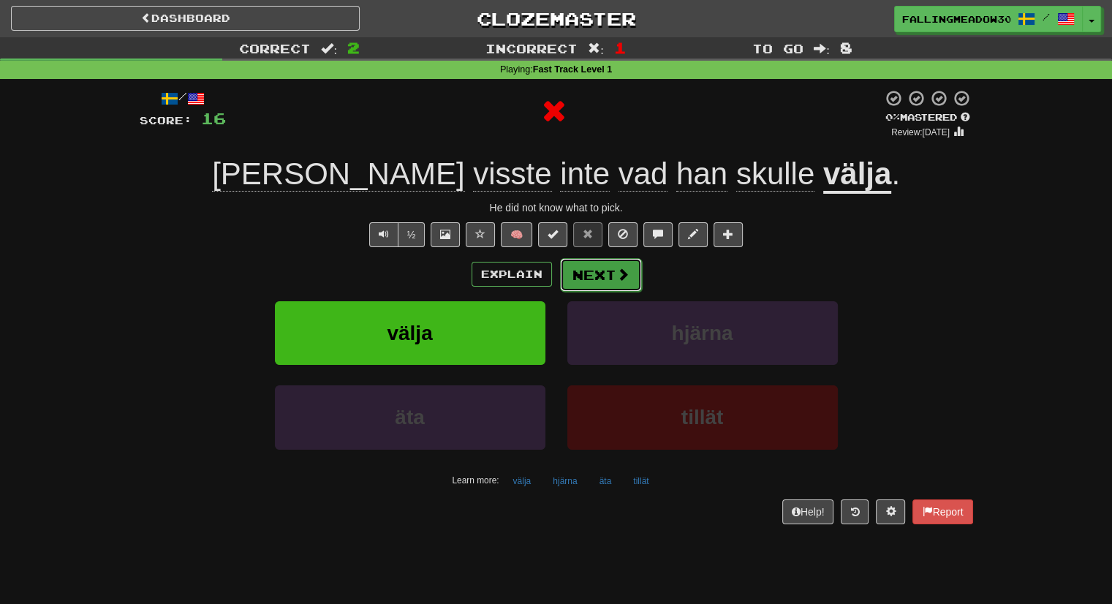
click at [607, 282] on button "Next" at bounding box center [601, 275] width 82 height 34
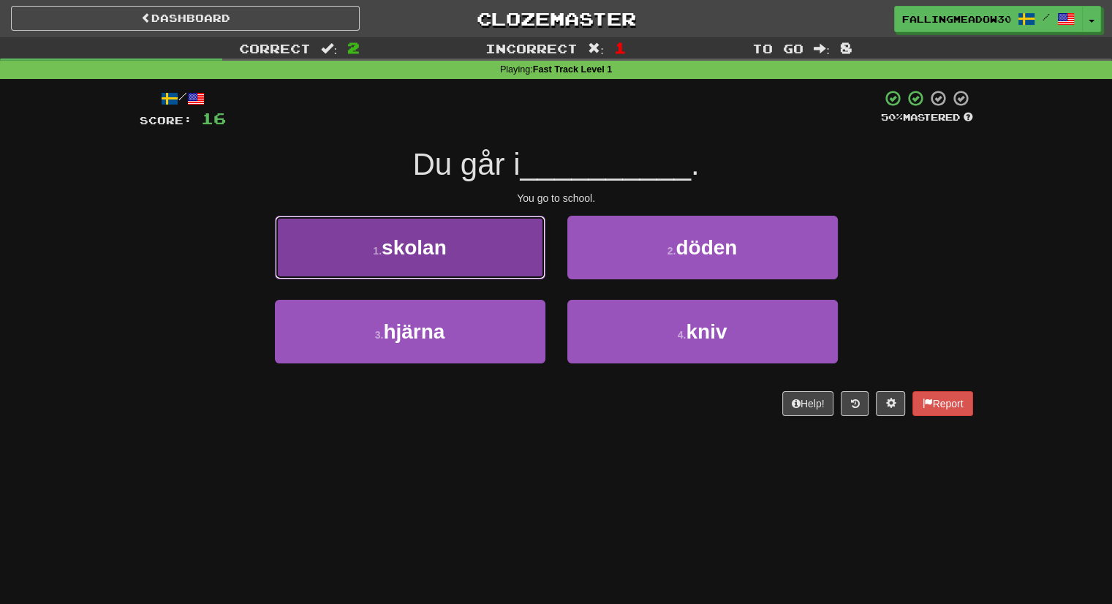
click at [514, 252] on button "1 . skolan" at bounding box center [410, 248] width 271 height 64
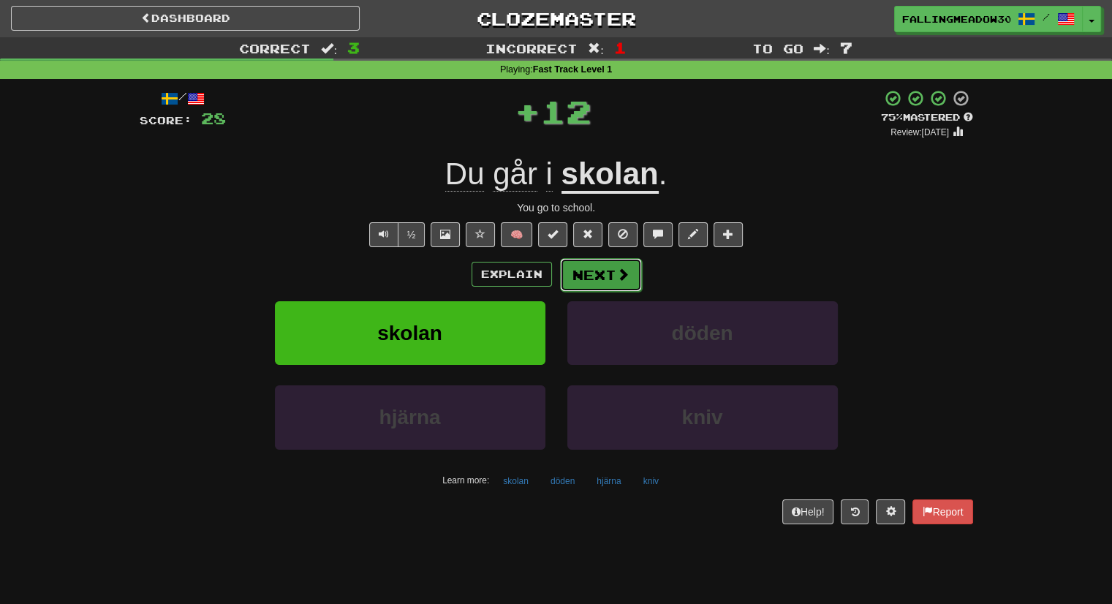
click at [600, 275] on button "Next" at bounding box center [601, 275] width 82 height 34
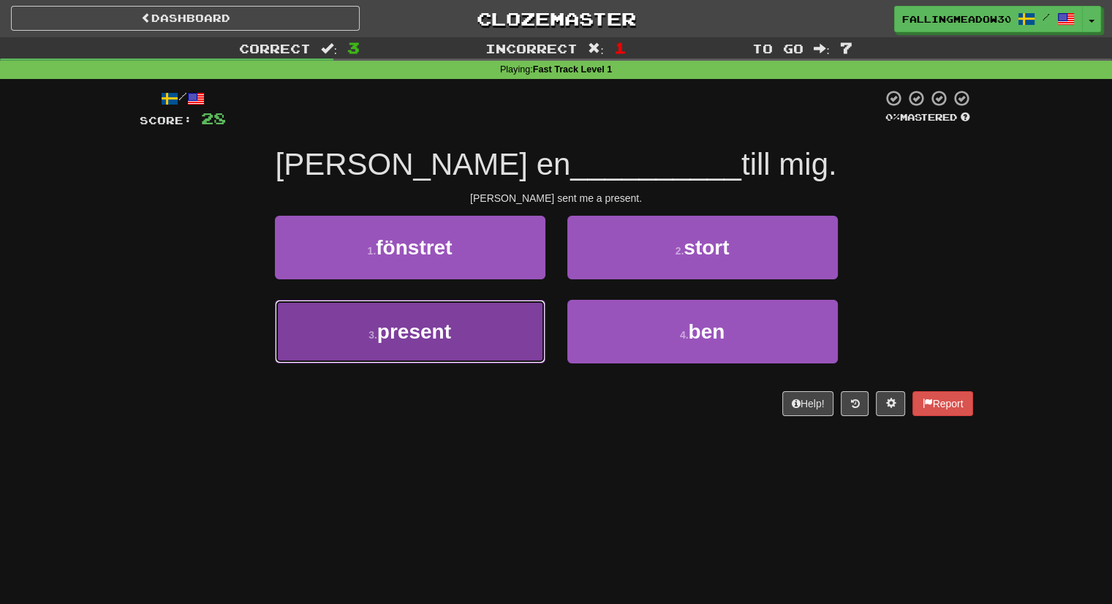
click at [447, 353] on button "3 . present" at bounding box center [410, 332] width 271 height 64
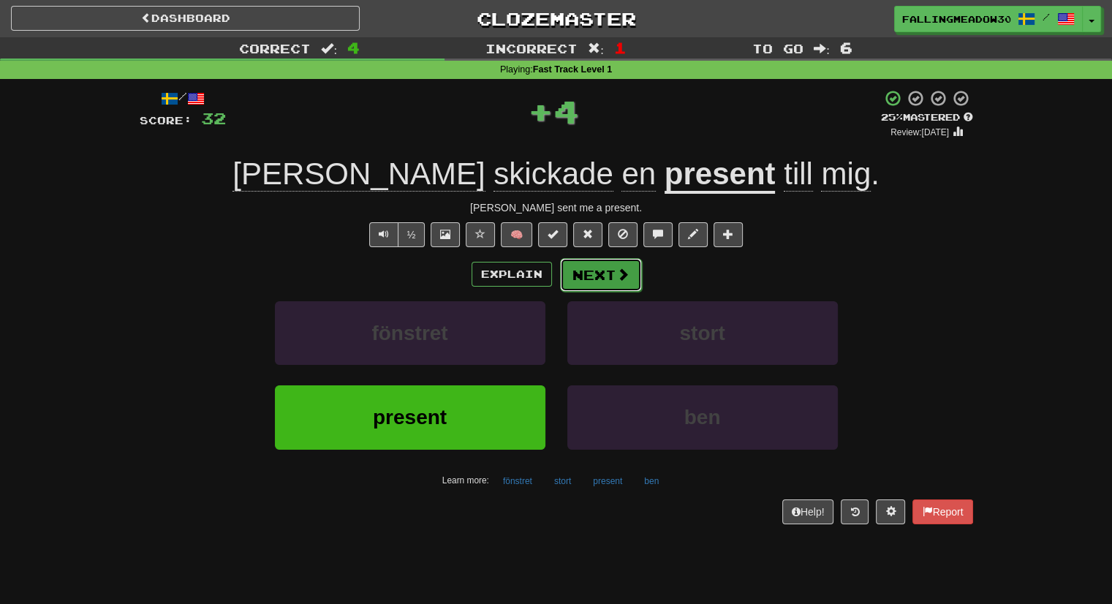
click at [617, 275] on span at bounding box center [622, 274] width 13 height 13
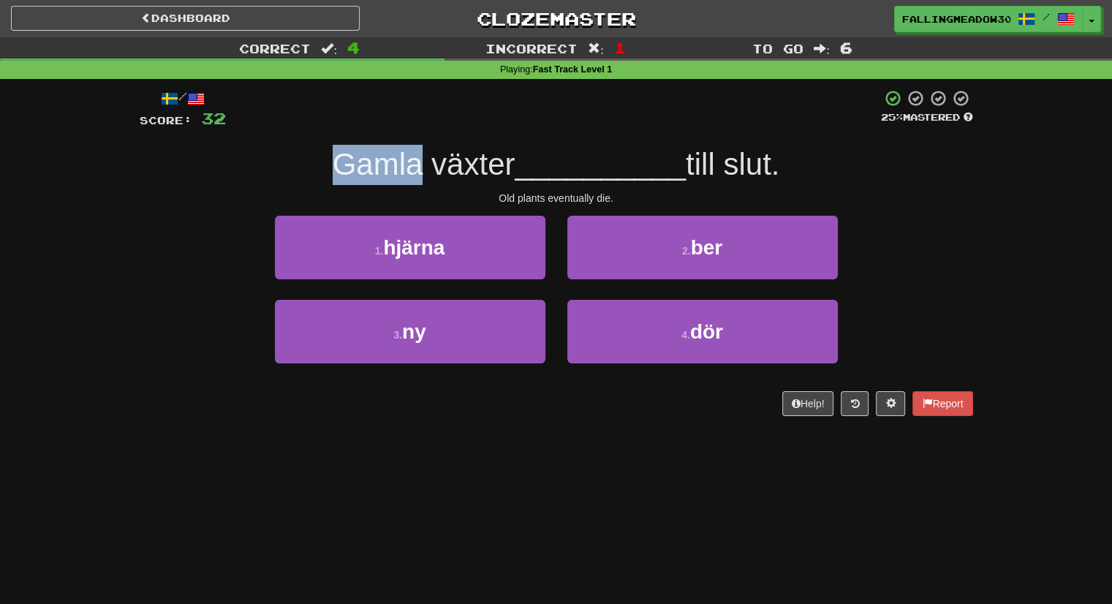
drag, startPoint x: 330, startPoint y: 162, endPoint x: 411, endPoint y: 157, distance: 81.3
click at [411, 157] on span "Gamla växter" at bounding box center [424, 164] width 183 height 34
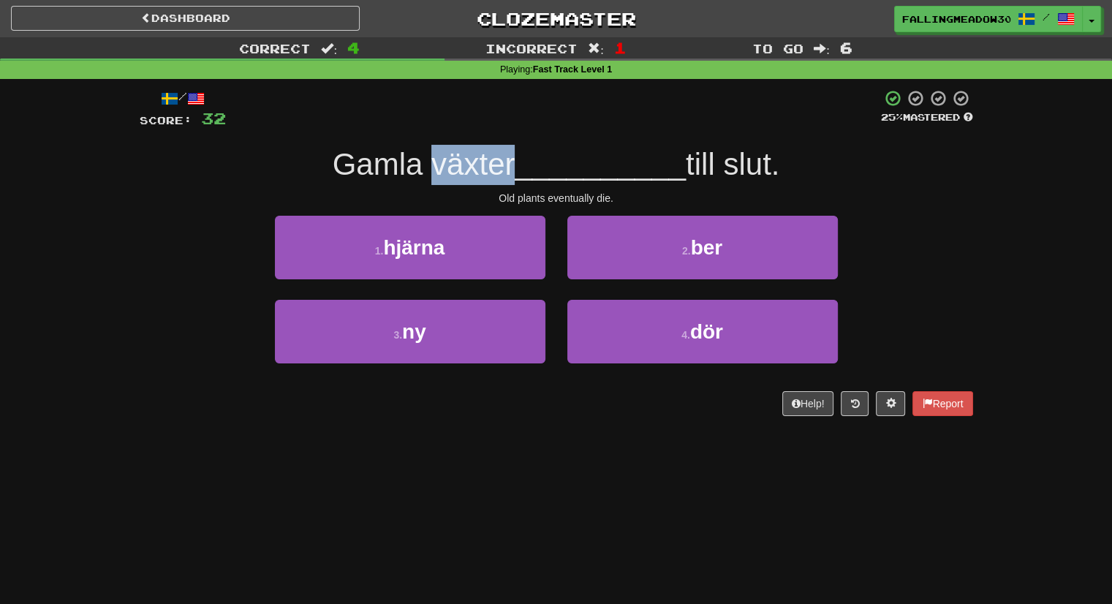
drag, startPoint x: 435, startPoint y: 159, endPoint x: 504, endPoint y: 156, distance: 68.8
click at [504, 156] on span "Gamla växter" at bounding box center [424, 164] width 183 height 34
click at [524, 133] on div "/ Score: 32 25 % Mastered Gamla växter __________ till slut. Old plants eventua…" at bounding box center [557, 252] width 834 height 327
drag, startPoint x: 339, startPoint y: 150, endPoint x: 377, endPoint y: 154, distance: 38.3
click at [377, 154] on span "Gamla växter" at bounding box center [424, 164] width 183 height 34
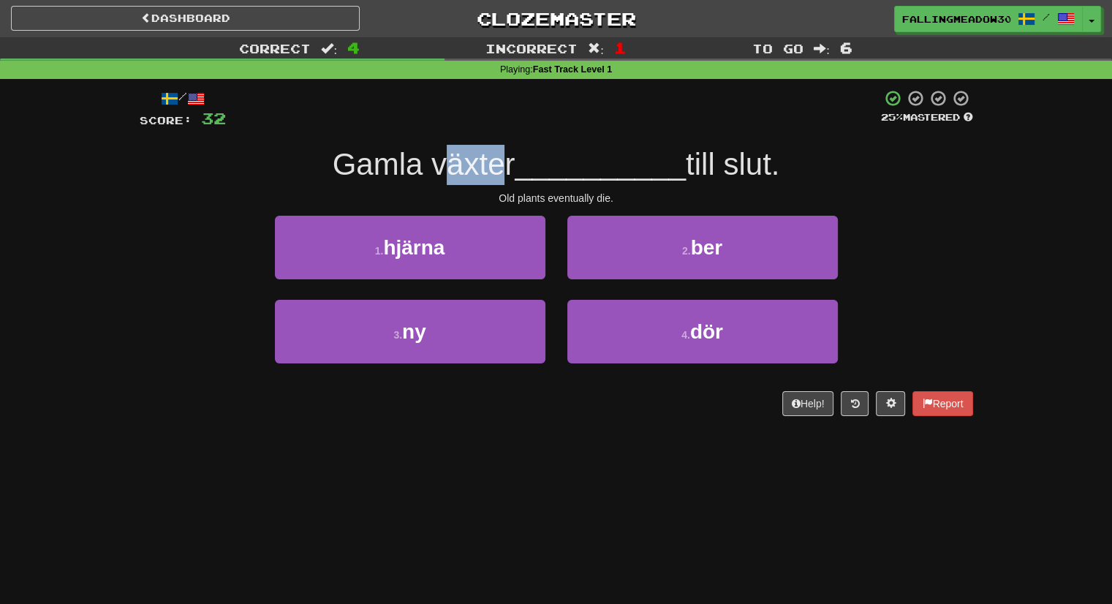
drag, startPoint x: 430, startPoint y: 159, endPoint x: 493, endPoint y: 165, distance: 63.1
click at [493, 165] on span "Gamla växter" at bounding box center [424, 164] width 183 height 34
click at [512, 156] on span "Gamla växter" at bounding box center [424, 164] width 183 height 34
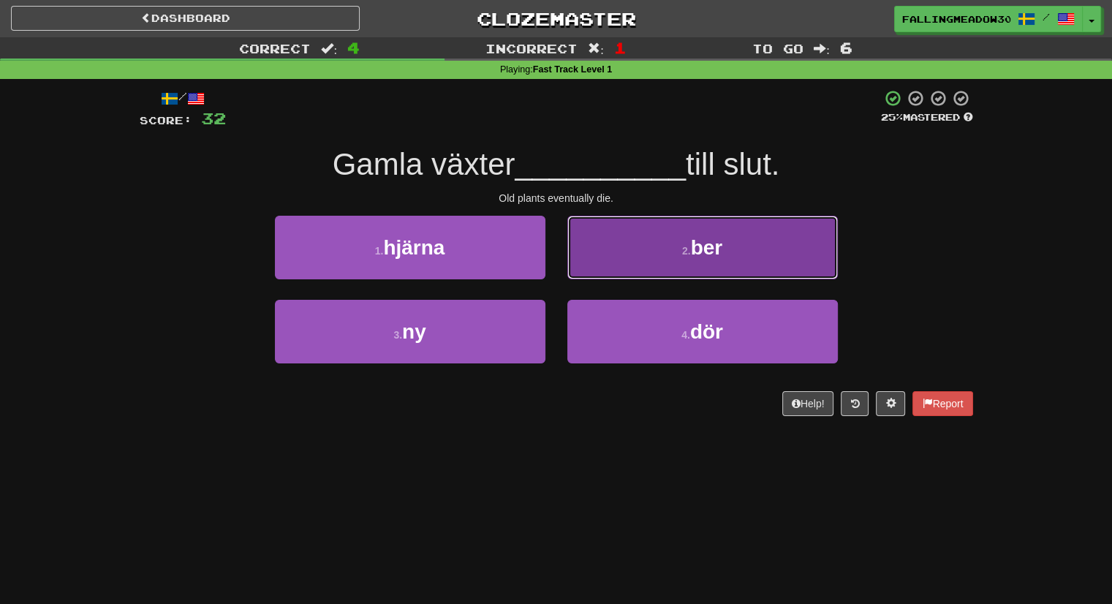
click at [642, 226] on button "2 . ber" at bounding box center [702, 248] width 271 height 64
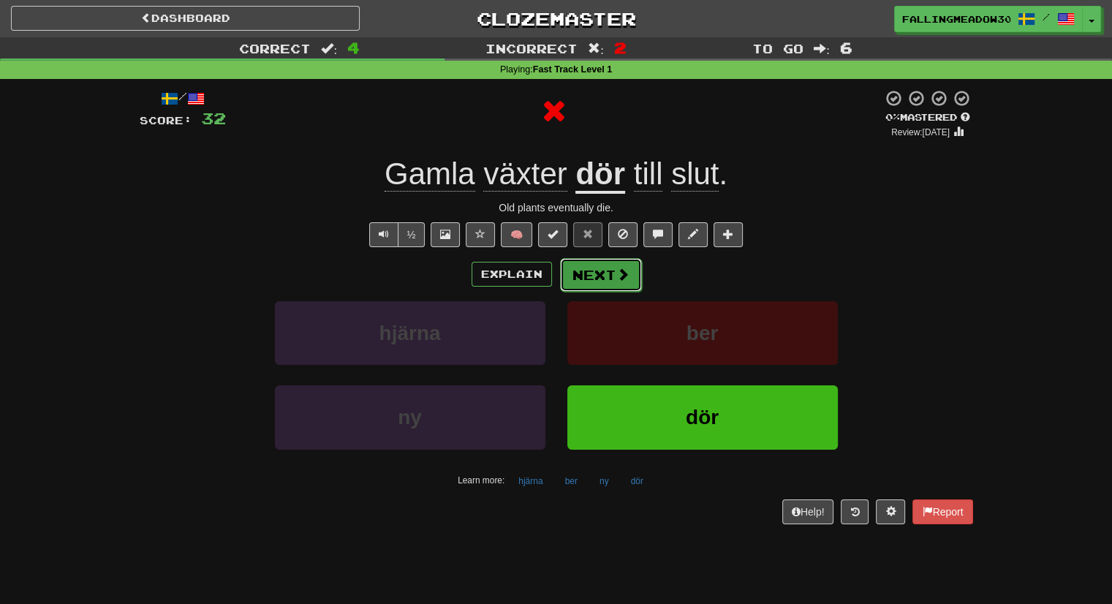
click at [608, 258] on button "Next" at bounding box center [601, 275] width 82 height 34
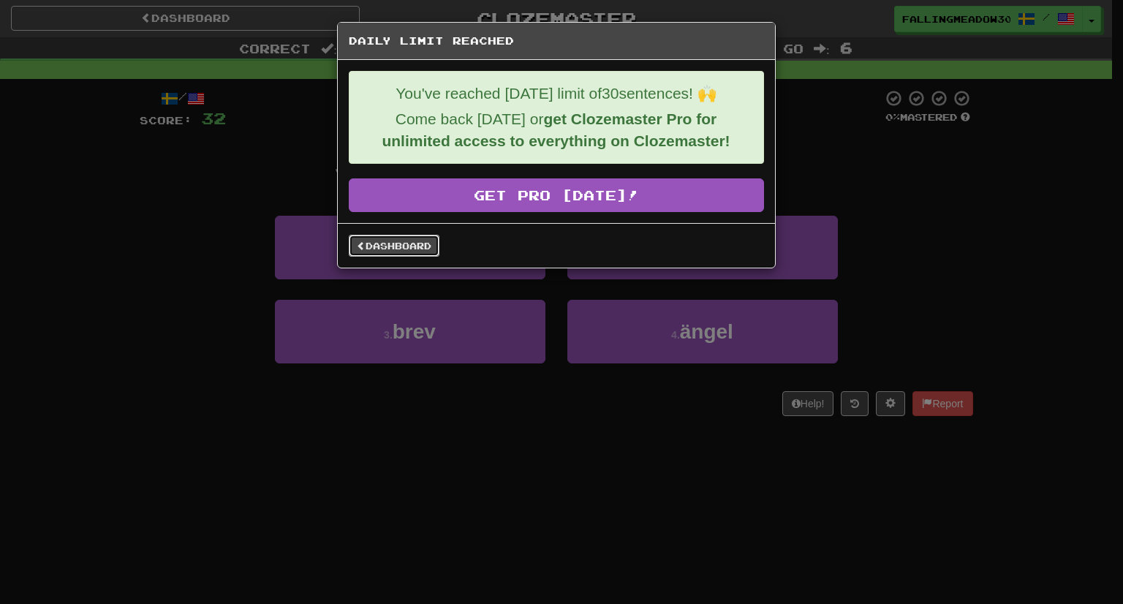
click at [427, 238] on link "Dashboard" at bounding box center [394, 246] width 91 height 22
